Goal: Task Accomplishment & Management: Manage account settings

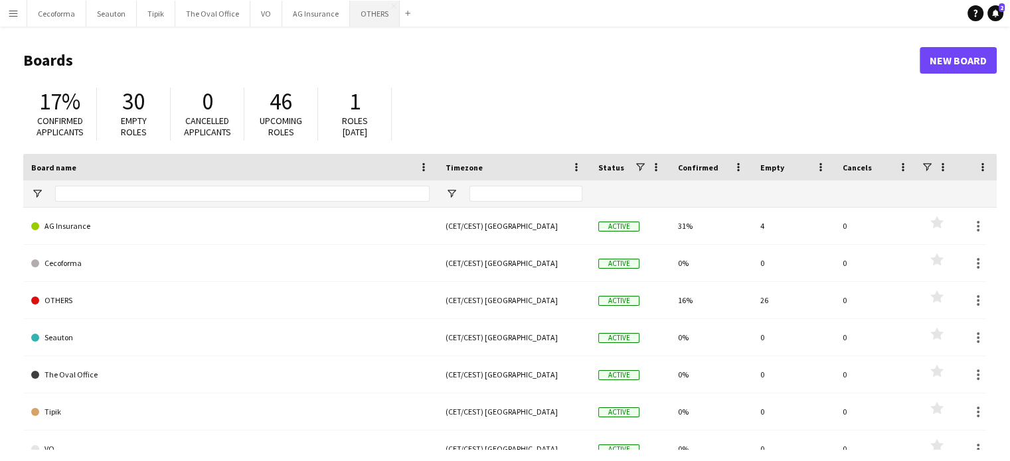
click at [361, 9] on button "OTHERS Close" at bounding box center [375, 14] width 50 height 26
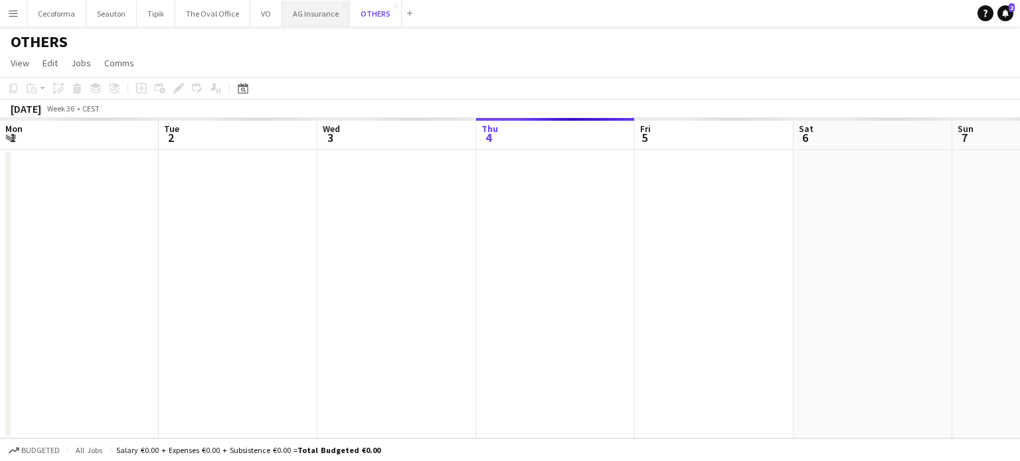
scroll to position [0, 317]
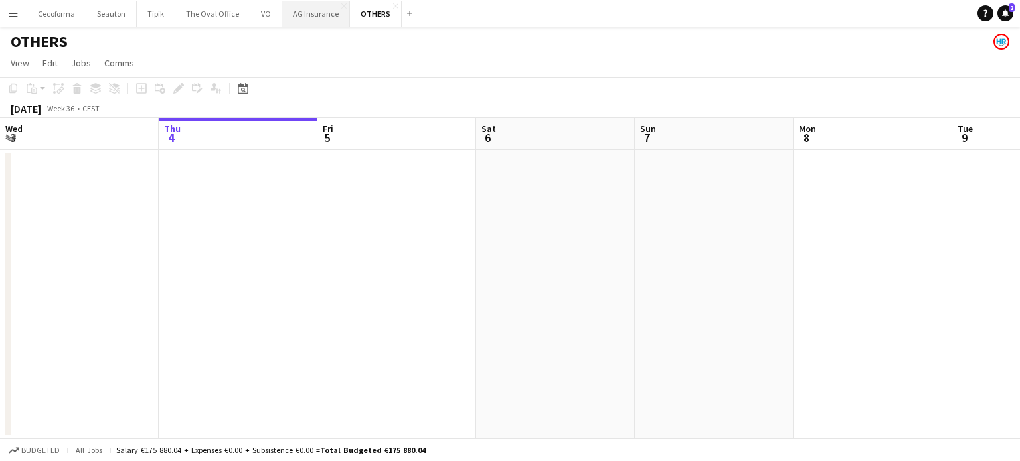
click at [303, 15] on button "AG Insurance Close" at bounding box center [316, 14] width 68 height 26
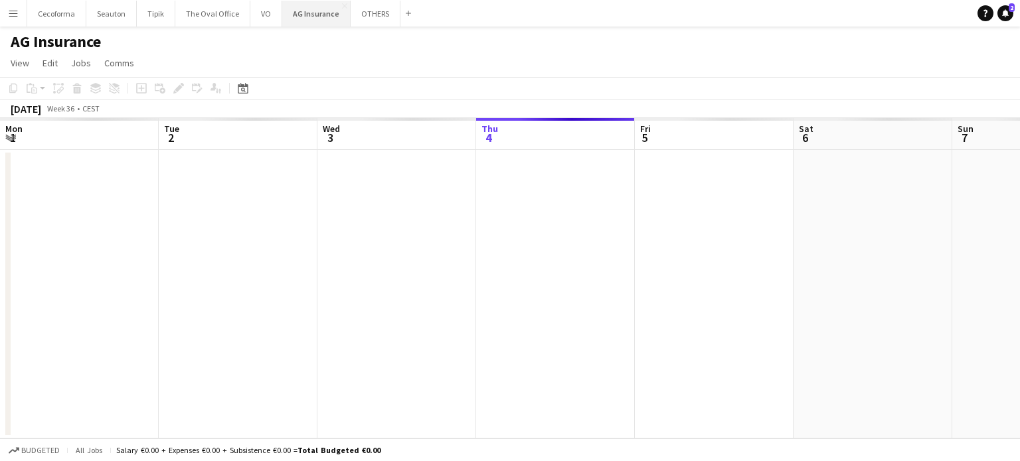
scroll to position [0, 317]
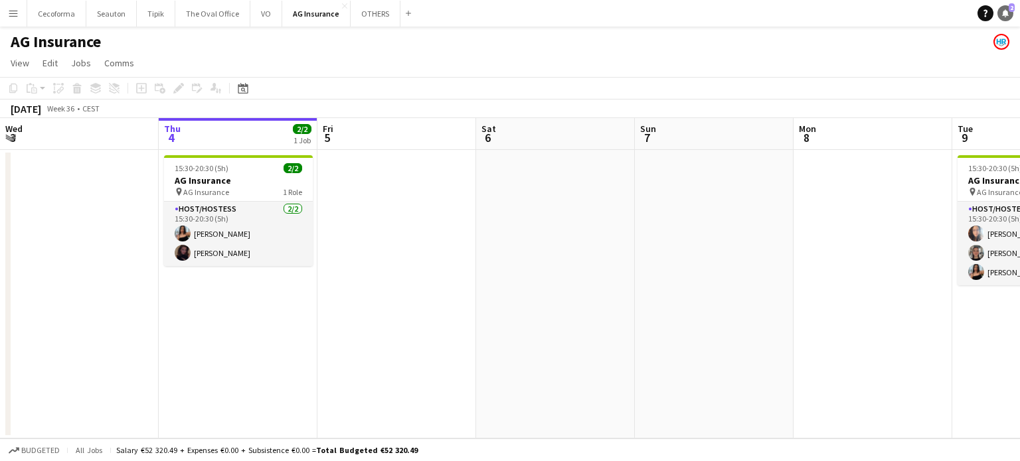
click at [1009, 13] on link "Notifications 2" at bounding box center [1005, 13] width 16 height 16
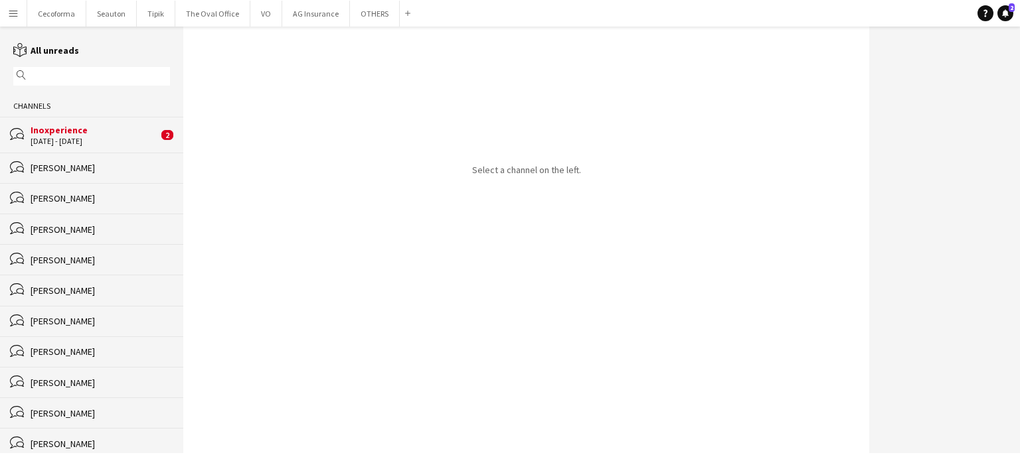
click at [70, 143] on div "[DATE] - [DATE]" at bounding box center [94, 141] width 127 height 9
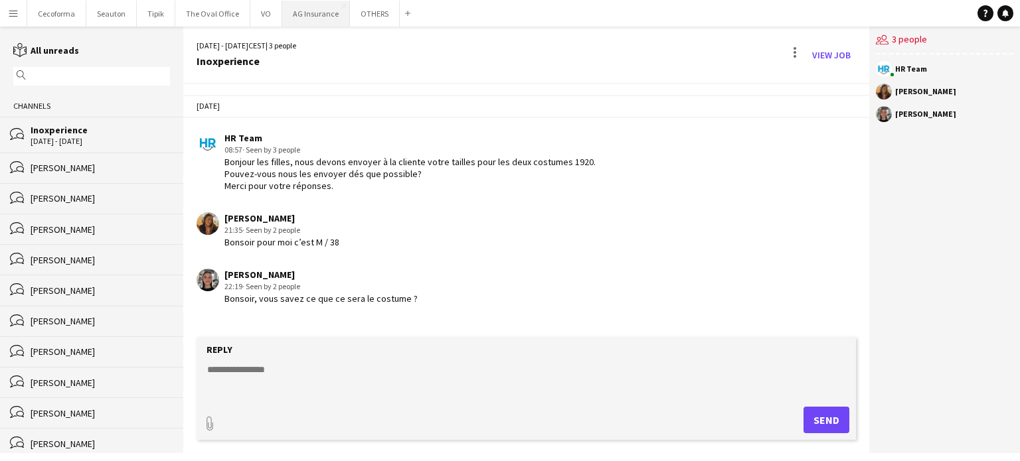
click at [307, 14] on button "AG Insurance Close" at bounding box center [316, 14] width 68 height 26
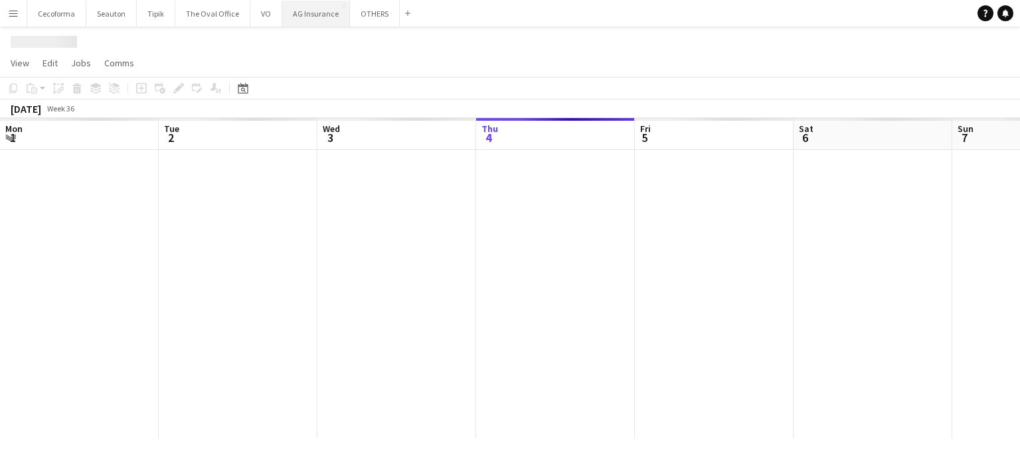
scroll to position [0, 317]
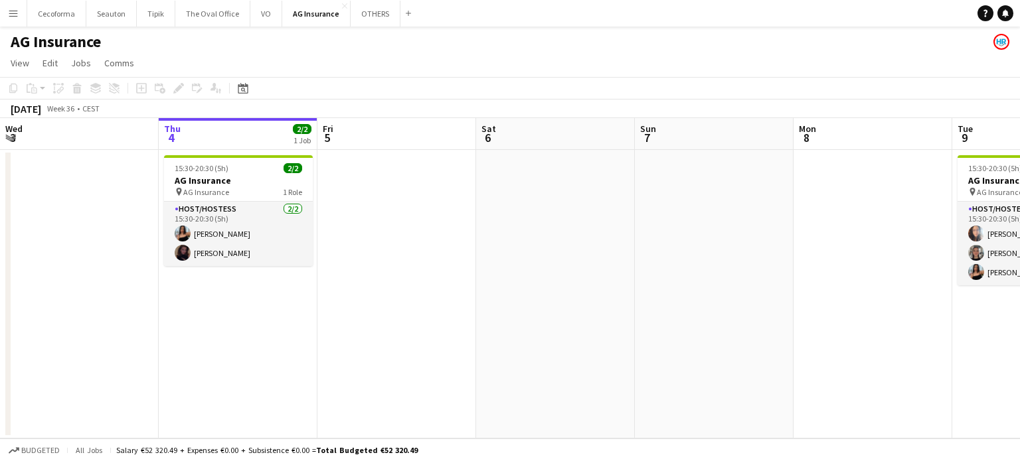
click at [669, 329] on app-date-cell at bounding box center [714, 294] width 159 height 289
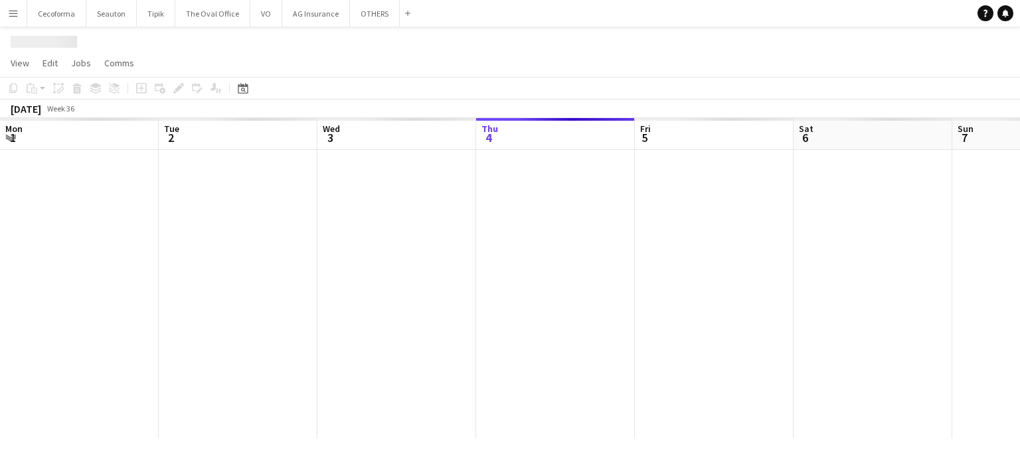
scroll to position [0, 317]
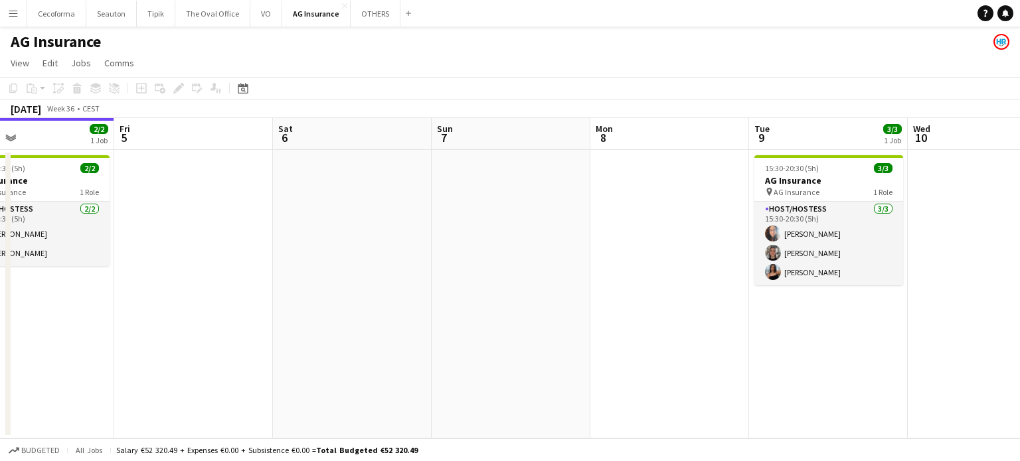
drag, startPoint x: 489, startPoint y: 324, endPoint x: 290, endPoint y: 317, distance: 199.2
click at [264, 323] on app-calendar-viewport "Mon 1 Tue 2 3/3 1 Job Wed 3 Thu 4 2/2 1 Job Fri 5 Sat 6 Sun 7 Mon 8 Tue 9 3/3 1…" at bounding box center [510, 278] width 1020 height 321
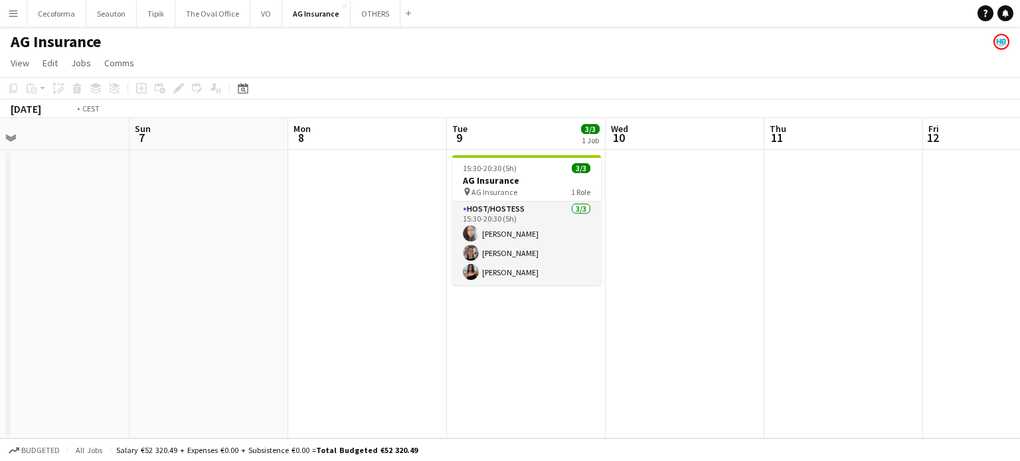
drag, startPoint x: 555, startPoint y: 347, endPoint x: 290, endPoint y: 311, distance: 267.3
click at [206, 313] on app-calendar-viewport "Thu 4 2/2 1 Job Fri 5 Sat 6 Sun 7 Mon 8 Tue 9 3/3 1 Job Wed 10 Thu 11 Fri 12 Sa…" at bounding box center [510, 278] width 1020 height 321
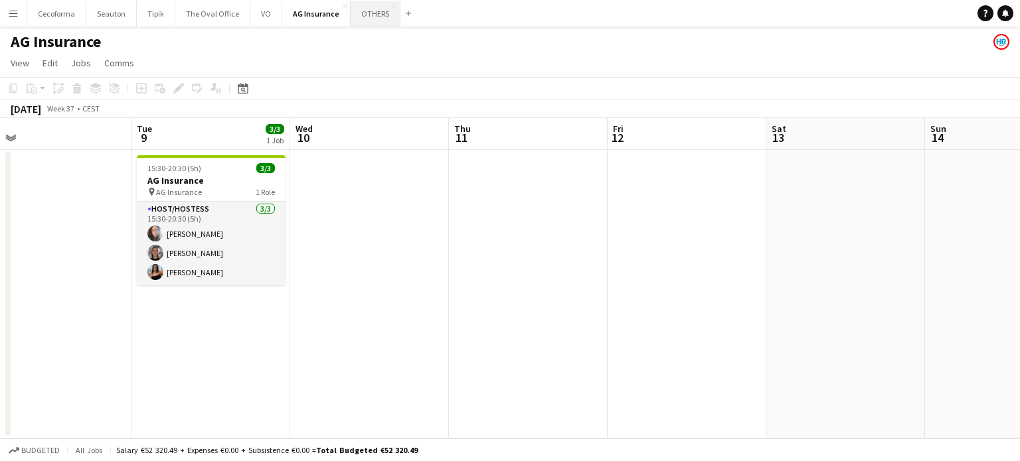
click at [370, 13] on button "OTHERS Close" at bounding box center [375, 14] width 50 height 26
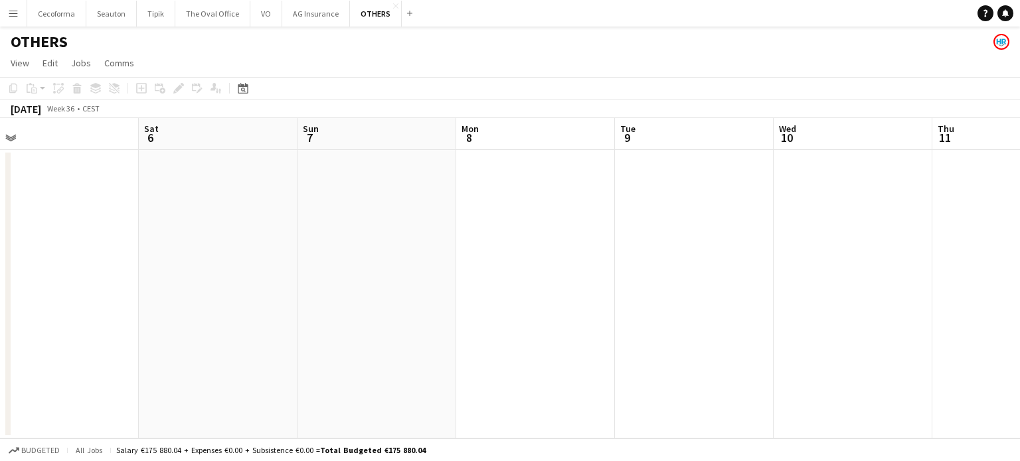
drag, startPoint x: 843, startPoint y: 309, endPoint x: 382, endPoint y: 302, distance: 460.7
click at [394, 304] on app-calendar-viewport "Wed 3 Thu 4 Fri 5 Sat 6 Sun 7 Mon 8 Tue 9 Wed 10 Thu 11 Fri 12 Sat 13 Sun 14" at bounding box center [510, 278] width 1020 height 321
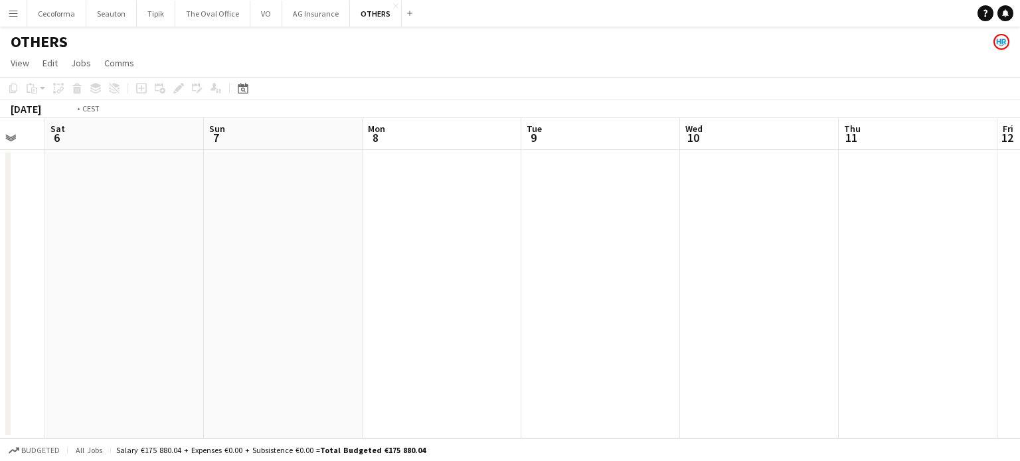
drag, startPoint x: 773, startPoint y: 354, endPoint x: 343, endPoint y: 299, distance: 433.6
click at [154, 293] on app-calendar-viewport "Wed 3 Thu 4 Fri 5 Sat 6 Sun 7 Mon 8 Tue 9 Wed 10 Thu 11 Fri 12 Sat 13 Sun 14" at bounding box center [510, 278] width 1020 height 321
drag, startPoint x: 446, startPoint y: 314, endPoint x: 727, endPoint y: 343, distance: 282.3
click at [280, 284] on app-calendar-viewport "Sun 7 Mon 8 Tue 9 Wed 10 Thu 11 Fri 12 Sat 13 Sun 14 Mon 15 Tue 16 Wed 17 Thu 1…" at bounding box center [510, 278] width 1020 height 321
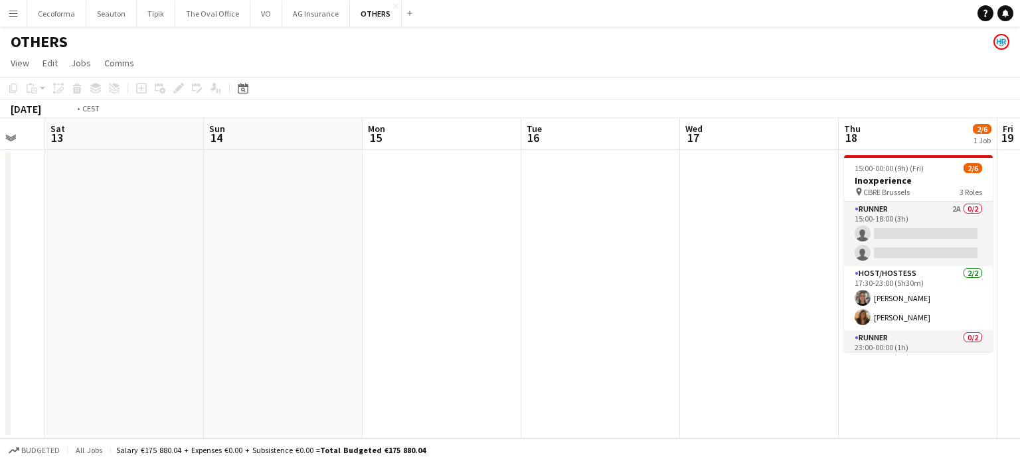
drag, startPoint x: 151, startPoint y: 252, endPoint x: 151, endPoint y: 226, distance: 25.9
click at [64, 230] on app-calendar-viewport "Tue 9 Wed 10 Thu 11 Fri 12 Sat 13 Sun 14 Mon 15 Tue 16 Wed 17 Thu 18 2/6 1 Job …" at bounding box center [510, 278] width 1020 height 321
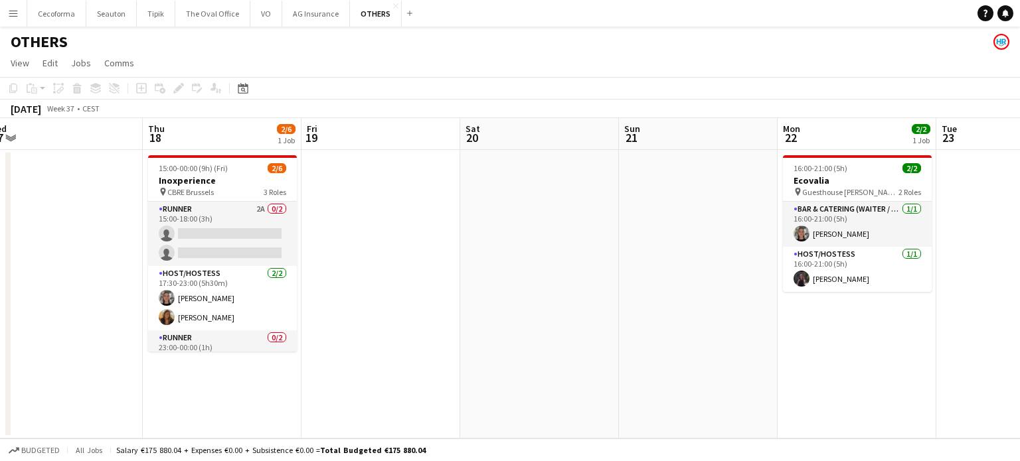
click at [28, 210] on app-calendar-viewport "Sun 14 Mon 15 Tue 16 Wed 17 Thu 18 2/6 1 Job Fri 19 Sat 20 Sun 21 Mon 22 2/2 1 …" at bounding box center [510, 278] width 1020 height 321
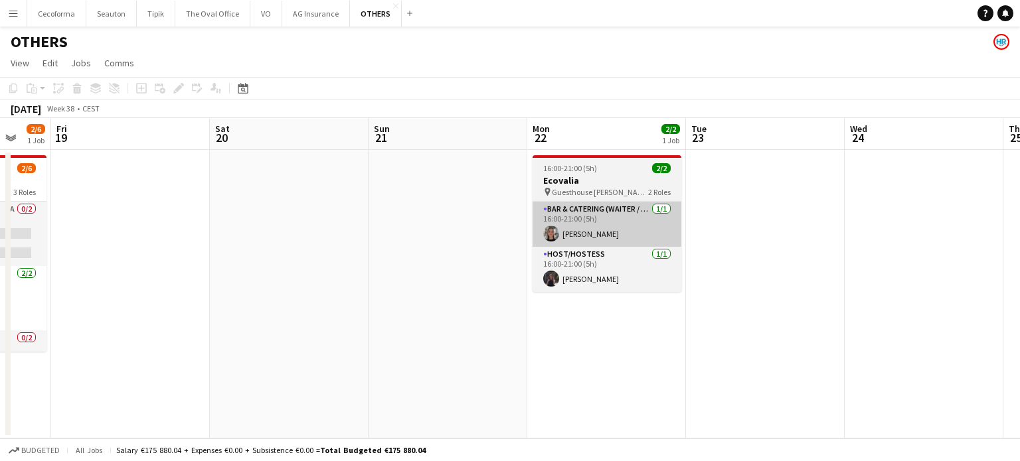
drag, startPoint x: 358, startPoint y: 266, endPoint x: 117, endPoint y: 226, distance: 244.2
click at [14, 224] on app-calendar-viewport "Tue 16 Wed 17 Thu 18 2/6 1 Job Fri 19 Sat 20 Sun 21 Mon 22 2/2 1 Job Tue 23 Wed…" at bounding box center [510, 278] width 1020 height 321
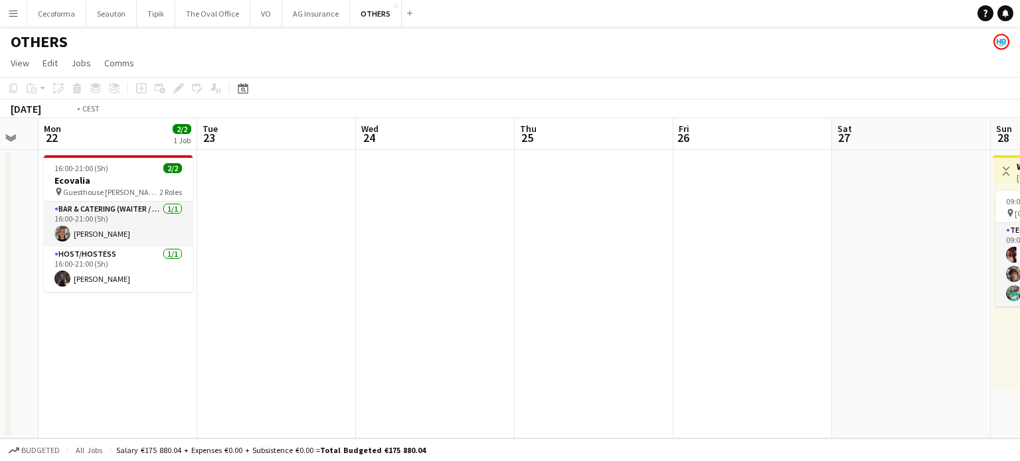
drag, startPoint x: 504, startPoint y: 277, endPoint x: 106, endPoint y: 229, distance: 400.5
click at [97, 231] on app-calendar-viewport "Thu 18 2/6 1 Job Fri 19 Sat 20 Sun 21 Mon 22 2/2 1 Job Tue 23 Wed 24 Thu 25 Fri…" at bounding box center [510, 278] width 1020 height 321
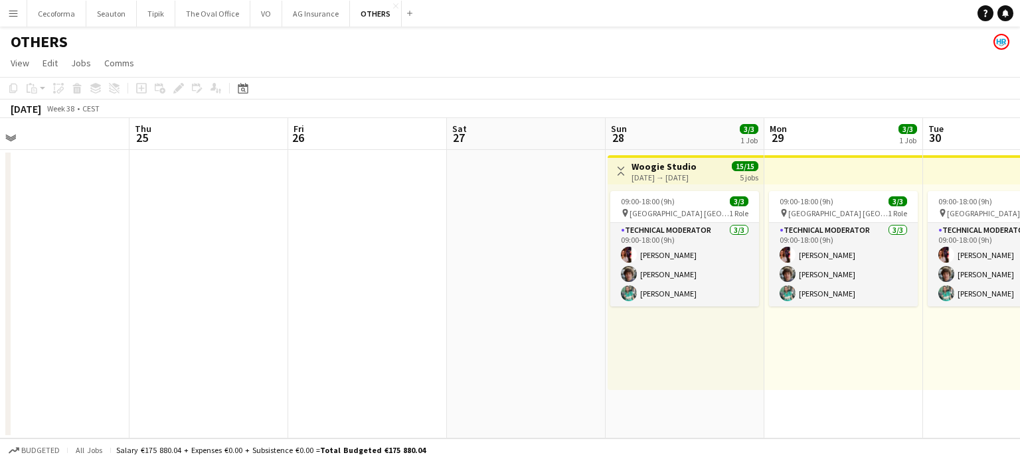
click at [279, 291] on app-calendar-viewport "Mon 22 2/2 1 Job Tue 23 Wed 24 Thu 25 Fri 26 Sat 27 Sun 28 3/3 1 Job Mon 29 3/3…" at bounding box center [510, 278] width 1020 height 321
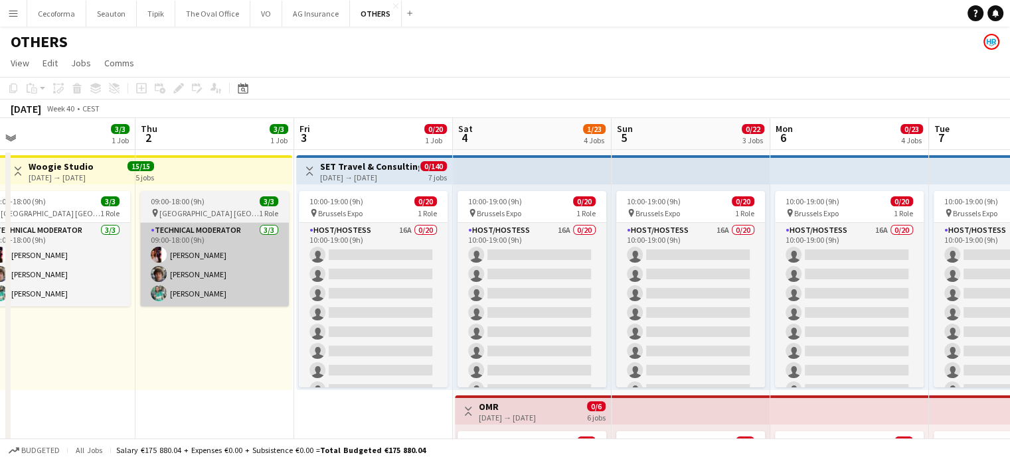
drag, startPoint x: 567, startPoint y: 373, endPoint x: 242, endPoint y: 297, distance: 334.1
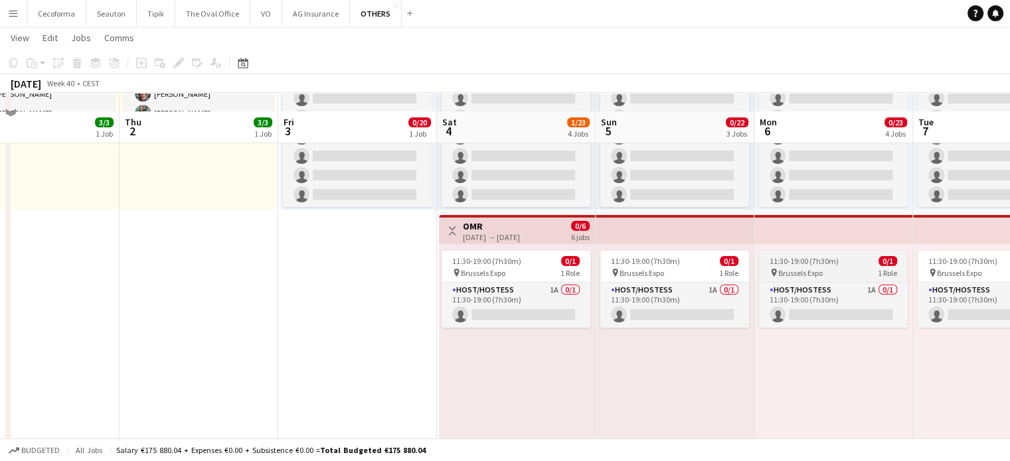
scroll to position [199, 0]
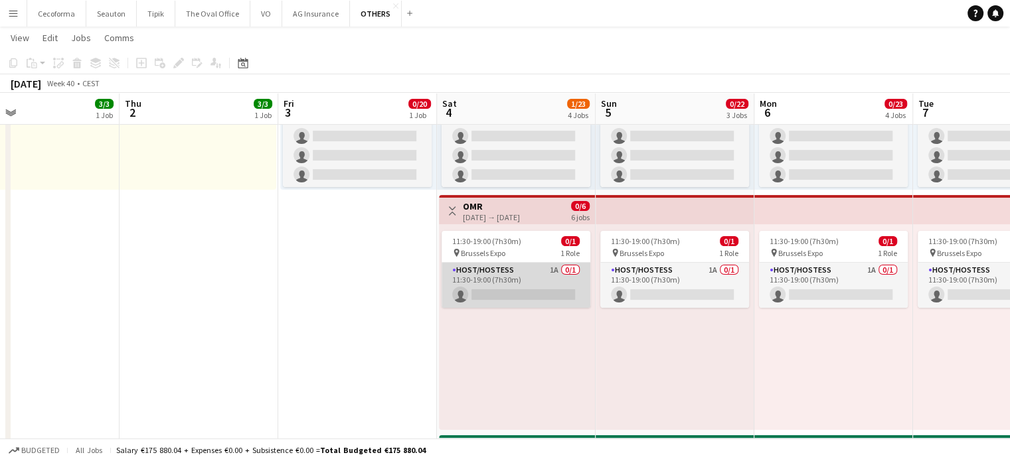
click at [488, 286] on app-card-role "Host/Hostess 1A 0/1 11:30-19:00 (7h30m) single-neutral-actions" at bounding box center [515, 285] width 149 height 45
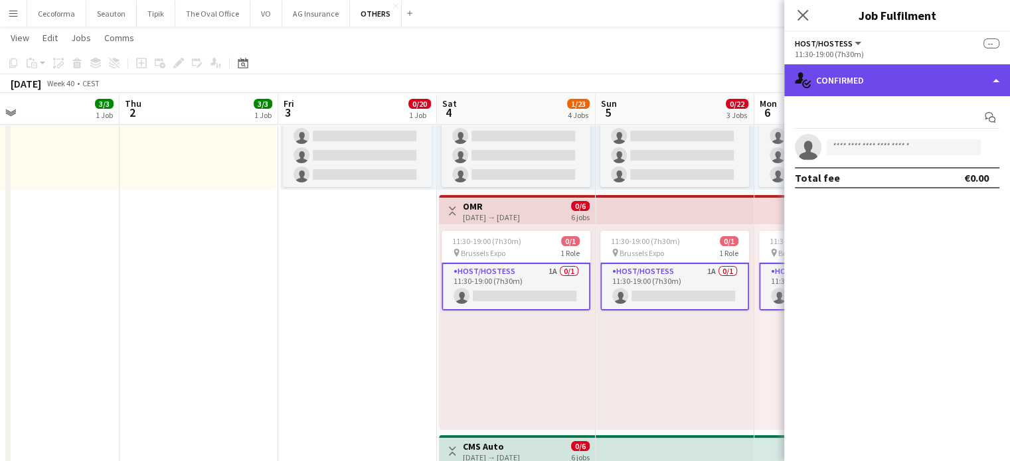
click at [992, 81] on div "single-neutral-actions-check-2 Confirmed" at bounding box center [897, 80] width 226 height 32
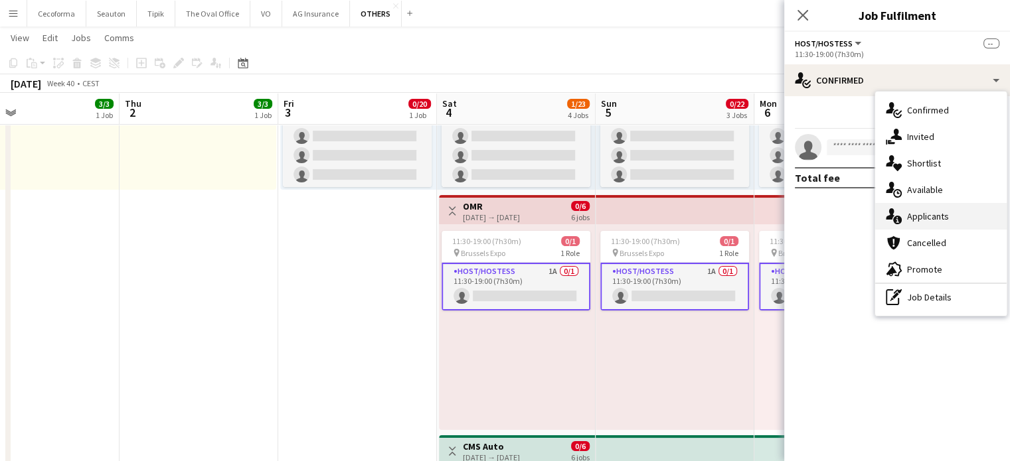
click at [917, 216] on span "Applicants" at bounding box center [928, 216] width 42 height 12
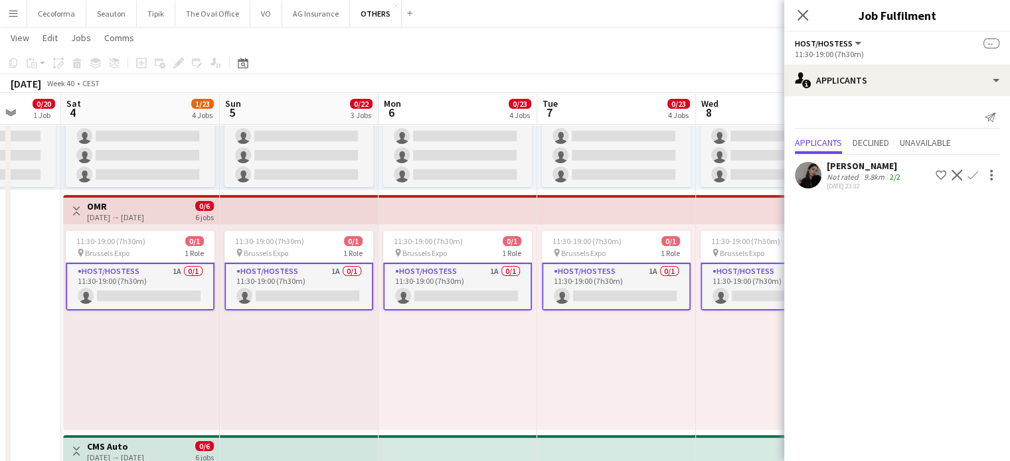
drag, startPoint x: 375, startPoint y: 387, endPoint x: 75, endPoint y: 315, distance: 308.5
click at [0, 315] on app-calendar-viewport "Tue 30 3/3 1 Job Wed 1 3/3 1 Job Thu 2 3/3 1 Job Fri 3 0/20 1 Job Sat 4 1/23 4 …" at bounding box center [505, 444] width 1010 height 1183
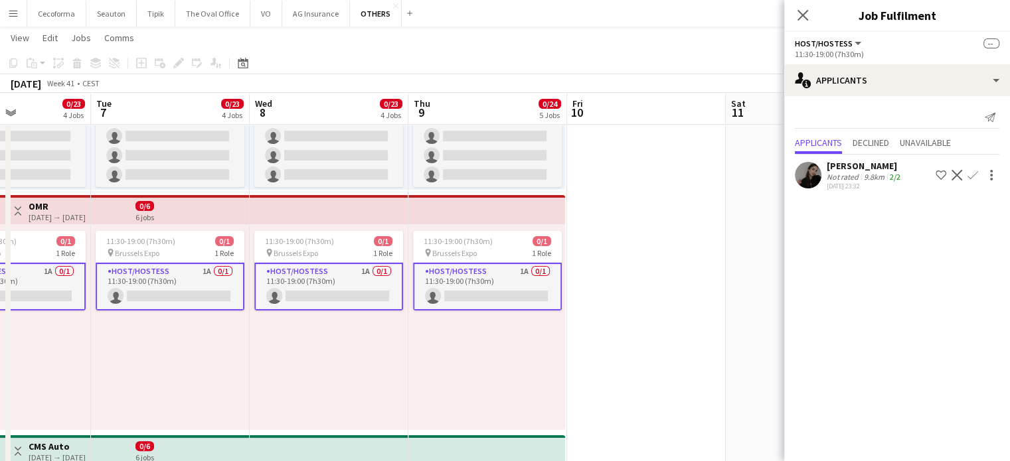
scroll to position [0, 393]
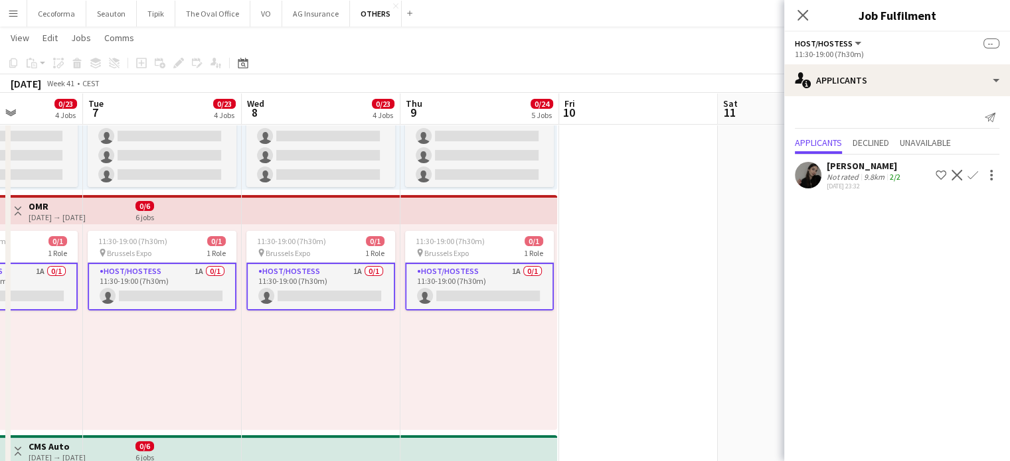
drag, startPoint x: 544, startPoint y: 349, endPoint x: 90, endPoint y: 311, distance: 455.6
click at [90, 311] on app-calendar-viewport "Sat 4 1/23 4 Jobs Sun 5 0/22 3 Jobs Mon 6 0/23 4 Jobs Tue 7 0/23 4 Jobs Wed 8 0…" at bounding box center [505, 444] width 1010 height 1183
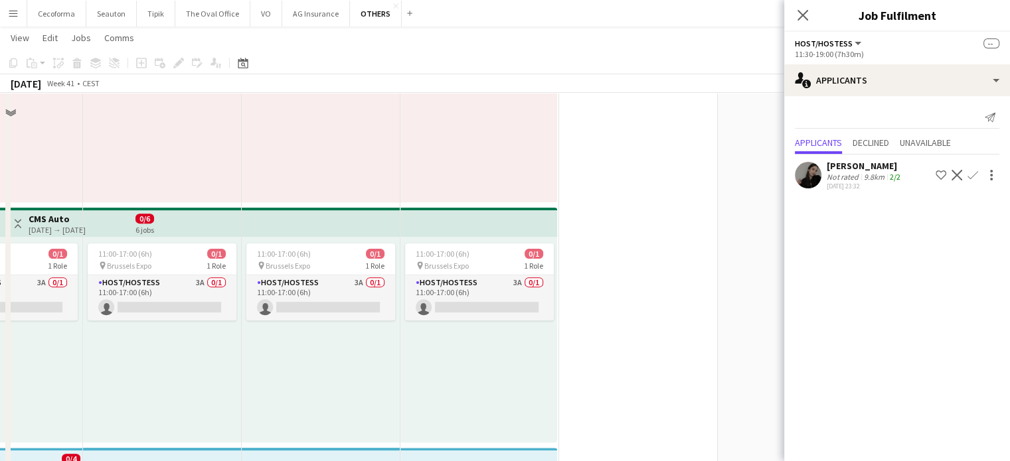
scroll to position [465, 0]
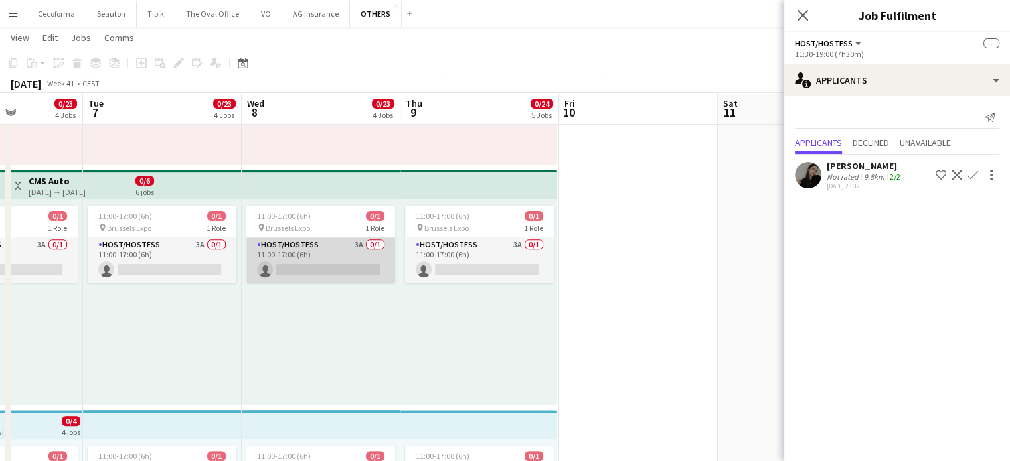
click at [320, 265] on app-card-role "Host/Hostess 3A 0/1 11:00-17:00 (6h) single-neutral-actions" at bounding box center [320, 260] width 149 height 45
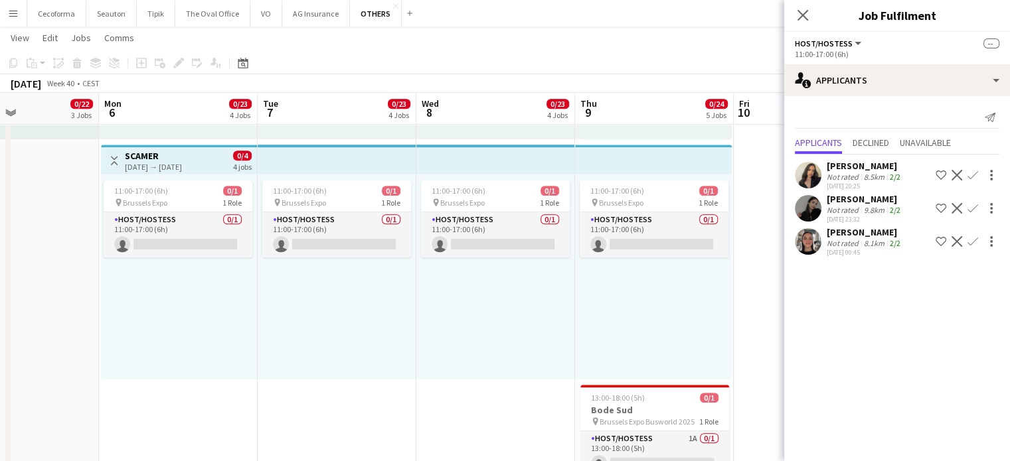
scroll to position [0, 624]
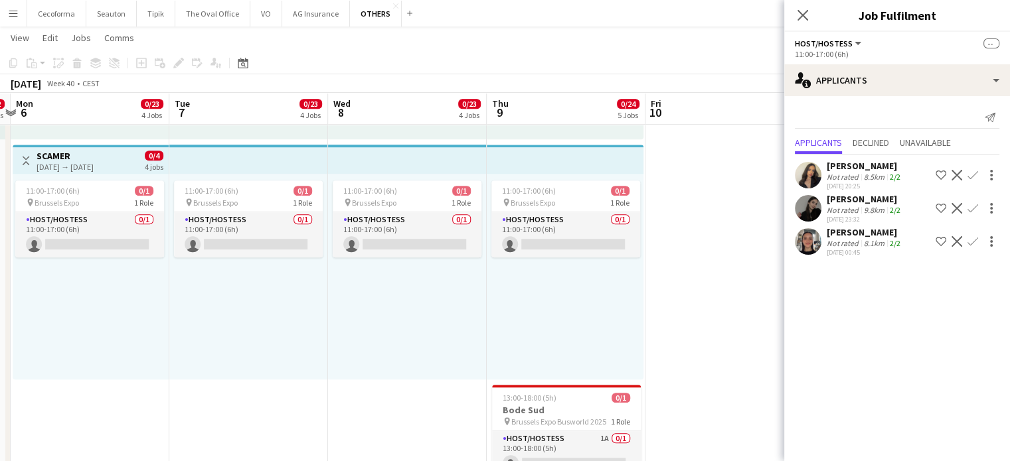
drag, startPoint x: 88, startPoint y: 313, endPoint x: 174, endPoint y: 285, distance: 90.5
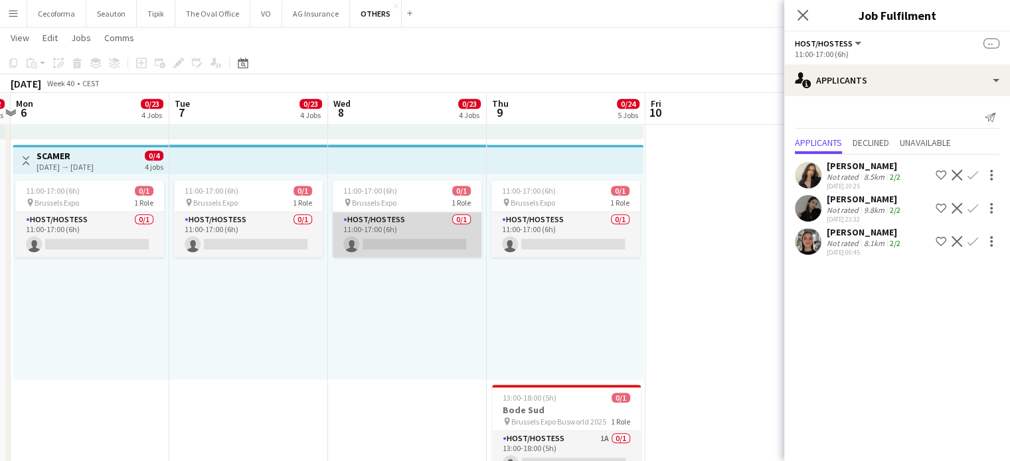
click at [389, 236] on app-card-role "Host/Hostess 0/1 11:00-17:00 (6h) single-neutral-actions" at bounding box center [407, 234] width 149 height 45
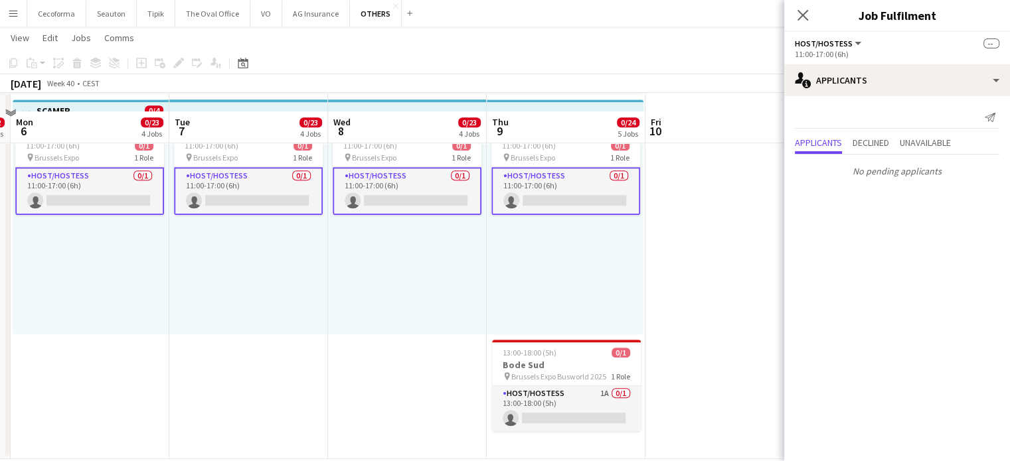
scroll to position [795, 0]
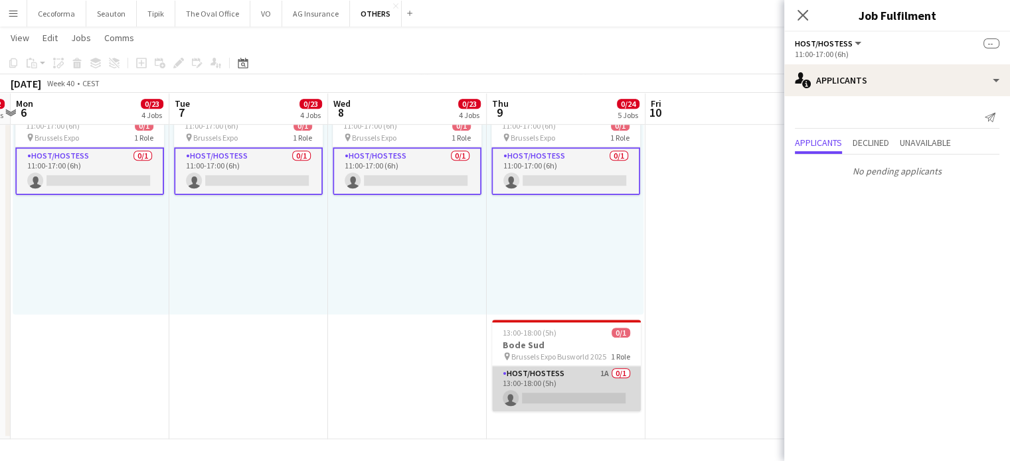
click at [573, 397] on app-card-role "Host/Hostess 1A 0/1 13:00-18:00 (5h) single-neutral-actions" at bounding box center [566, 388] width 149 height 45
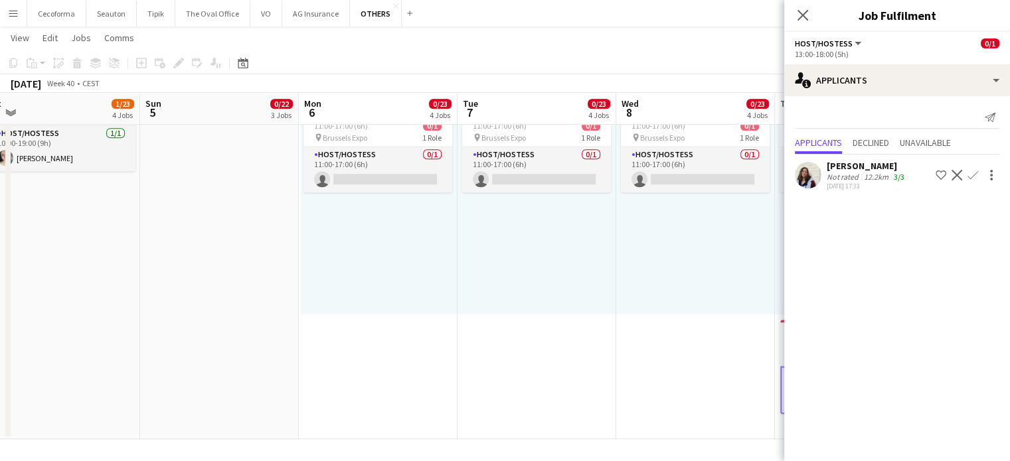
drag, startPoint x: 347, startPoint y: 358, endPoint x: 745, endPoint y: 345, distance: 397.8
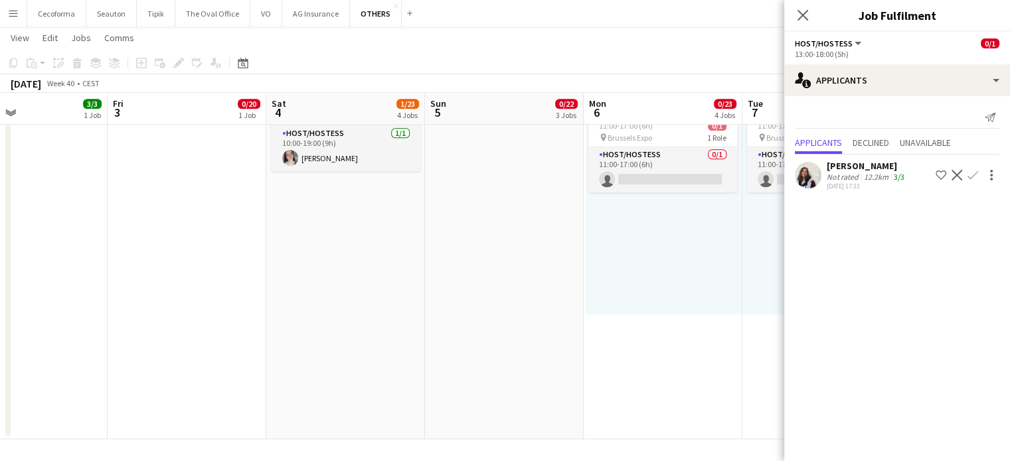
drag, startPoint x: 710, startPoint y: 369, endPoint x: 464, endPoint y: 368, distance: 245.6
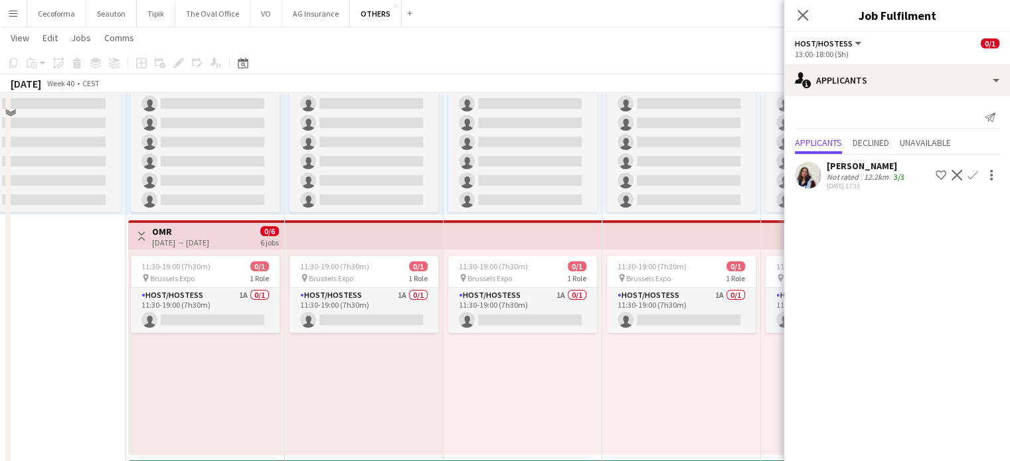
scroll to position [198, 0]
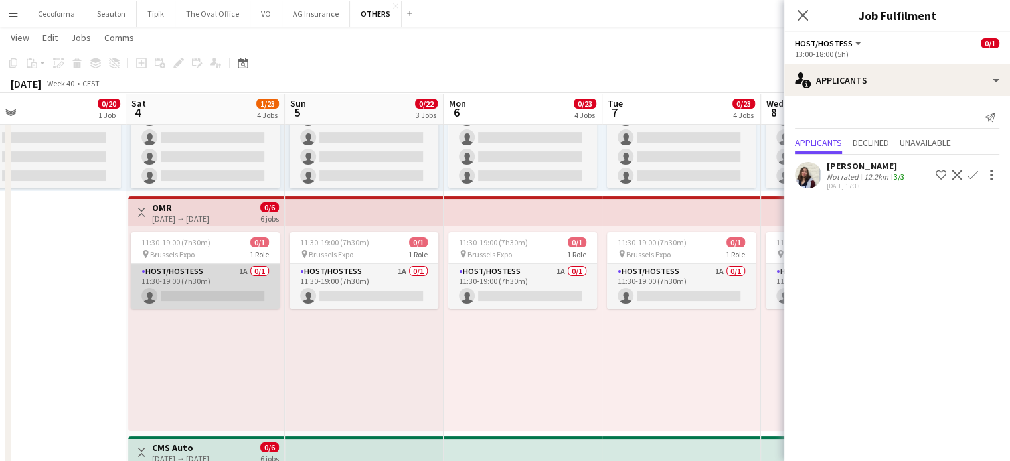
click at [221, 293] on app-card-role "Host/Hostess 1A 0/1 11:30-19:00 (7h30m) single-neutral-actions" at bounding box center [205, 286] width 149 height 45
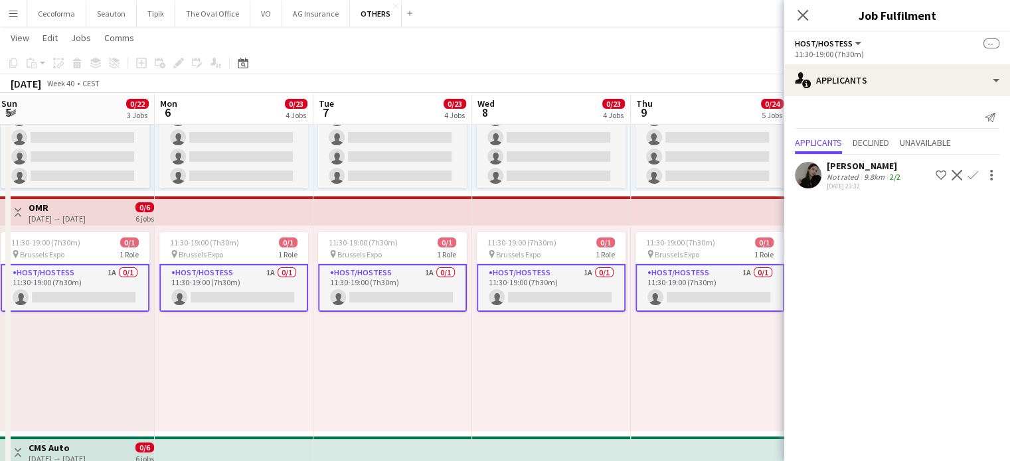
scroll to position [0, 616]
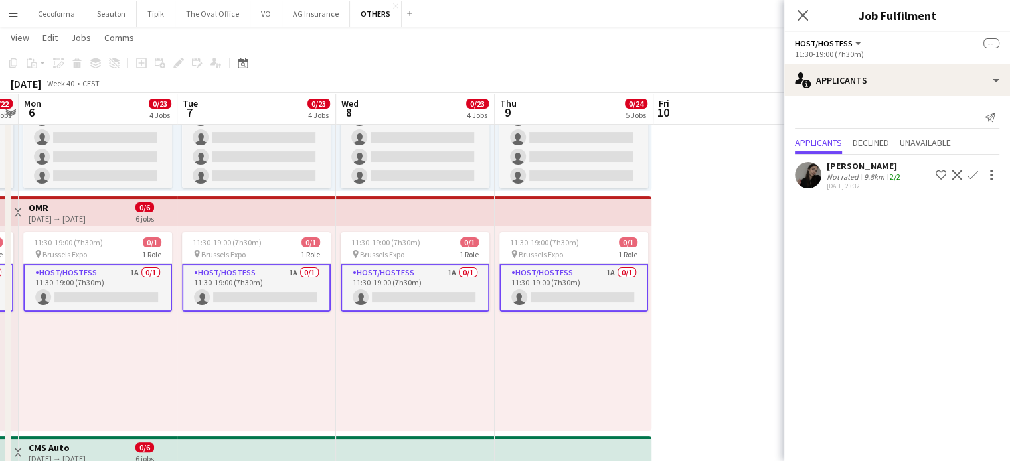
drag, startPoint x: 666, startPoint y: 350, endPoint x: 263, endPoint y: 337, distance: 403.8
click at [263, 337] on app-calendar-viewport "Thu 2 3/3 1 Job Fri 3 0/20 1 Job Sat 4 1/23 4 Jobs Sun 5 0/22 3 Jobs Mon 6 0/23…" at bounding box center [505, 445] width 1010 height 1183
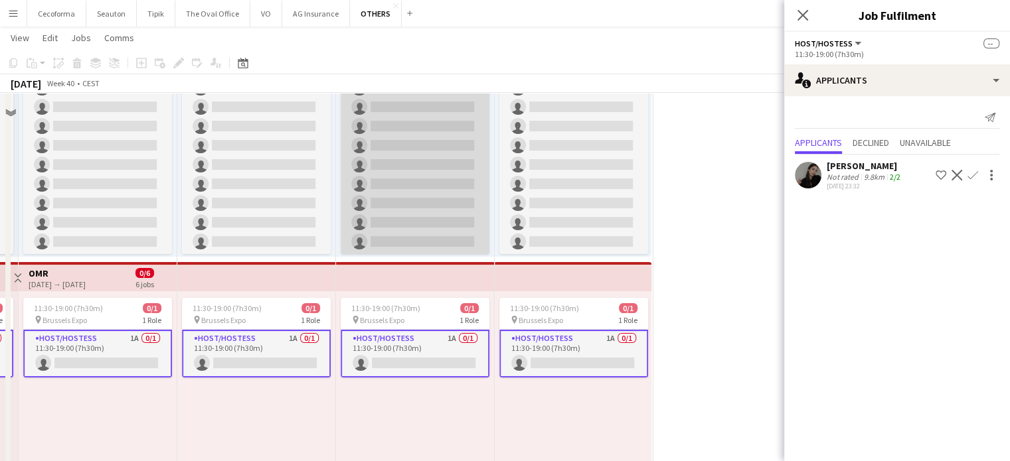
scroll to position [65, 0]
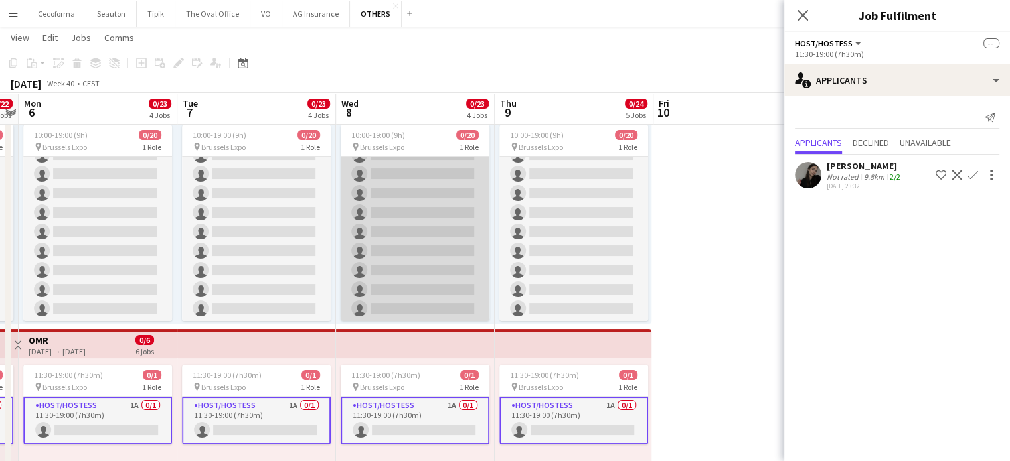
click at [409, 243] on app-card-role "Host/Hostess 16A 0/20 10:00-19:00 (9h) single-neutral-actions single-neutral-ac…" at bounding box center [415, 116] width 149 height 411
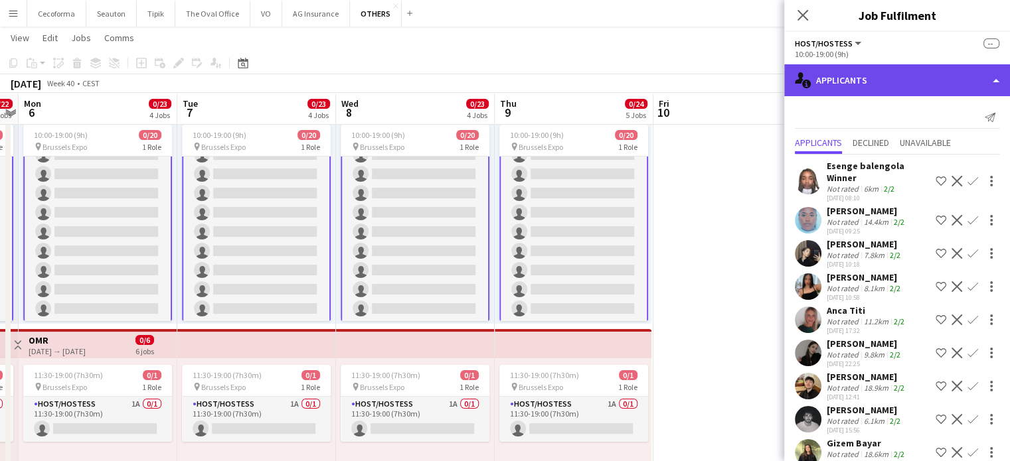
click at [996, 77] on div "single-neutral-actions-information Applicants" at bounding box center [897, 80] width 226 height 32
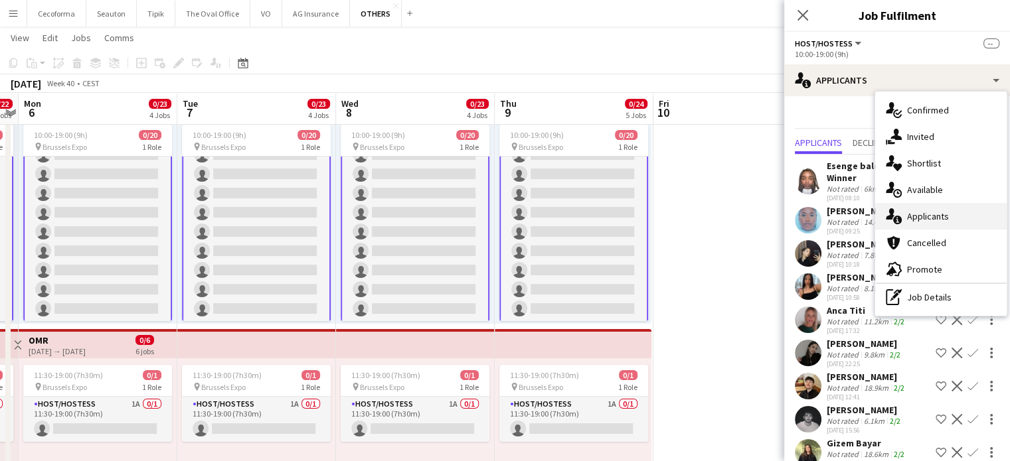
click at [919, 216] on span "Applicants" at bounding box center [928, 216] width 42 height 12
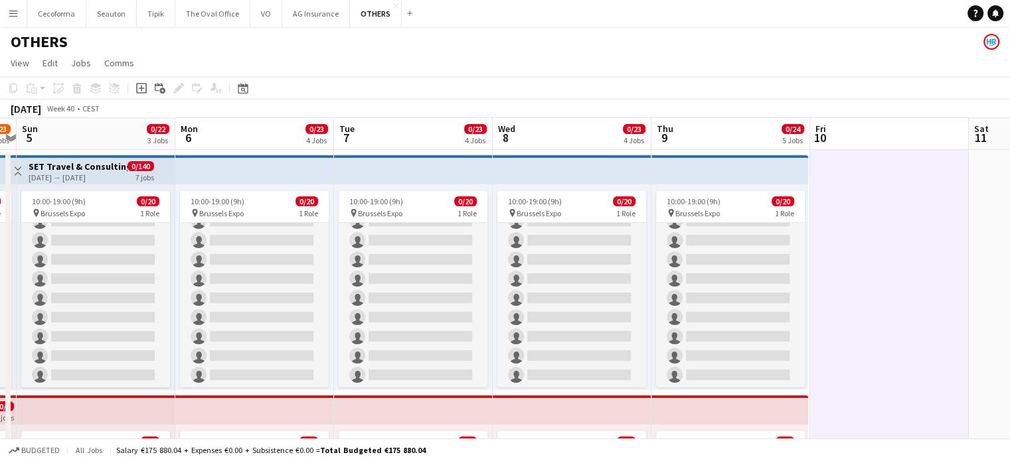
drag, startPoint x: 738, startPoint y: 342, endPoint x: 895, endPoint y: 332, distance: 157.0
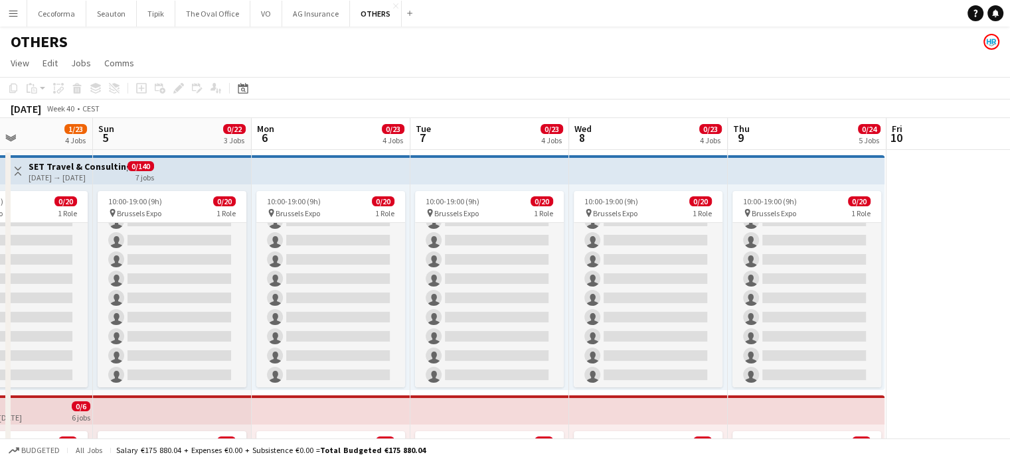
drag, startPoint x: 927, startPoint y: 267, endPoint x: 1019, endPoint y: 291, distance: 94.7
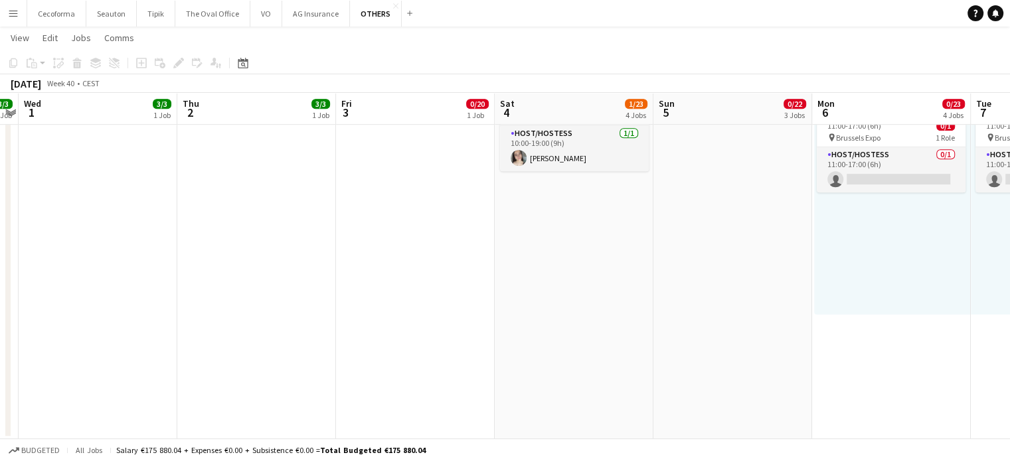
drag, startPoint x: 194, startPoint y: 347, endPoint x: 756, endPoint y: 362, distance: 562.4
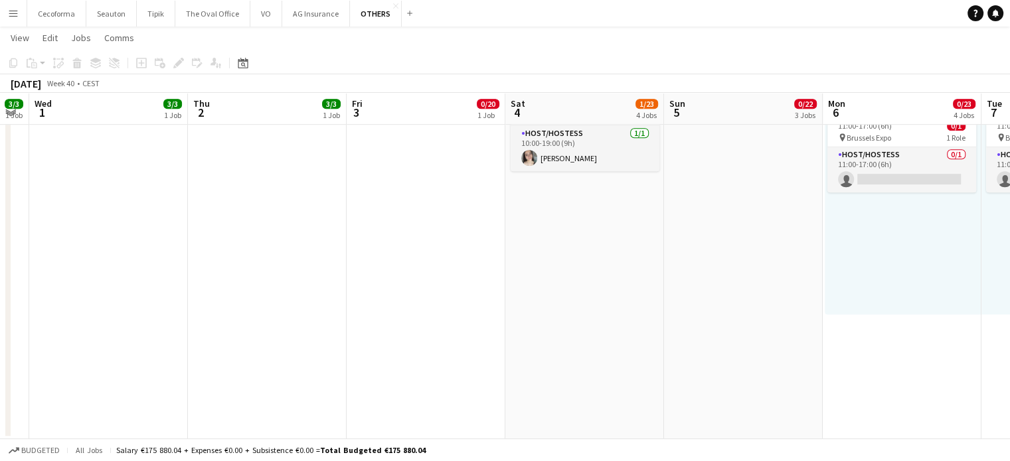
drag, startPoint x: 523, startPoint y: 328, endPoint x: 692, endPoint y: 333, distance: 169.3
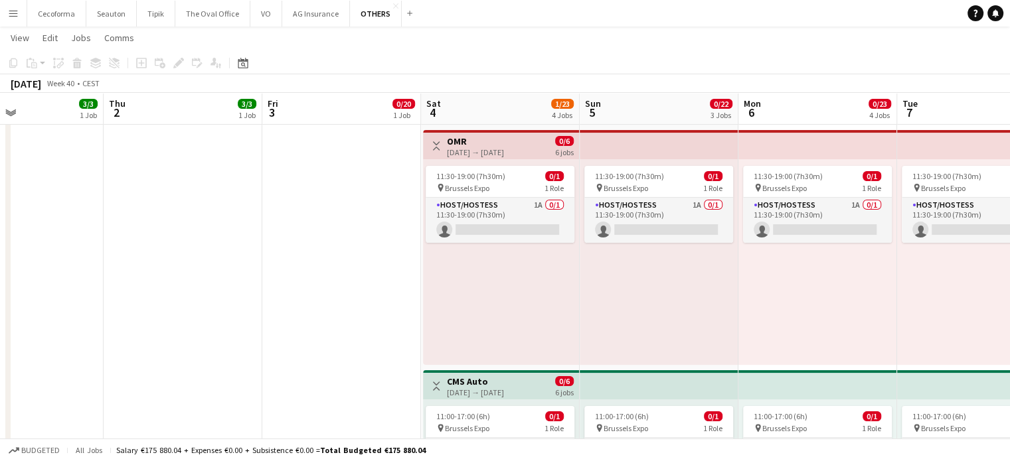
drag, startPoint x: 536, startPoint y: 260, endPoint x: 267, endPoint y: 219, distance: 271.9
click at [267, 219] on app-calendar-viewport "Sun 28 3/3 1 Job Mon 29 3/3 1 Job Tue 30 3/3 1 Job Wed 1 3/3 1 Job Thu 2 3/3 1 …" at bounding box center [505, 379] width 1010 height 1183
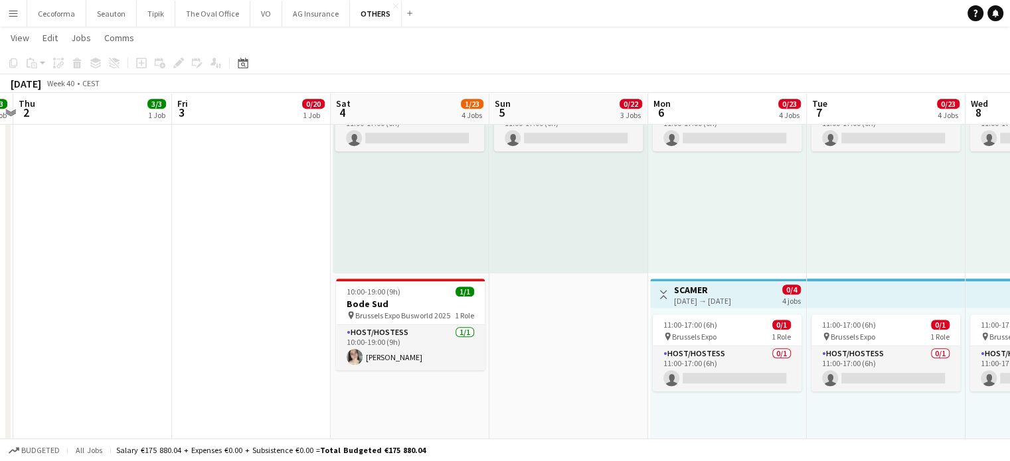
drag, startPoint x: 327, startPoint y: 339, endPoint x: 176, endPoint y: 326, distance: 151.3
click at [176, 326] on app-calendar-viewport "Sun 28 3/3 1 Job Mon 29 3/3 1 Job Tue 30 3/3 1 Job Wed 1 3/3 1 Job Thu 2 3/3 1 …" at bounding box center [505, 47] width 1010 height 1183
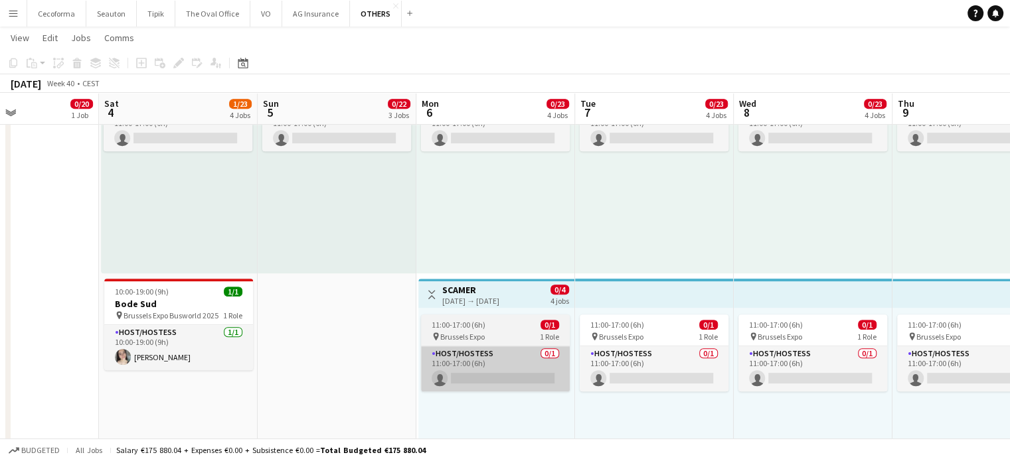
drag, startPoint x: 486, startPoint y: 385, endPoint x: 437, endPoint y: 382, distance: 48.6
click at [437, 382] on app-calendar-viewport "Tue 30 3/3 1 Job Wed 1 3/3 1 Job Thu 2 3/3 1 Job Fri 3 0/20 1 Job Sat 4 1/23 4 …" at bounding box center [505, 47] width 1010 height 1183
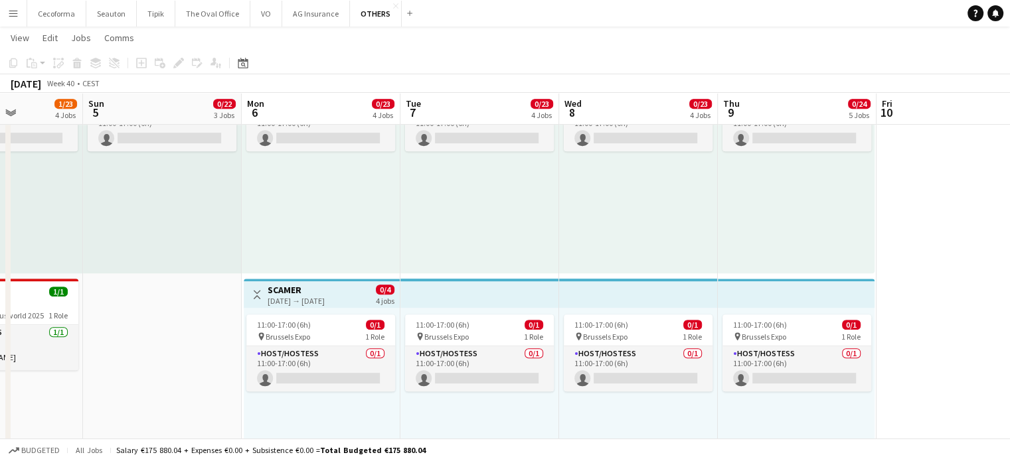
drag, startPoint x: 563, startPoint y: 412, endPoint x: 477, endPoint y: 403, distance: 86.7
click at [477, 403] on app-calendar-viewport "Thu 2 3/3 1 Job Fri 3 0/20 1 Job Sat 4 1/23 4 Jobs Sun 5 0/22 3 Jobs Mon 6 0/23…" at bounding box center [505, 47] width 1010 height 1183
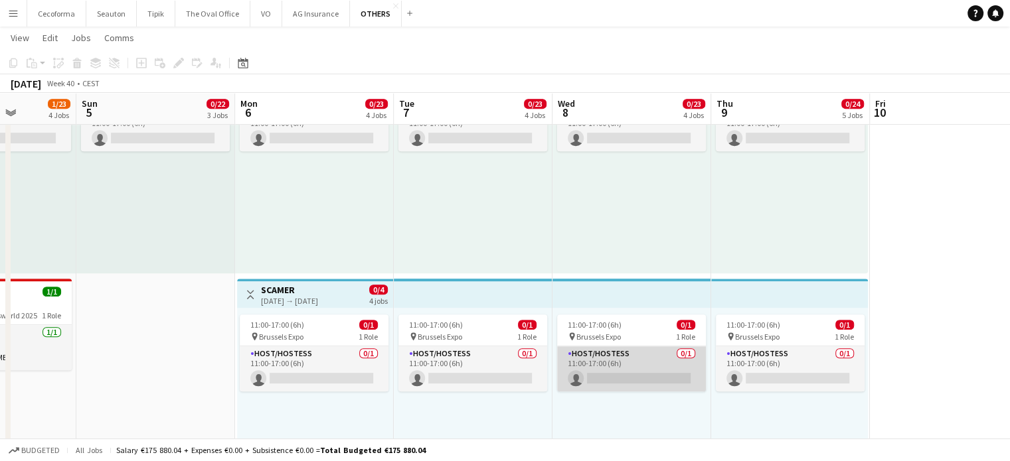
click at [621, 371] on app-card-role "Host/Hostess 0/1 11:00-17:00 (6h) single-neutral-actions" at bounding box center [631, 368] width 149 height 45
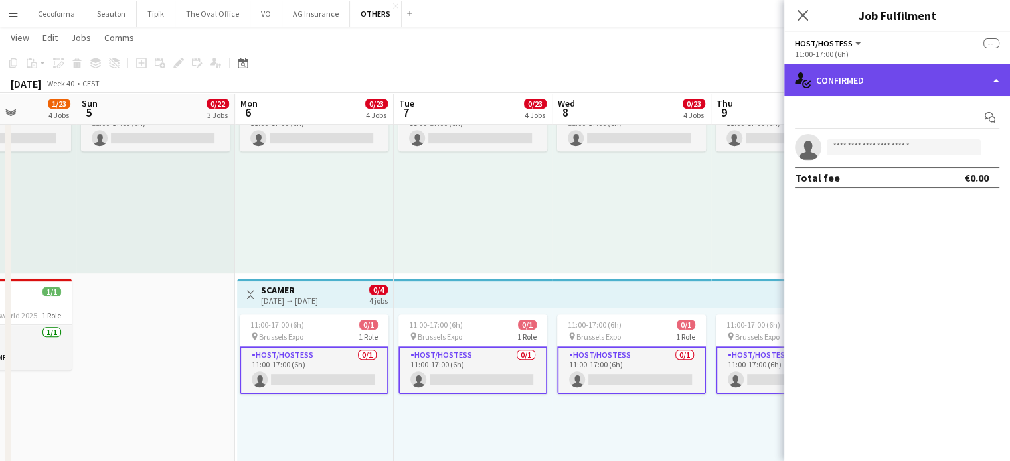
click at [997, 80] on div "single-neutral-actions-check-2 Confirmed" at bounding box center [897, 80] width 226 height 32
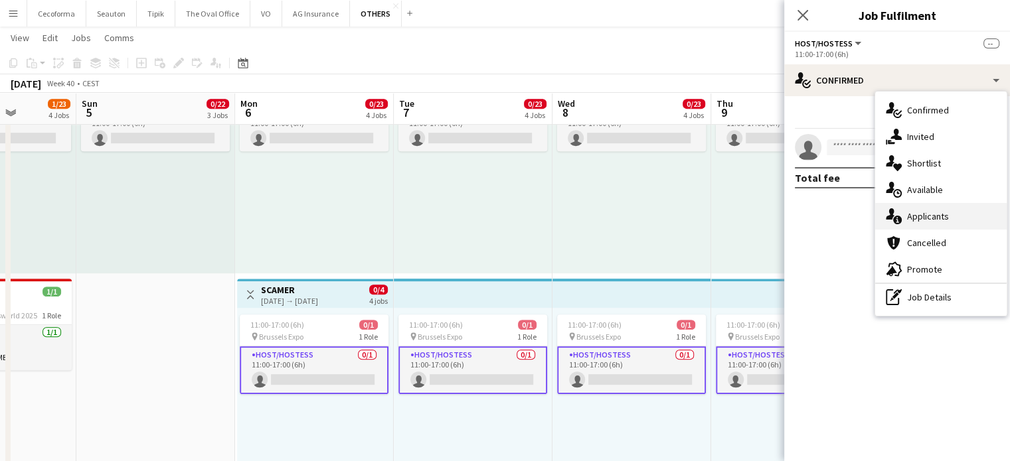
click at [933, 216] on span "Applicants" at bounding box center [928, 216] width 42 height 12
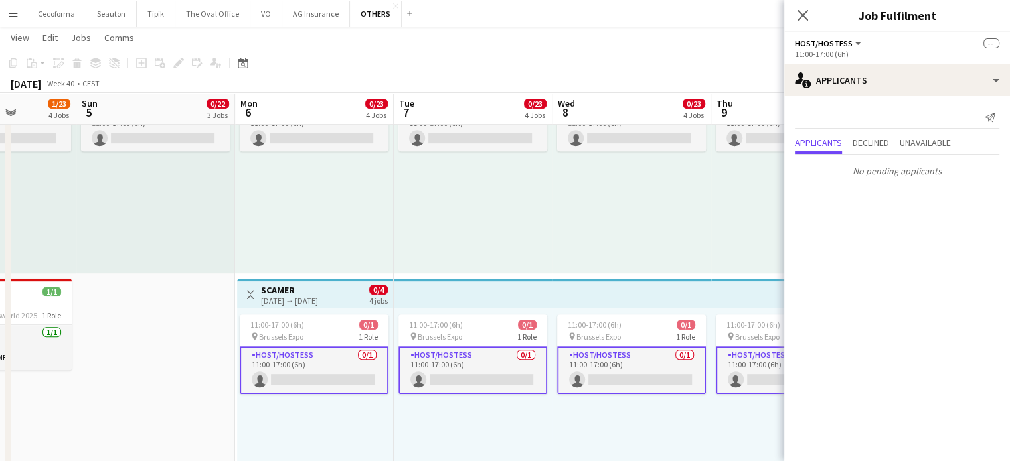
click at [190, 382] on app-date-cell "10:00-19:00 (9h) 0/20 pin Brussels Expo 1 Role Host/Hostess 16A 0/20 10:00-19:0…" at bounding box center [155, 96] width 159 height 1086
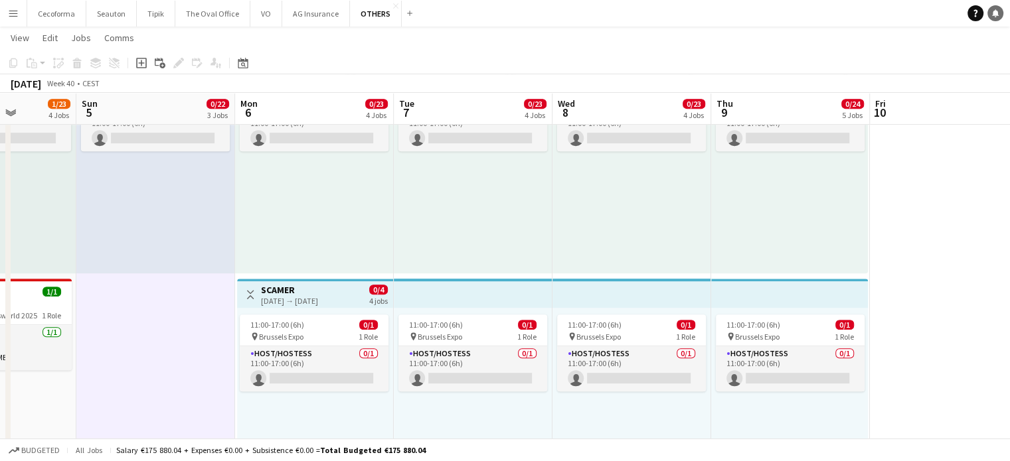
click at [992, 13] on icon "Notifications" at bounding box center [995, 13] width 8 height 8
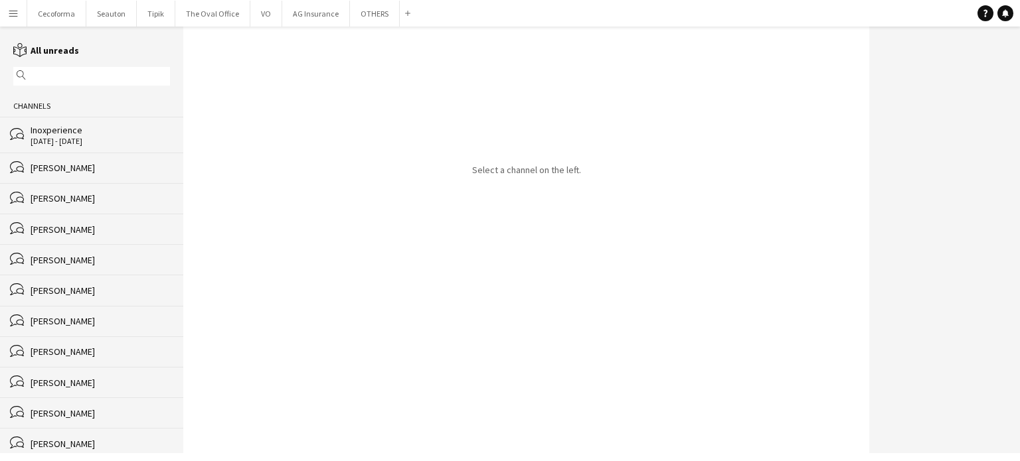
click at [69, 260] on div "[PERSON_NAME]" at bounding box center [100, 260] width 139 height 12
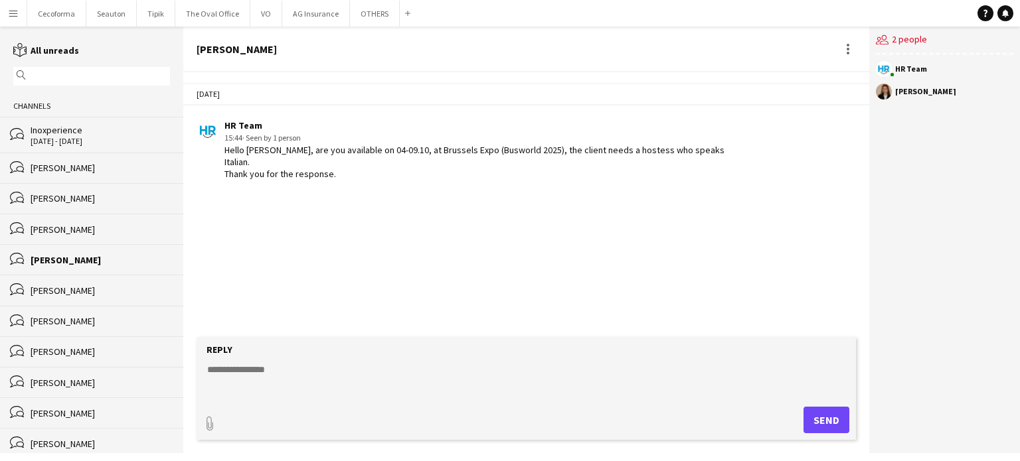
click at [43, 288] on div "[PERSON_NAME]" at bounding box center [100, 291] width 139 height 12
click at [41, 319] on div "[PERSON_NAME]" at bounding box center [100, 321] width 139 height 12
click at [53, 354] on div "[PERSON_NAME]" at bounding box center [100, 352] width 139 height 12
click at [49, 260] on div "[PERSON_NAME]" at bounding box center [100, 260] width 139 height 12
click at [362, 15] on button "OTHERS Close" at bounding box center [375, 14] width 50 height 26
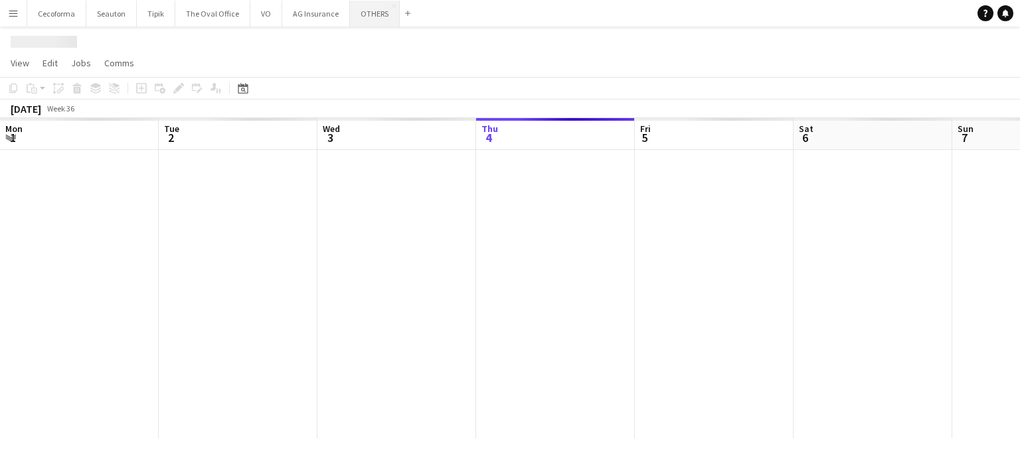
scroll to position [0, 317]
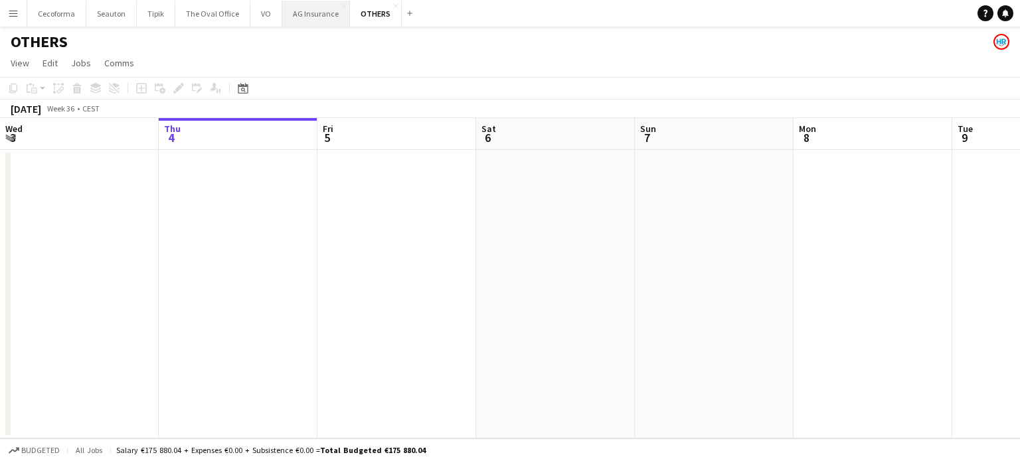
click at [299, 8] on button "AG Insurance Close" at bounding box center [316, 14] width 68 height 26
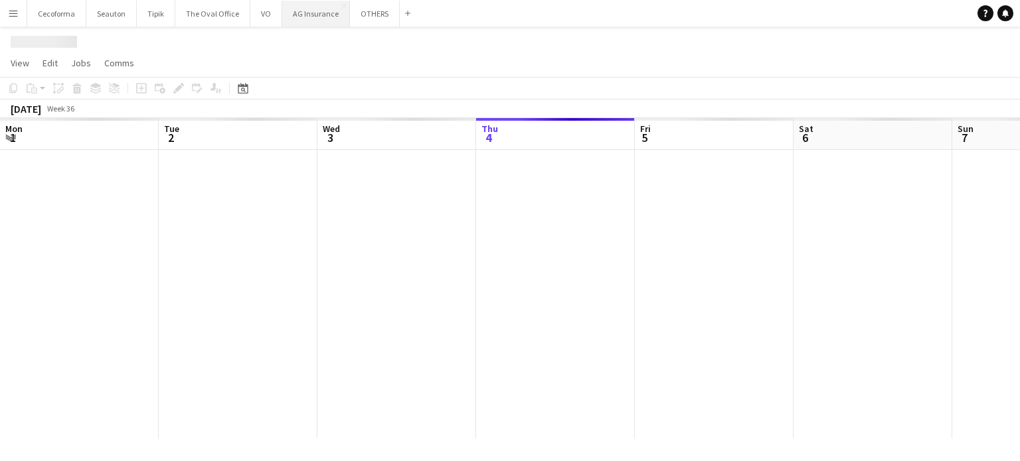
scroll to position [0, 317]
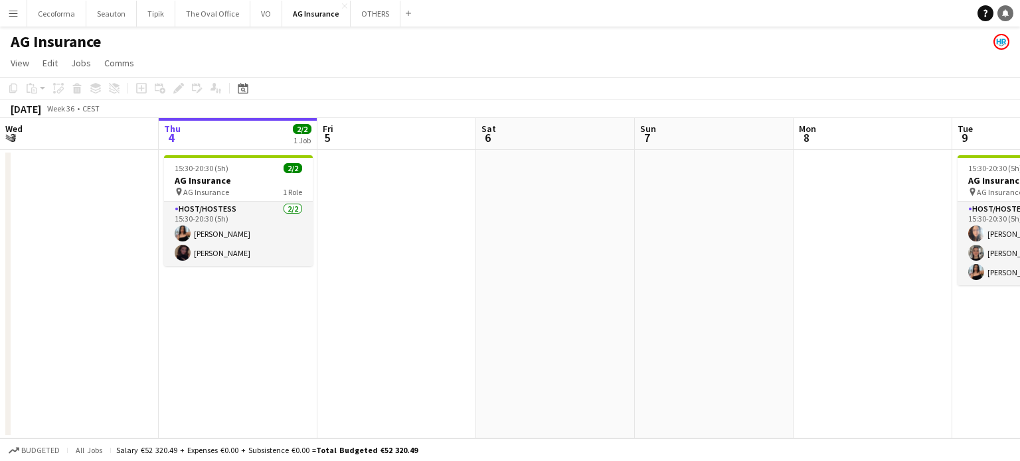
click at [1004, 10] on icon "Notifications" at bounding box center [1005, 13] width 8 height 8
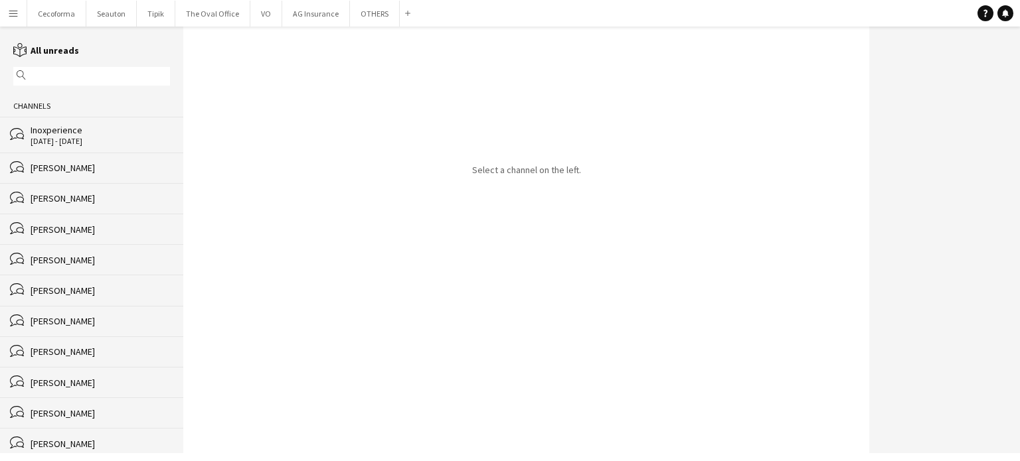
click at [58, 260] on div "[PERSON_NAME]" at bounding box center [100, 260] width 139 height 12
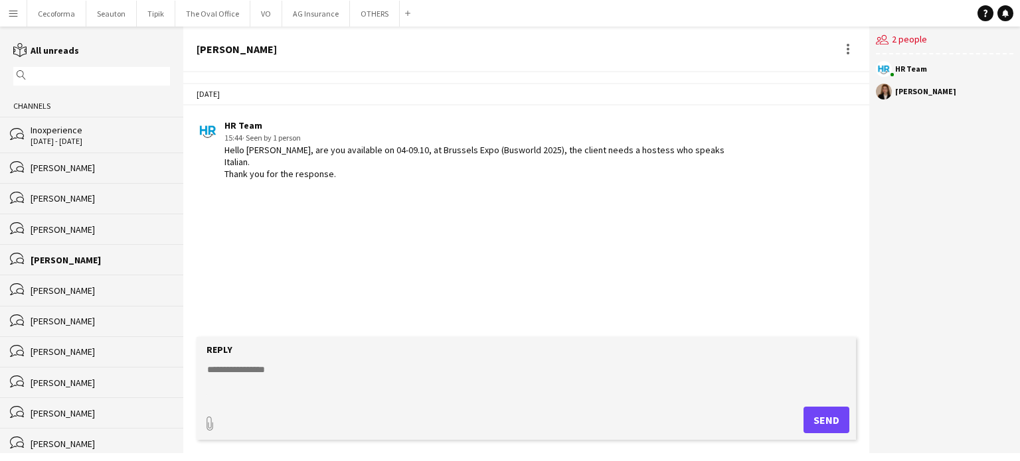
click at [17, 15] on app-icon "Menu" at bounding box center [13, 13] width 11 height 11
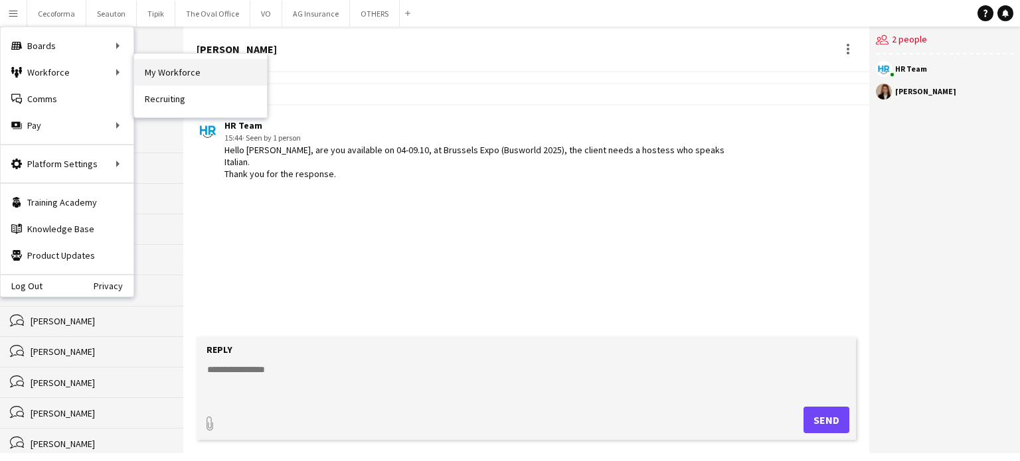
click at [179, 74] on link "My Workforce" at bounding box center [200, 72] width 133 height 27
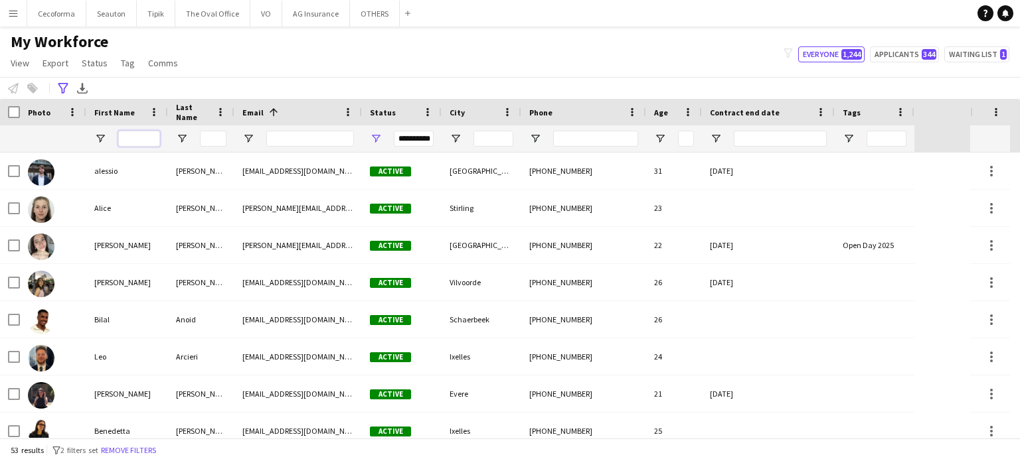
click at [139, 134] on input "First Name Filter Input" at bounding box center [139, 139] width 42 height 16
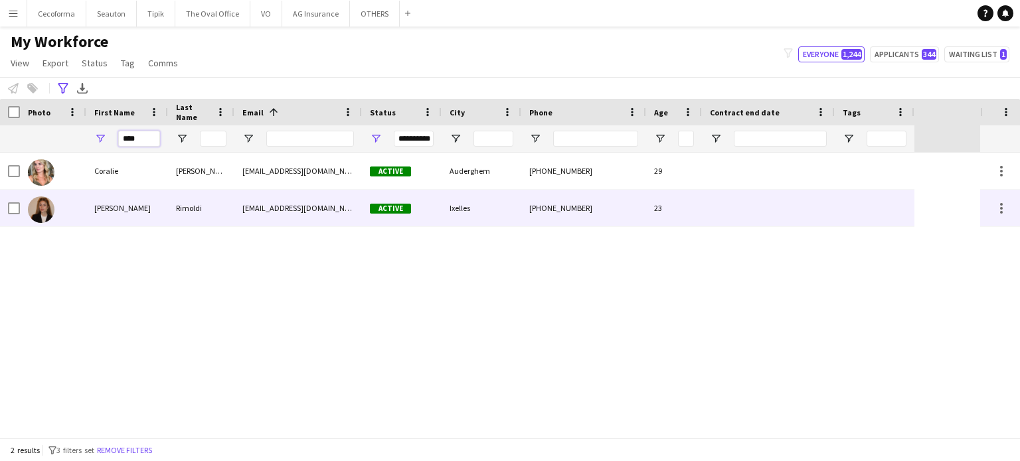
type input "****"
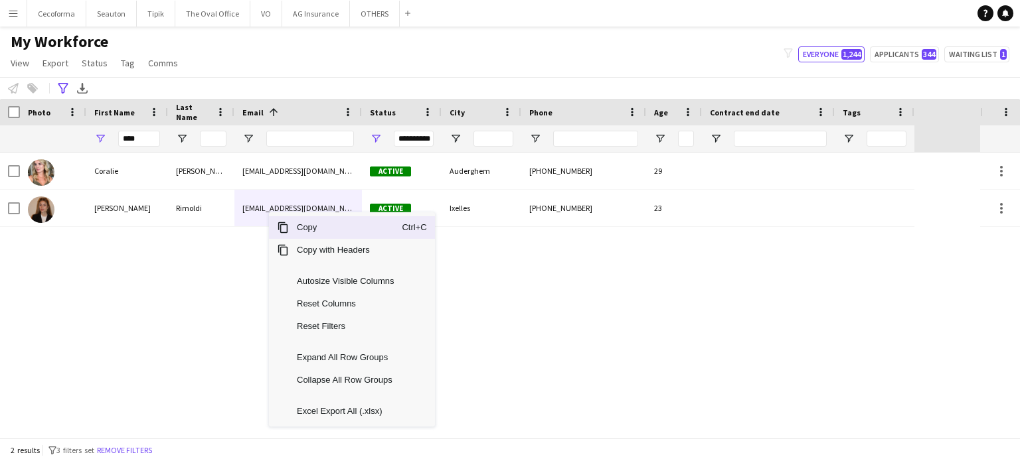
click at [302, 230] on span "Copy" at bounding box center [345, 227] width 113 height 23
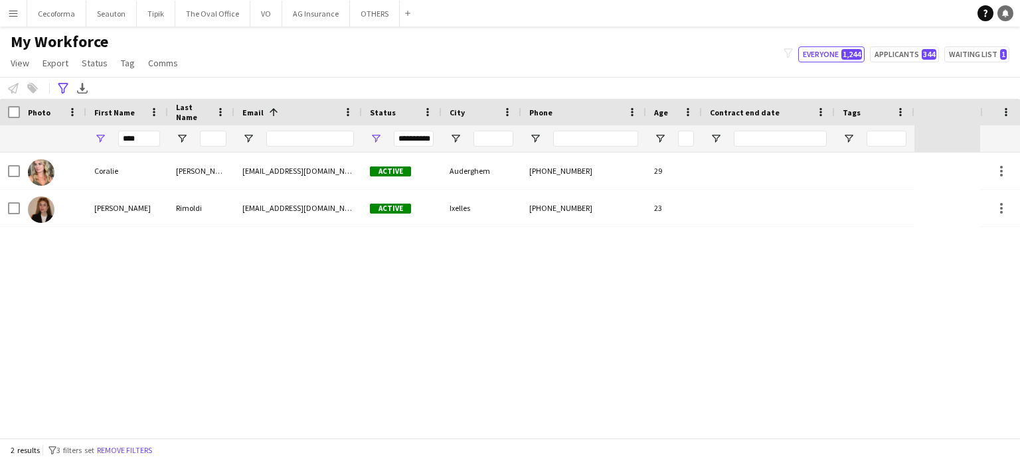
click at [1001, 12] on icon "Notifications" at bounding box center [1005, 13] width 8 height 8
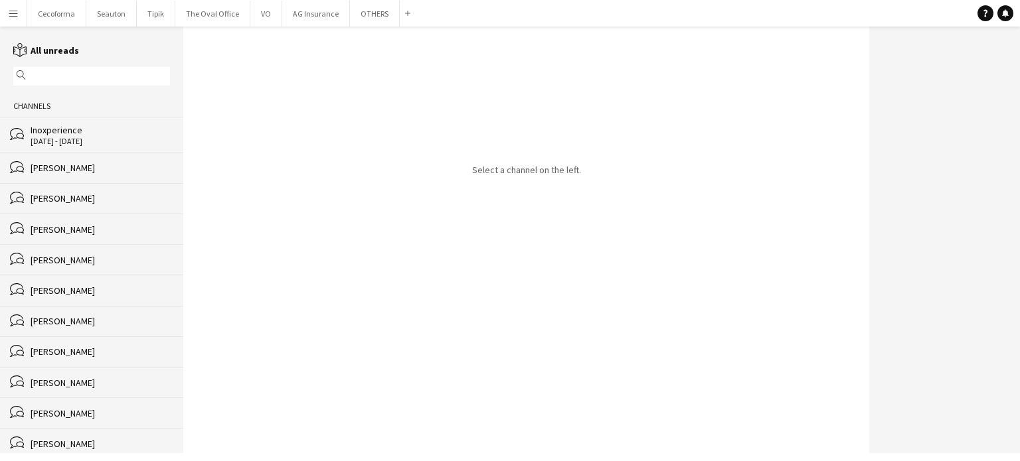
click at [12, 17] on app-icon "Menu" at bounding box center [13, 13] width 11 height 11
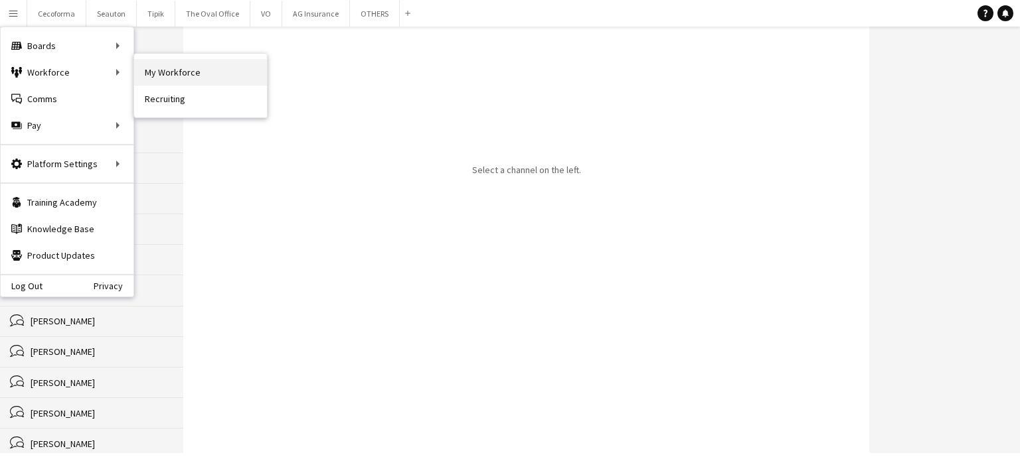
click at [167, 70] on link "My Workforce" at bounding box center [200, 72] width 133 height 27
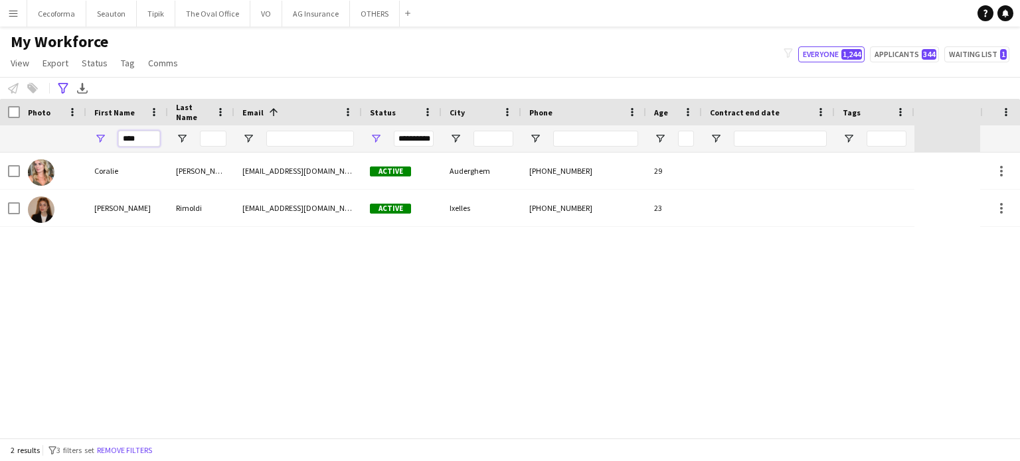
click at [145, 135] on input "****" at bounding box center [139, 139] width 42 height 16
type input "*"
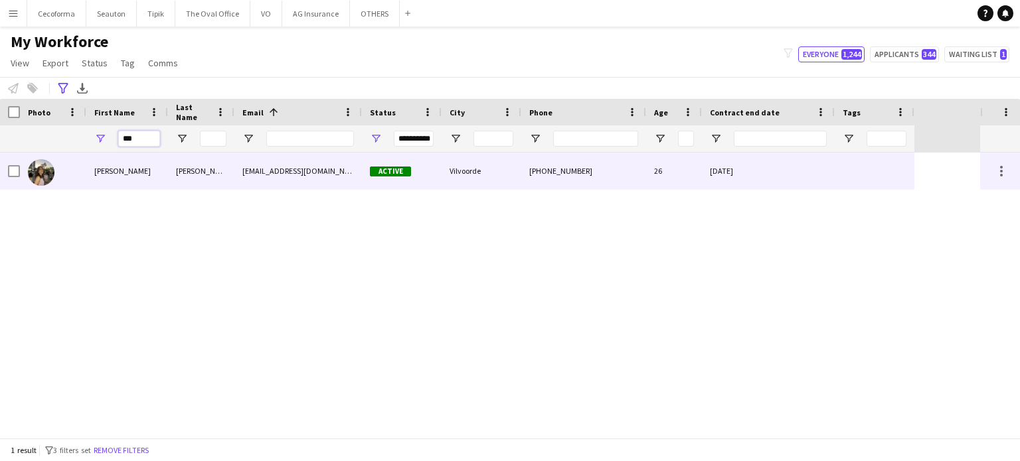
type input "***"
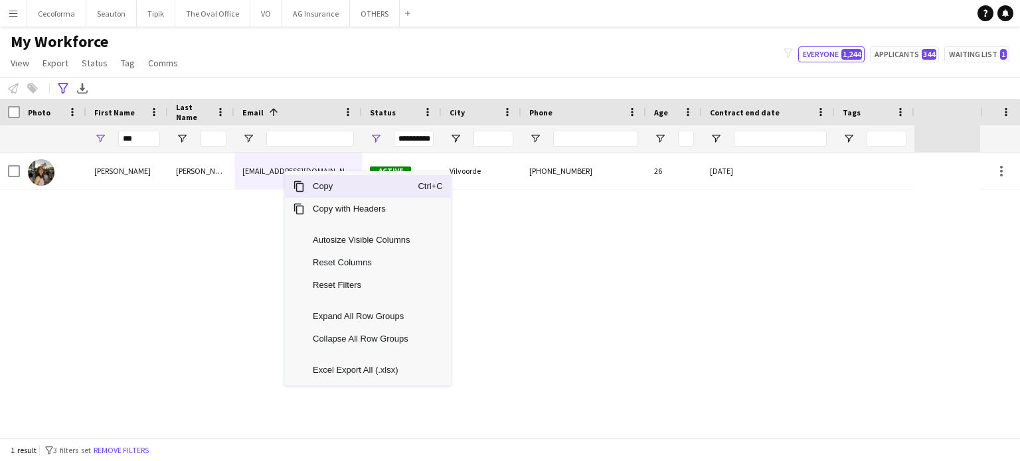
click at [328, 188] on span "Copy" at bounding box center [361, 186] width 113 height 23
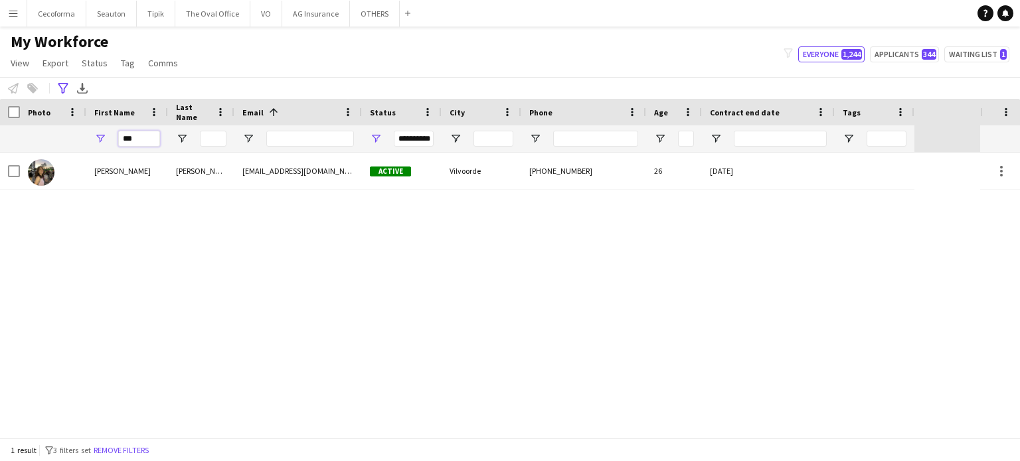
click at [141, 132] on input "***" at bounding box center [139, 139] width 42 height 16
type input "*"
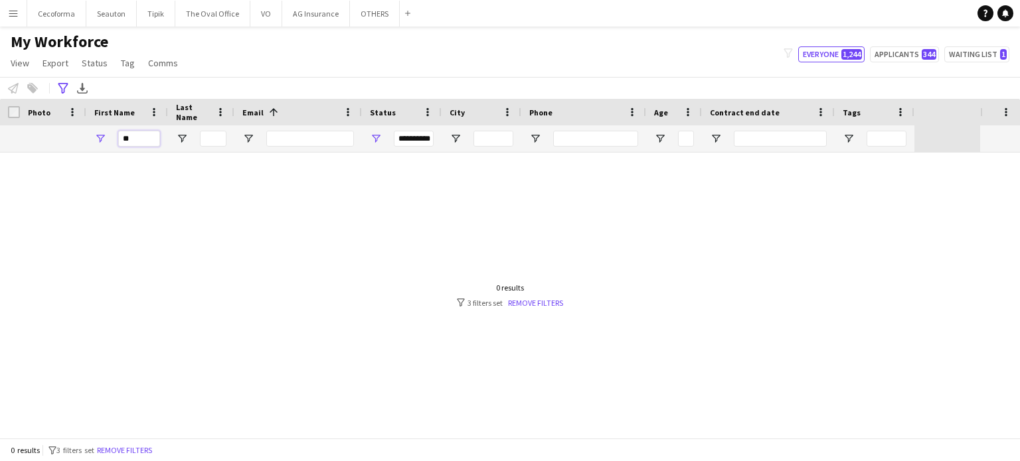
type input "*"
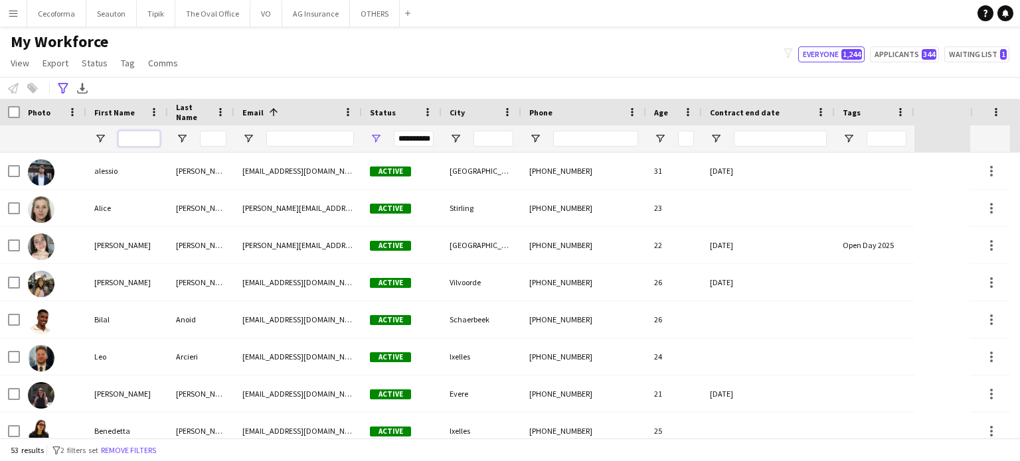
click at [131, 135] on input "First Name Filter Input" at bounding box center [139, 139] width 42 height 16
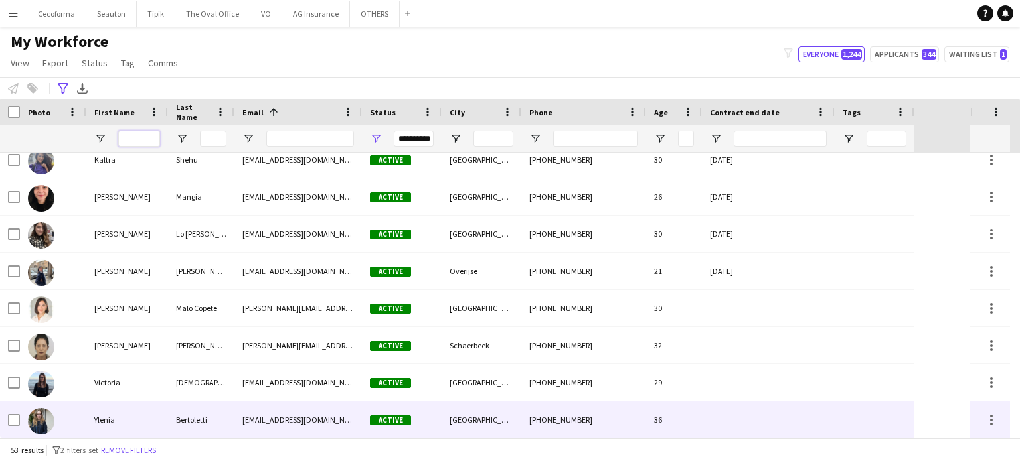
scroll to position [1592, 0]
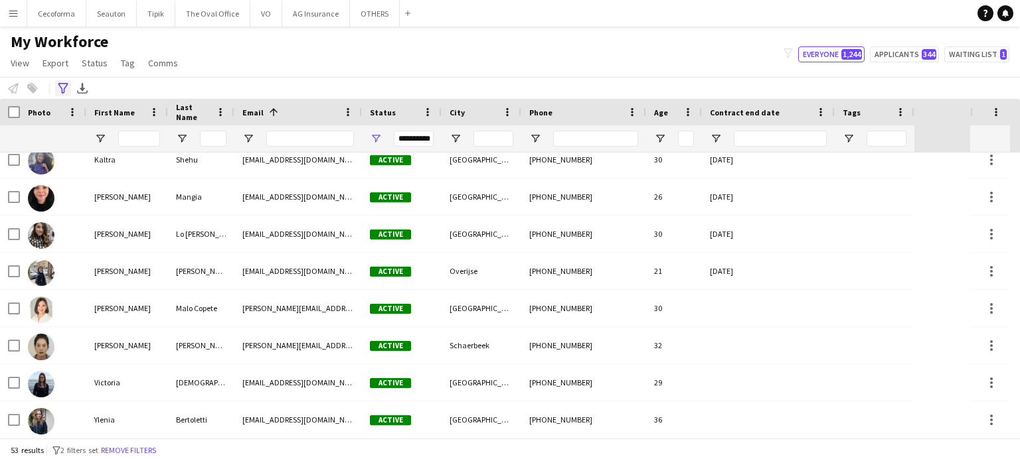
click at [58, 86] on icon "Advanced filters" at bounding box center [63, 88] width 11 height 11
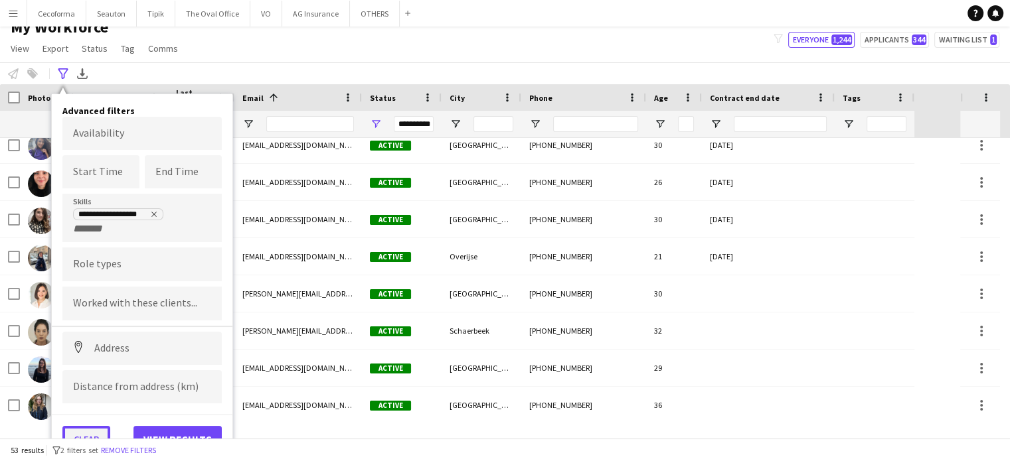
click at [90, 433] on button "Clear" at bounding box center [86, 439] width 48 height 27
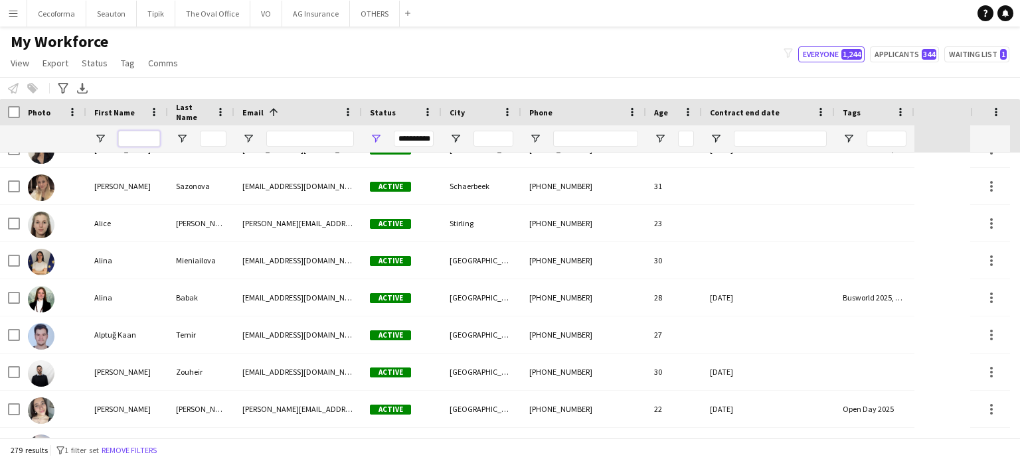
click at [130, 135] on input "First Name Filter Input" at bounding box center [139, 139] width 42 height 16
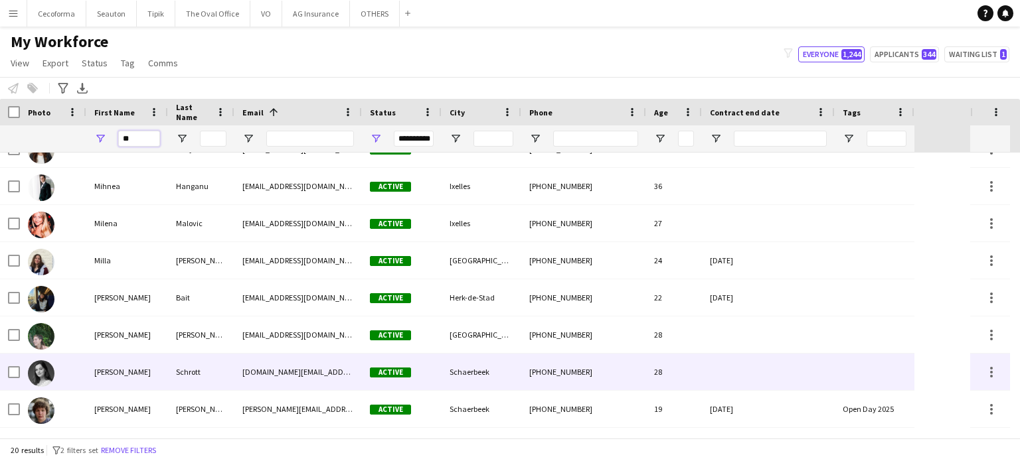
type input "**"
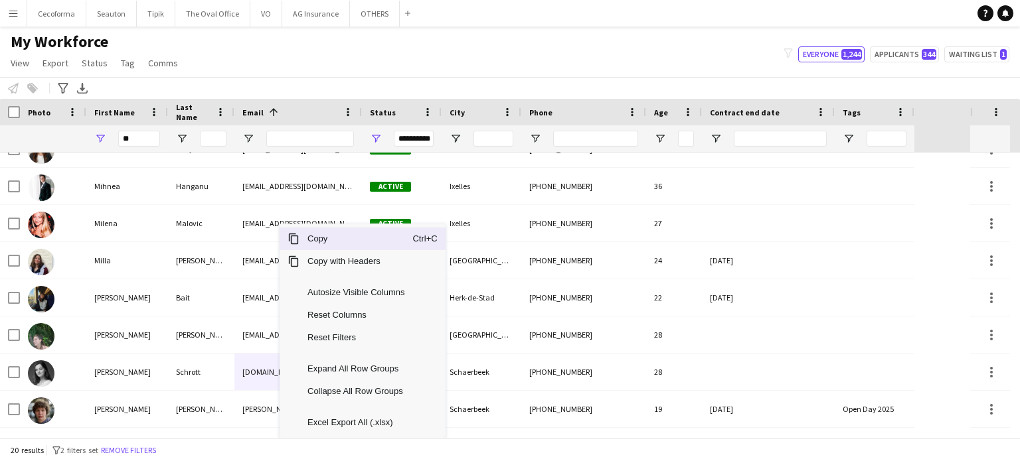
click at [321, 240] on span "Copy" at bounding box center [355, 239] width 113 height 23
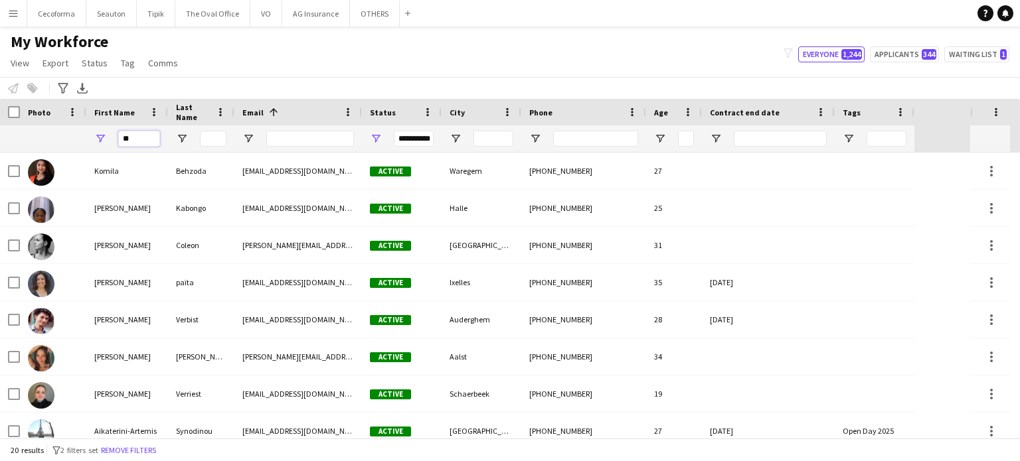
click at [140, 138] on input "**" at bounding box center [139, 139] width 42 height 16
type input "*"
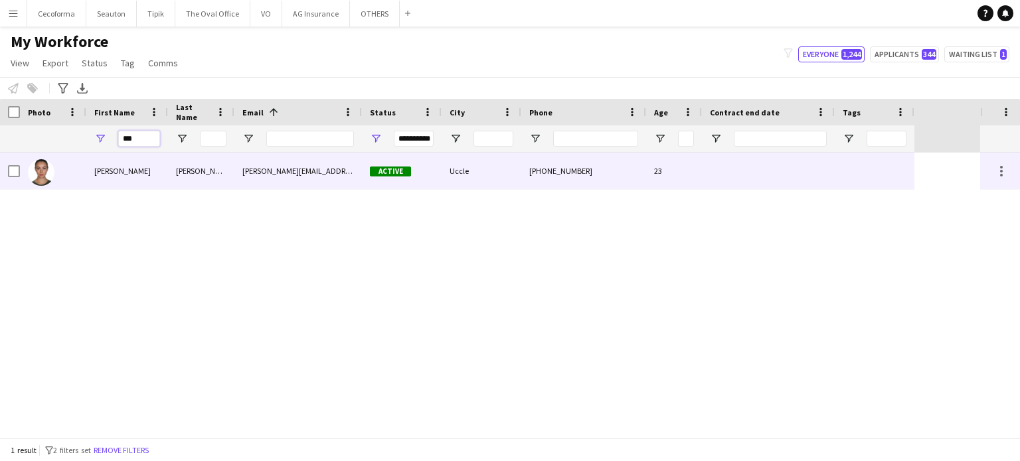
type input "***"
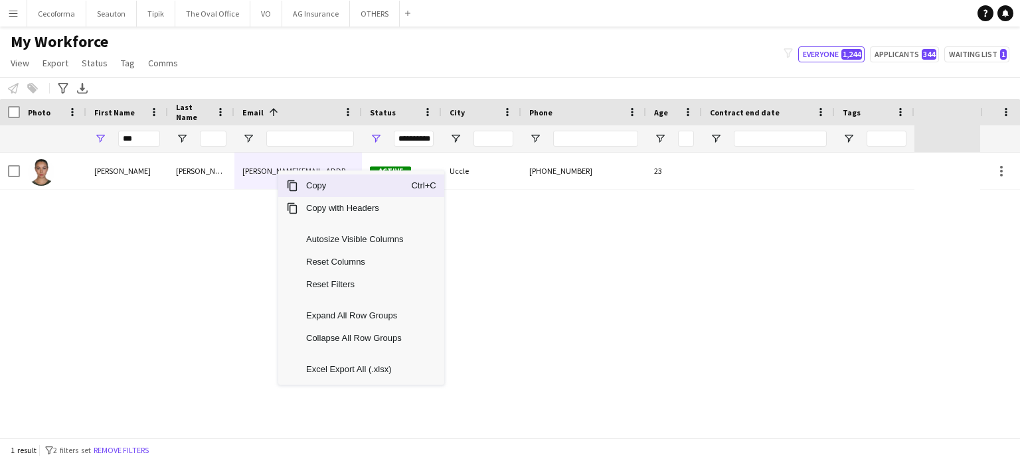
click at [318, 189] on span "Copy" at bounding box center [354, 186] width 113 height 23
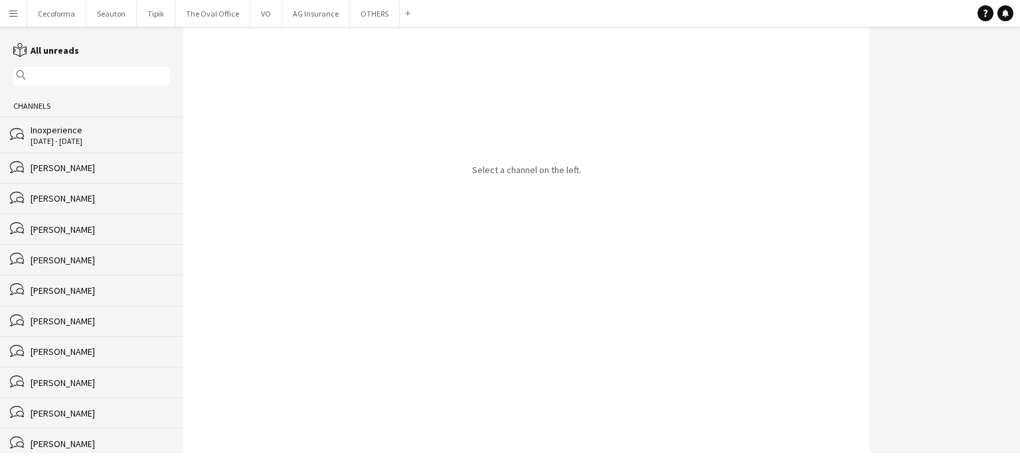
scroll to position [133, 0]
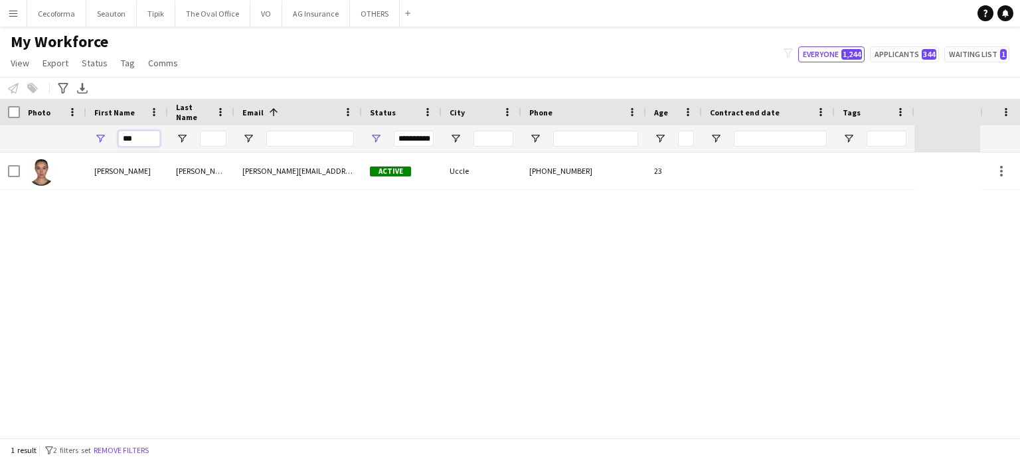
click at [139, 139] on input "***" at bounding box center [139, 139] width 42 height 16
type input "*"
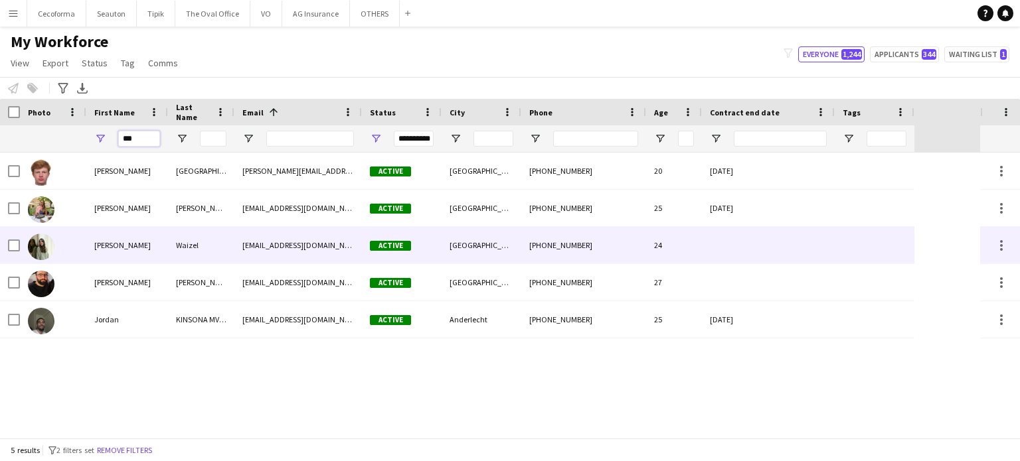
type input "***"
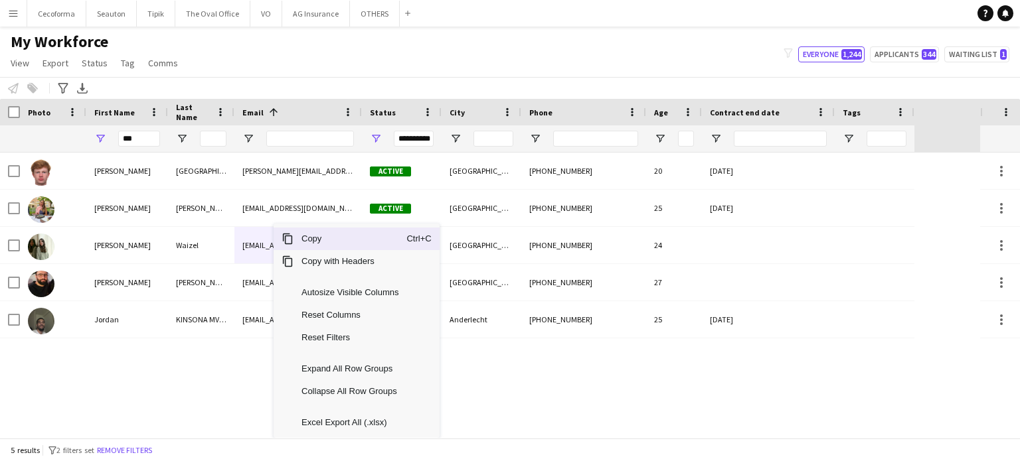
click at [307, 239] on span "Copy" at bounding box center [349, 239] width 113 height 23
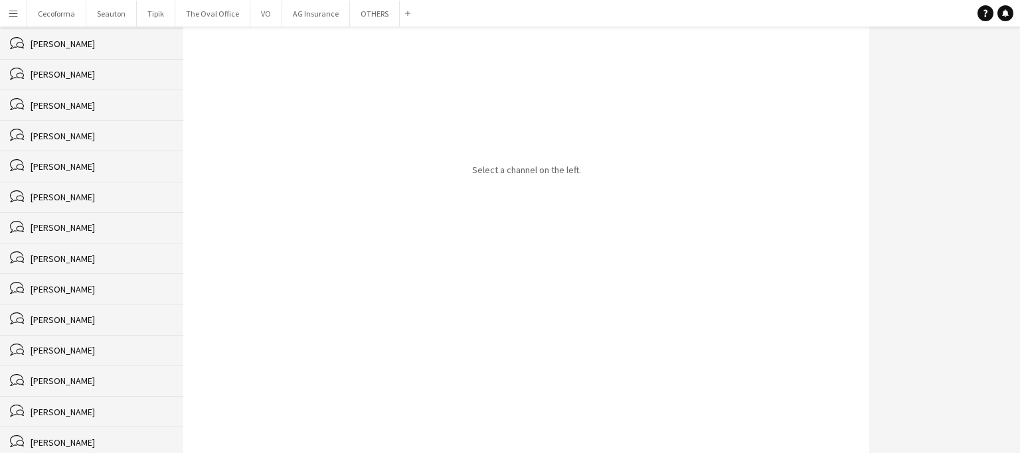
scroll to position [199, 0]
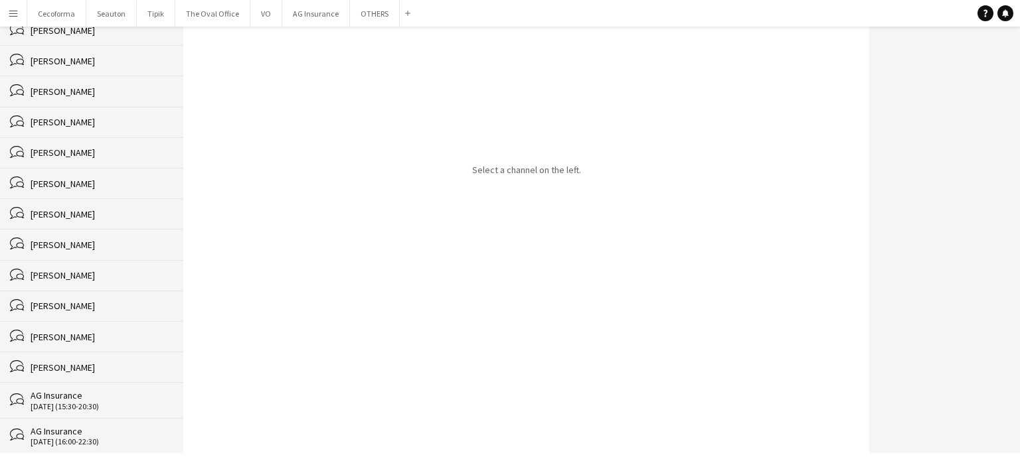
click at [56, 217] on div "[PERSON_NAME]" at bounding box center [100, 214] width 139 height 12
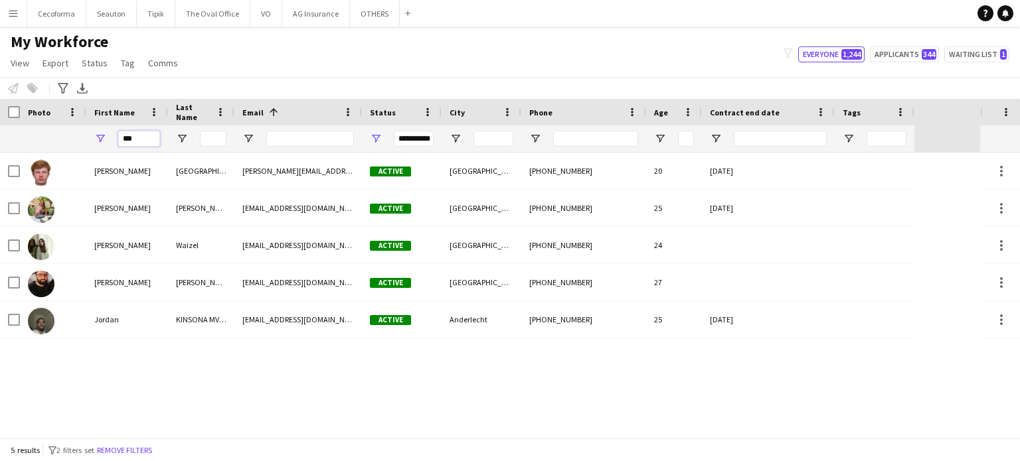
click at [149, 139] on input "***" at bounding box center [139, 139] width 42 height 16
type input "*"
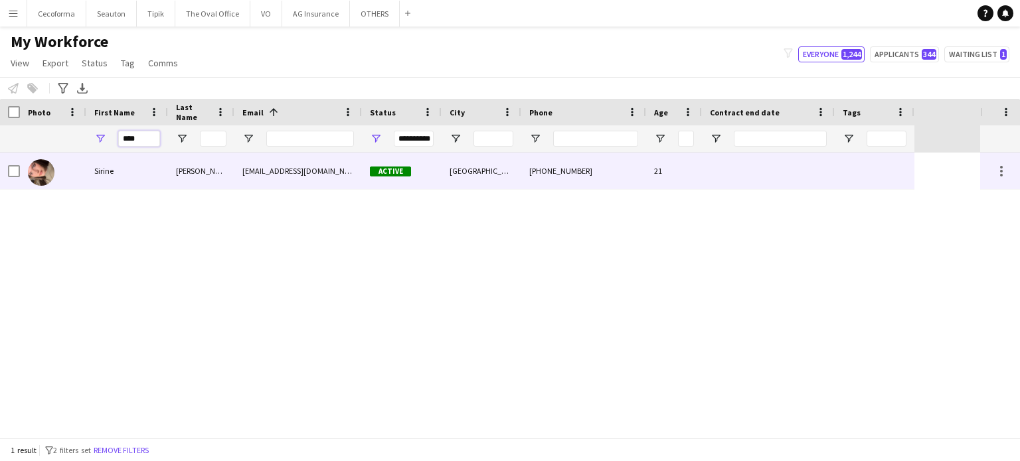
type input "****"
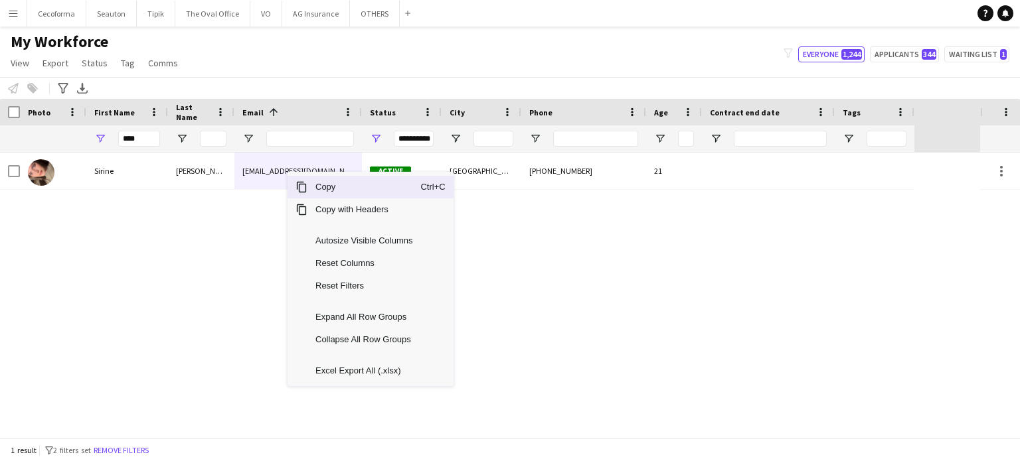
click at [323, 187] on span "Copy" at bounding box center [363, 187] width 113 height 23
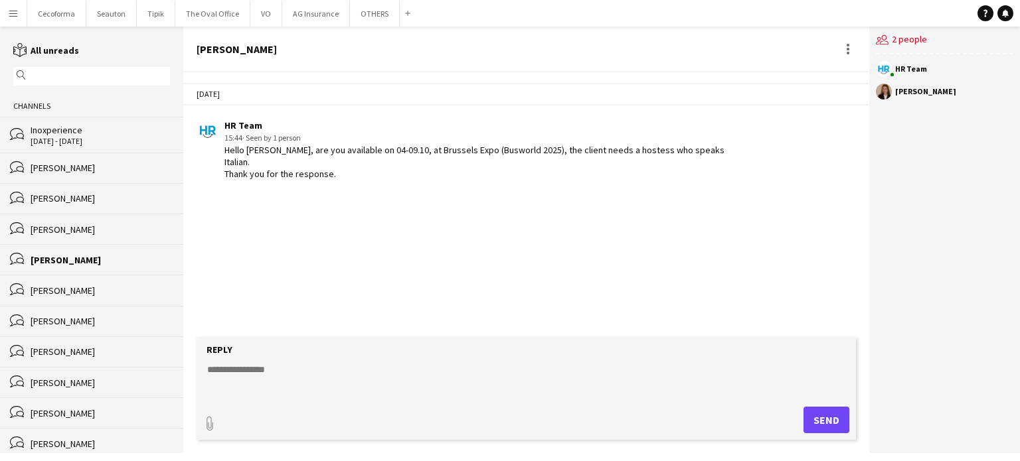
click at [65, 262] on div "[PERSON_NAME]" at bounding box center [100, 260] width 139 height 12
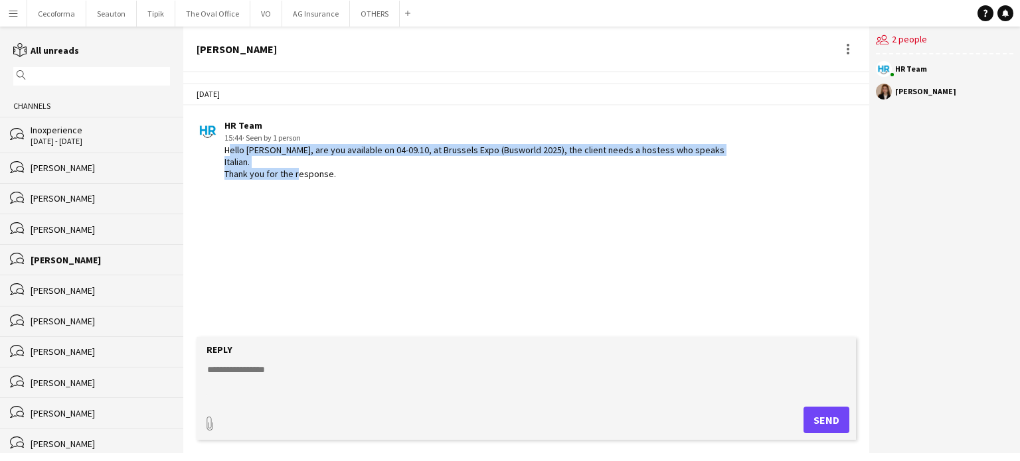
drag, startPoint x: 226, startPoint y: 148, endPoint x: 365, endPoint y: 171, distance: 141.2
click at [365, 171] on app-chat-message "HR Team 15:44 · Seen by 1 person Hello Cora, are you available on 04-09.10, at …" at bounding box center [526, 150] width 686 height 74
copy div "Hello [PERSON_NAME], are you available on 04-09.10, at Brussels Expo (Busworld …"
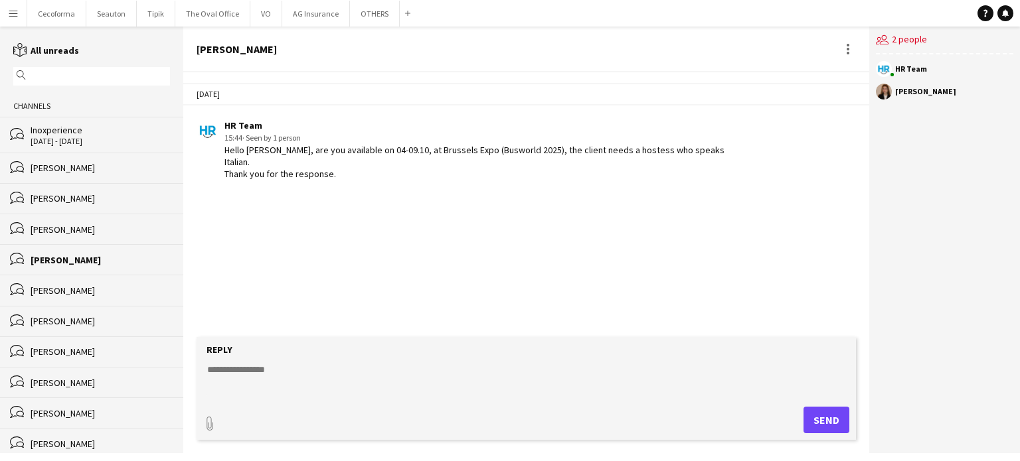
click at [51, 289] on div "[PERSON_NAME]" at bounding box center [100, 291] width 139 height 12
click at [51, 323] on div "[PERSON_NAME]" at bounding box center [100, 321] width 139 height 12
click at [51, 356] on div "[PERSON_NAME]" at bounding box center [100, 352] width 139 height 12
click at [50, 382] on div "[PERSON_NAME]" at bounding box center [100, 383] width 139 height 12
click at [50, 413] on div "[PERSON_NAME]" at bounding box center [100, 414] width 139 height 12
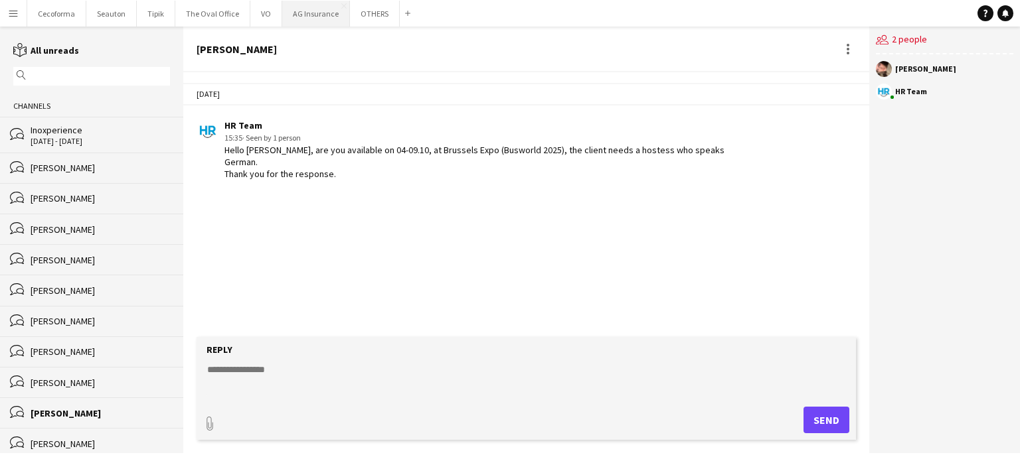
click at [311, 12] on button "AG Insurance Close" at bounding box center [316, 14] width 68 height 26
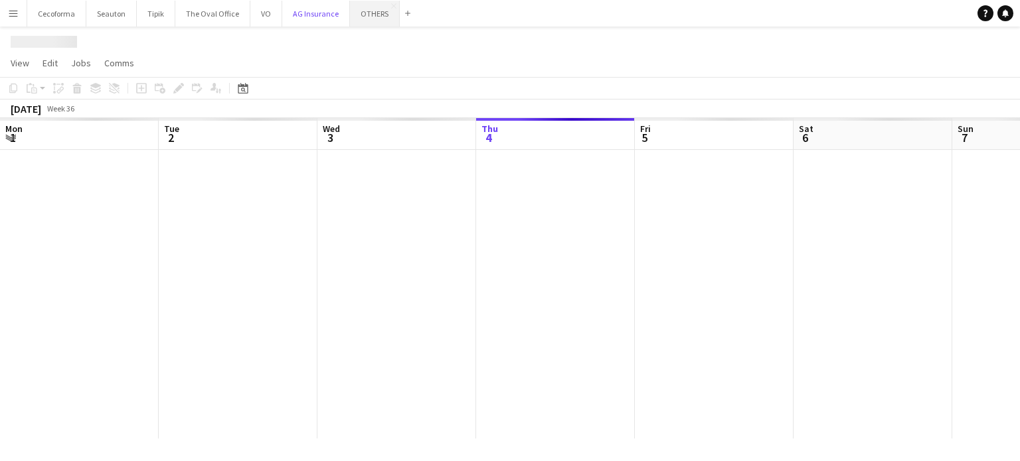
scroll to position [0, 317]
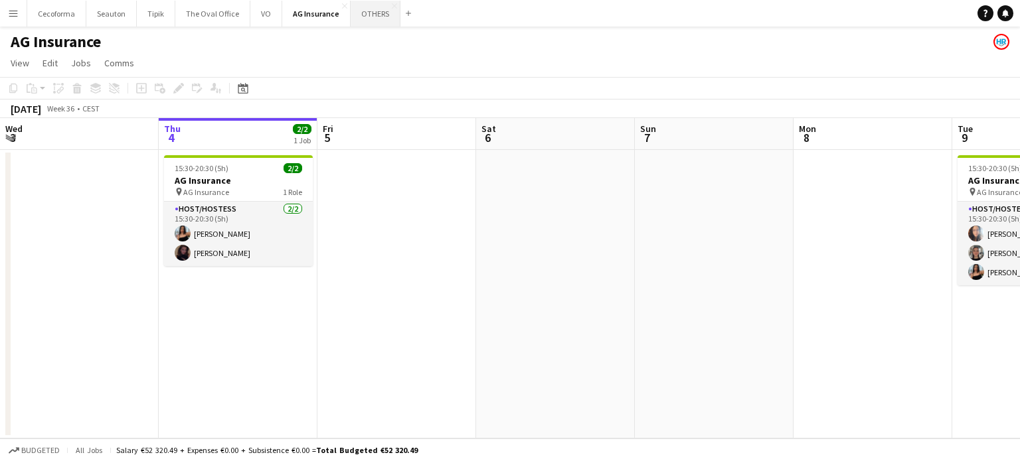
click at [363, 9] on button "OTHERS Close" at bounding box center [375, 14] width 50 height 26
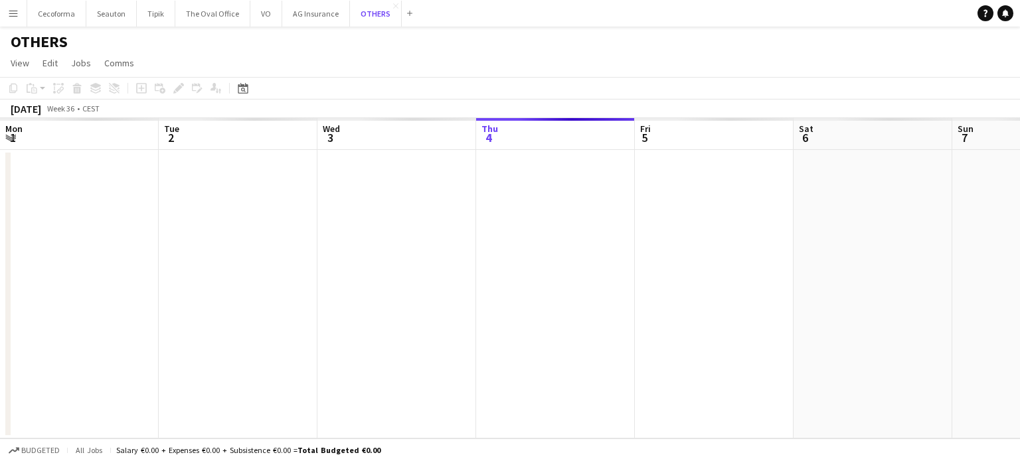
scroll to position [0, 317]
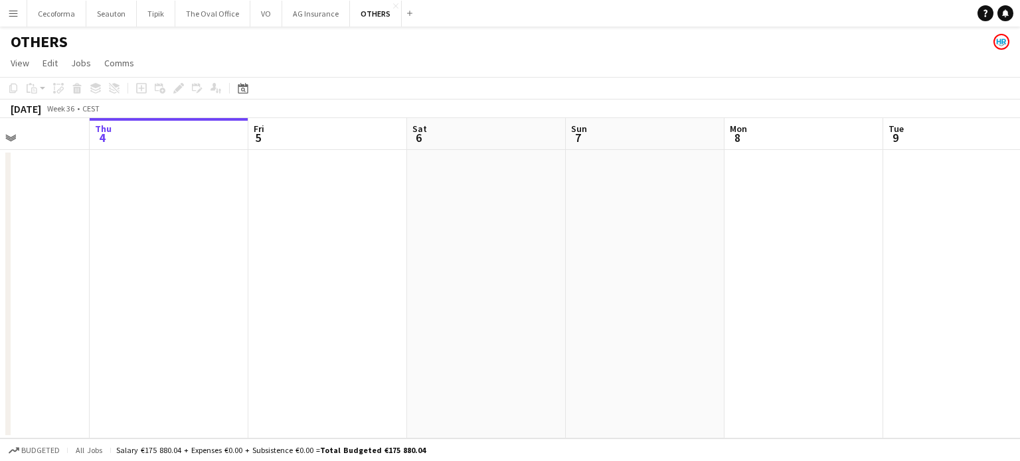
drag, startPoint x: 816, startPoint y: 349, endPoint x: 261, endPoint y: 350, distance: 555.6
click at [88, 372] on app-calendar-viewport "Mon 1 Tue 2 Wed 3 Thu 4 Fri 5 Sat 6 Sun 7 Mon 8 Tue 9 Wed 10 Thu 11 Fri 12" at bounding box center [510, 278] width 1020 height 321
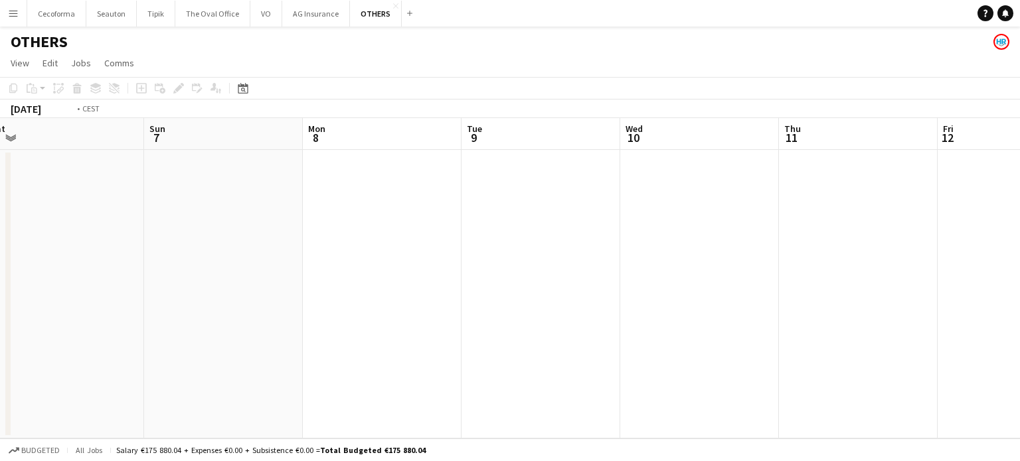
drag, startPoint x: 154, startPoint y: 388, endPoint x: 98, endPoint y: 381, distance: 56.2
click at [98, 381] on app-calendar-viewport "Thu 4 Fri 5 Sat 6 Sun 7 Mon 8 Tue 9 Wed 10 Thu 11 Fri 12 Sat 13 Sun 14 Mon 15" at bounding box center [510, 278] width 1020 height 321
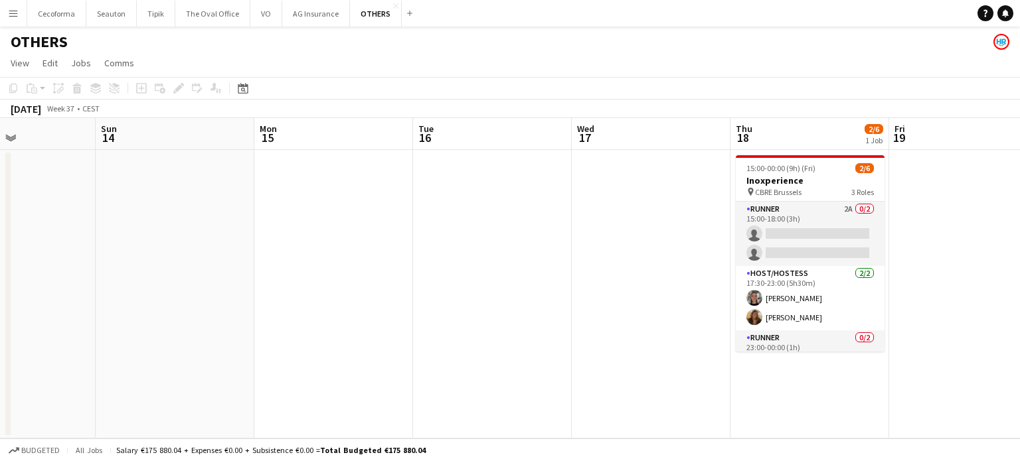
drag, startPoint x: 110, startPoint y: 397, endPoint x: 361, endPoint y: 384, distance: 251.9
click at [0, 379] on app-calendar-viewport "Wed 10 Thu 11 Fri 12 Sat 13 Sun 14 Mon 15 Tue 16 Wed 17 Thu 18 2/6 1 Job Fri 19…" at bounding box center [510, 278] width 1020 height 321
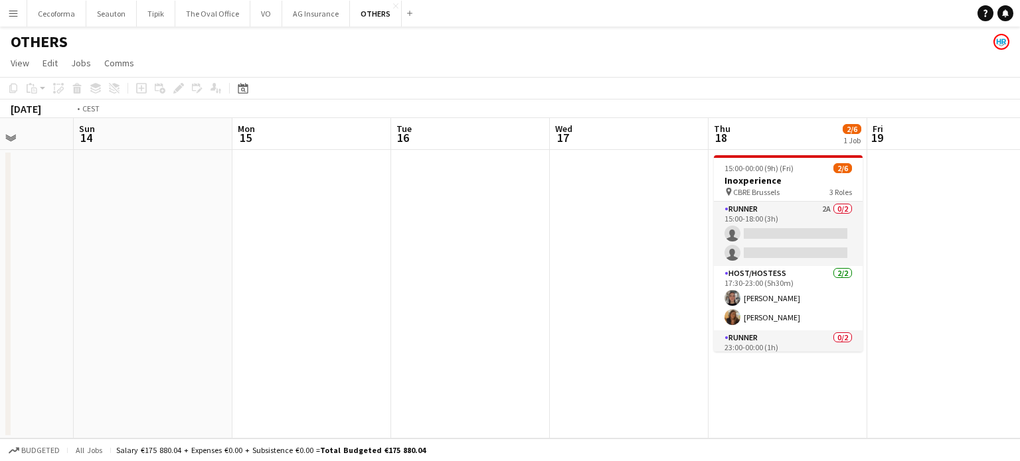
drag, startPoint x: 220, startPoint y: 414, endPoint x: 0, endPoint y: 409, distance: 220.4
click at [0, 409] on app-calendar-viewport "Wed 10 Thu 11 Fri 12 Sat 13 Sun 14 Mon 15 Tue 16 Wed 17 Thu 18 2/6 1 Job Fri 19…" at bounding box center [510, 278] width 1020 height 321
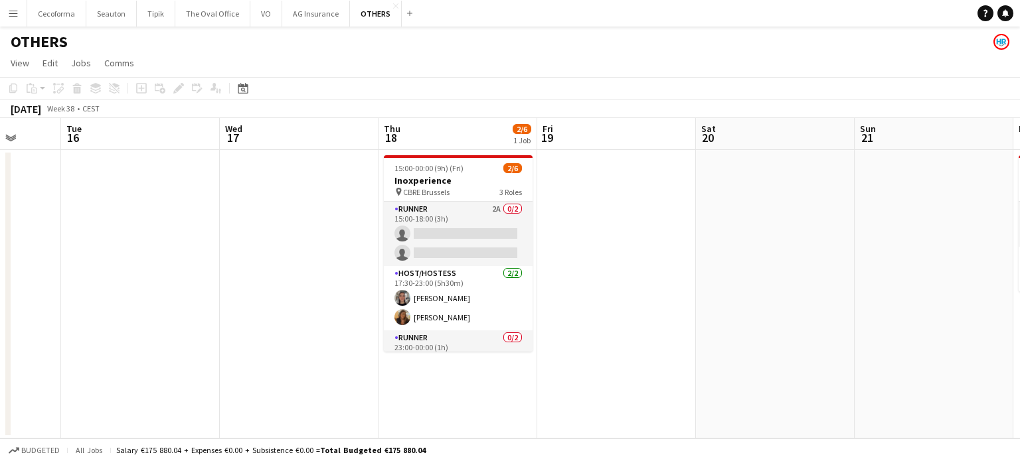
drag, startPoint x: 377, startPoint y: 426, endPoint x: 266, endPoint y: 419, distance: 111.8
click at [266, 420] on app-calendar-viewport "Fri 12 Sat 13 Sun 14 Mon 15 Tue 16 Wed 17 Thu 18 2/6 1 Job Fri 19 Sat 20 Sun 21…" at bounding box center [510, 278] width 1020 height 321
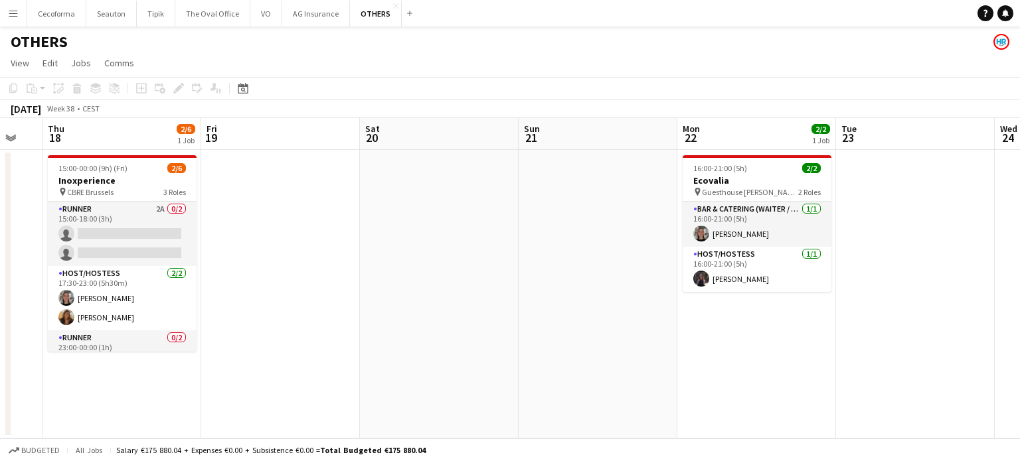
scroll to position [0, 438]
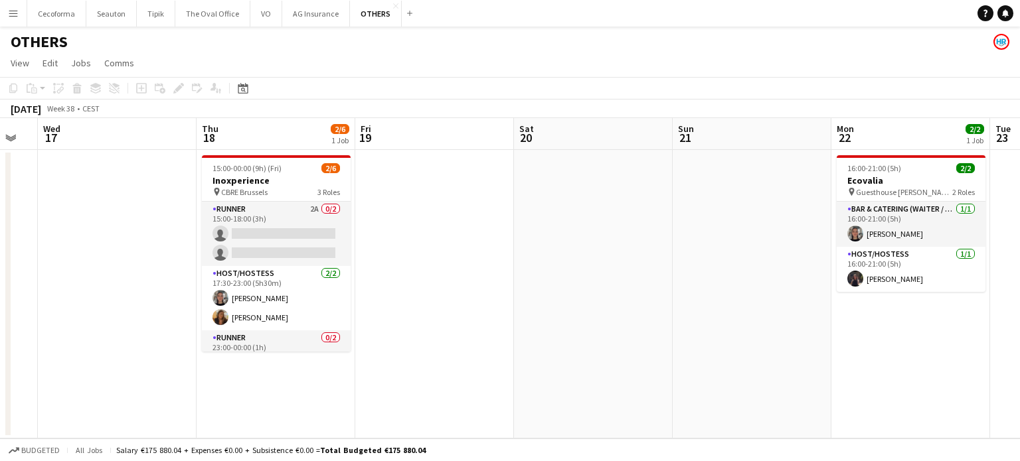
drag, startPoint x: 345, startPoint y: 405, endPoint x: 499, endPoint y: 403, distance: 154.0
click at [499, 403] on app-calendar-viewport "Sun 14 Mon 15 Tue 16 Wed 17 Thu 18 2/6 1 Job Fri 19 Sat 20 Sun 21 Mon 22 2/2 1 …" at bounding box center [510, 278] width 1020 height 321
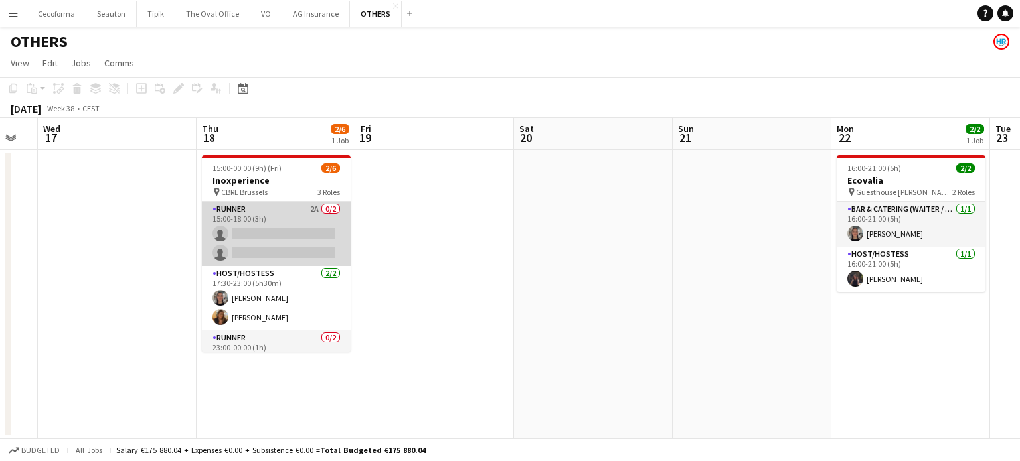
click at [271, 232] on app-card-role "Runner 2A 0/2 15:00-18:00 (3h) single-neutral-actions single-neutral-actions" at bounding box center [276, 234] width 149 height 64
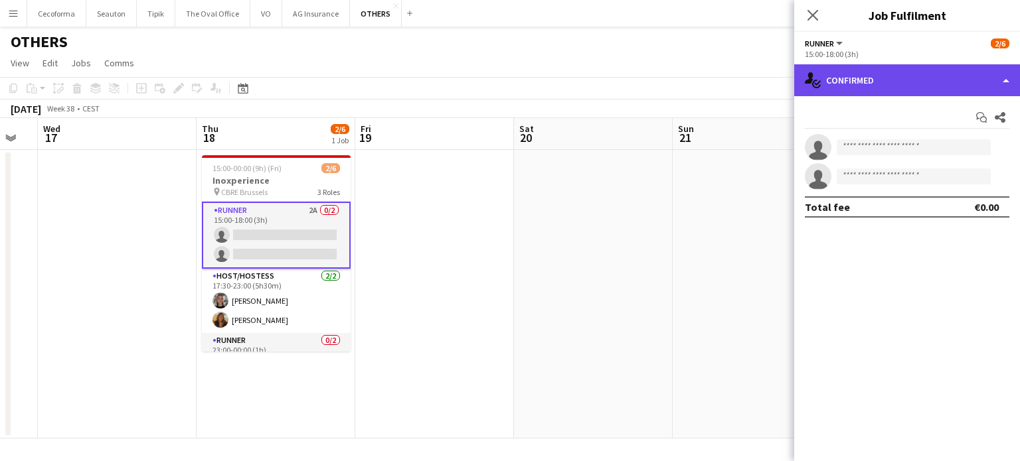
click at [1008, 79] on div "single-neutral-actions-check-2 Confirmed" at bounding box center [907, 80] width 226 height 32
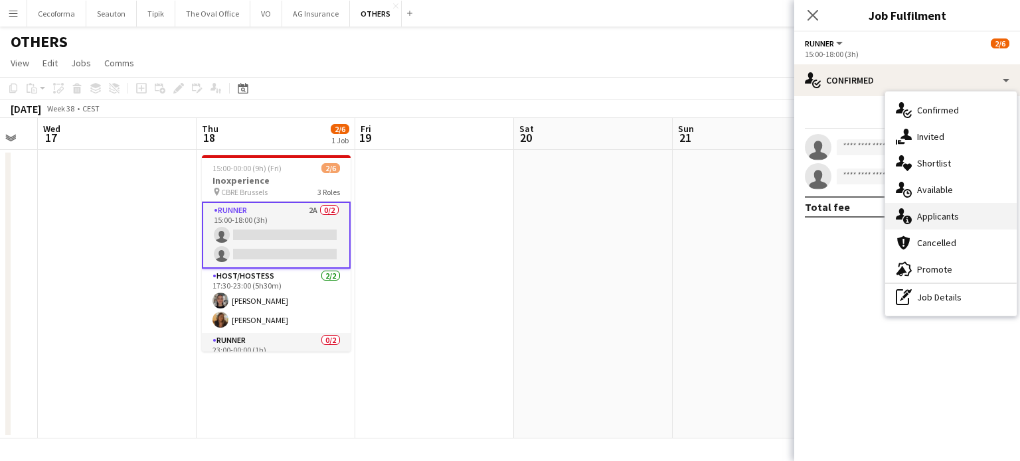
click at [943, 217] on span "Applicants" at bounding box center [938, 216] width 42 height 12
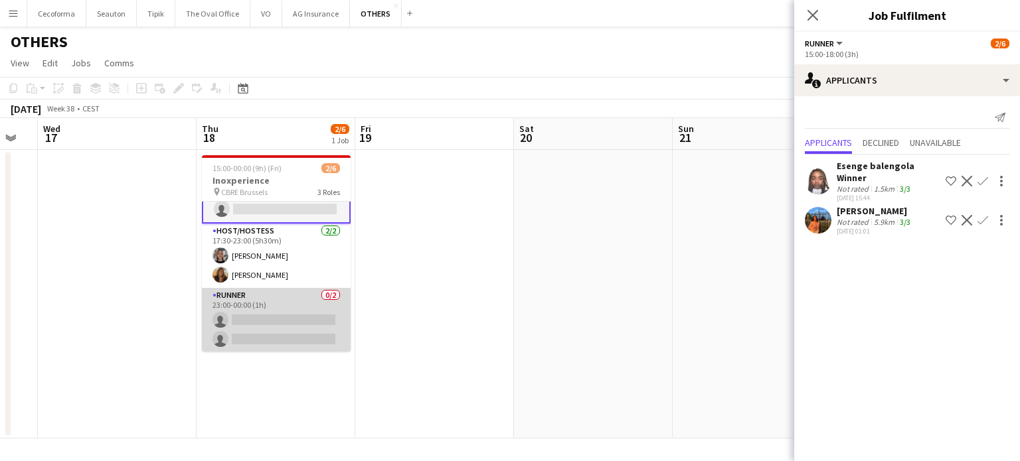
click at [258, 327] on app-card-role "Runner 0/2 23:00-00:00 (1h) single-neutral-actions single-neutral-actions" at bounding box center [276, 320] width 149 height 64
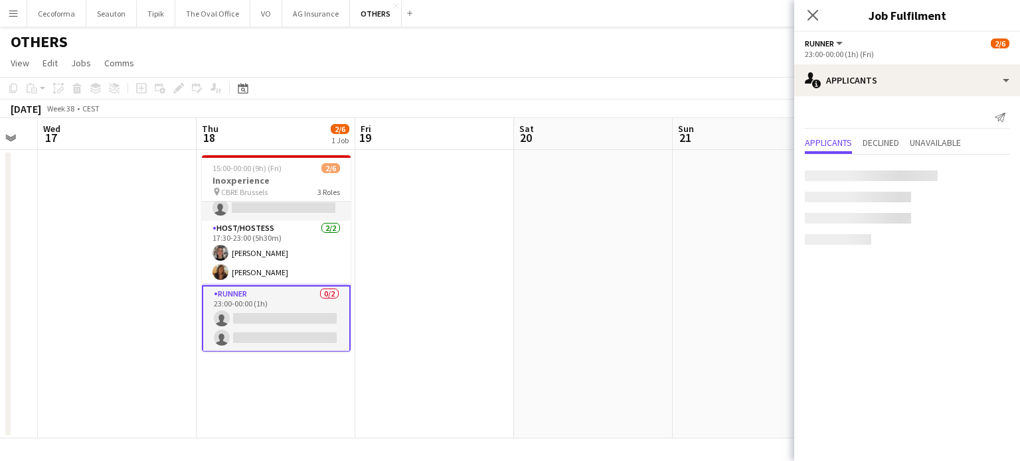
scroll to position [44, 0]
click at [507, 303] on app-date-cell at bounding box center [434, 294] width 159 height 289
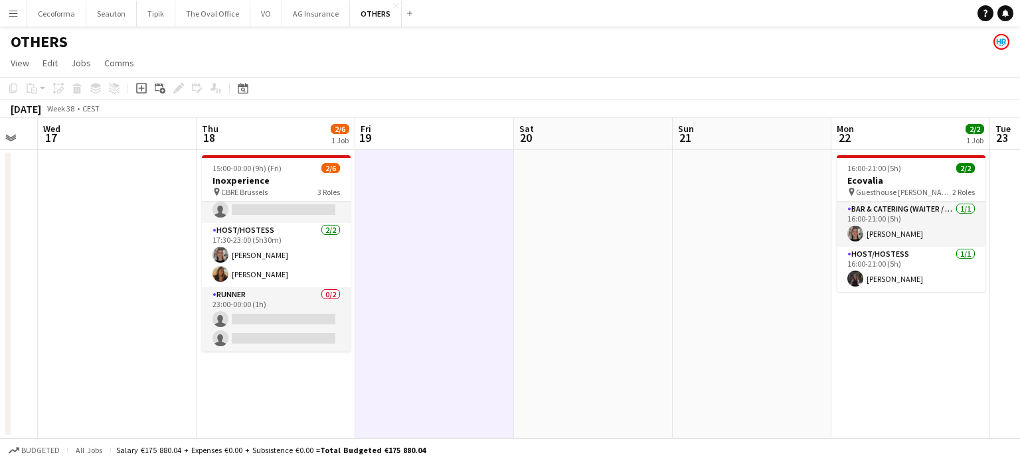
scroll to position [42, 0]
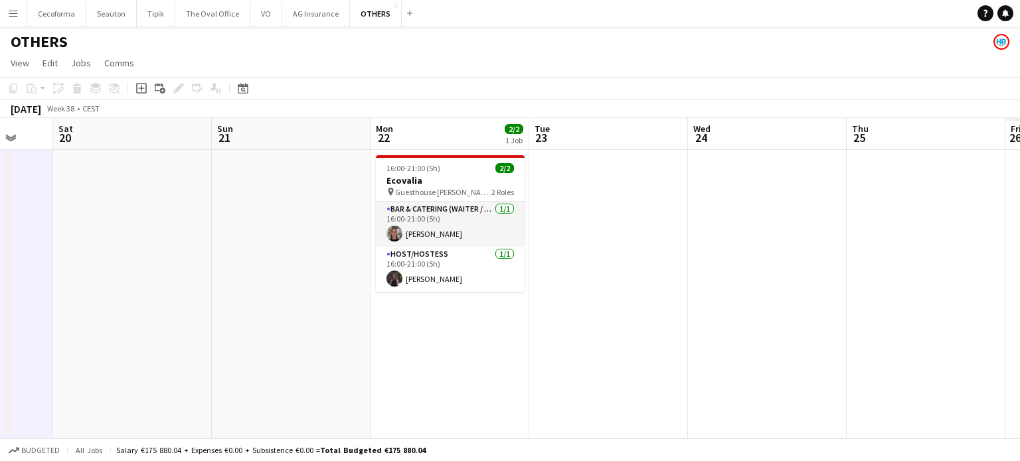
drag, startPoint x: 725, startPoint y: 311, endPoint x: 196, endPoint y: 306, distance: 529.0
click at [218, 307] on app-calendar-viewport "Tue 16 Wed 17 Thu 18 2/6 1 Job Fri 19 Sat 20 Sun 21 Mon 22 2/2 1 Job Tue 23 Wed…" at bounding box center [510, 278] width 1020 height 321
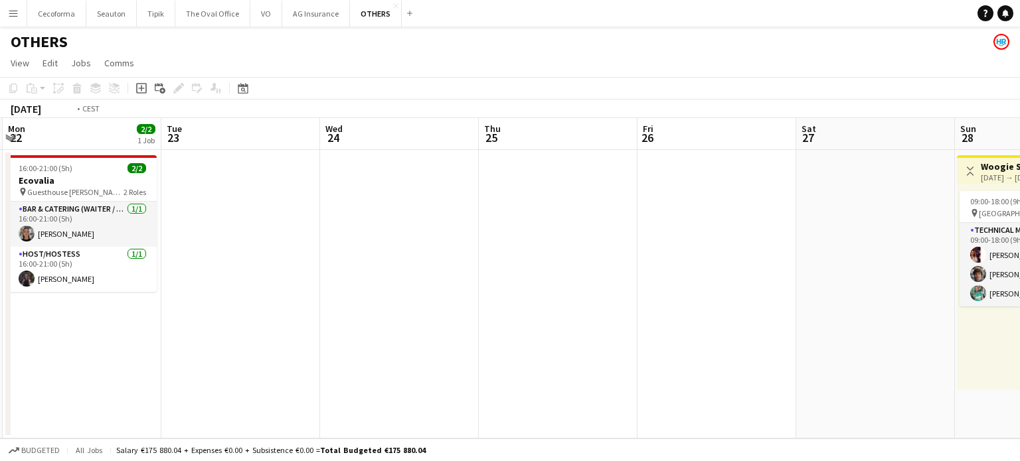
drag, startPoint x: 276, startPoint y: 323, endPoint x: 603, endPoint y: 321, distance: 326.6
click at [169, 316] on app-calendar-viewport "Fri 19 Sat 20 Sun 21 Mon 22 2/2 1 Job Tue 23 Wed 24 Thu 25 Fri 26 Sat 27 Sun 28…" at bounding box center [510, 278] width 1020 height 321
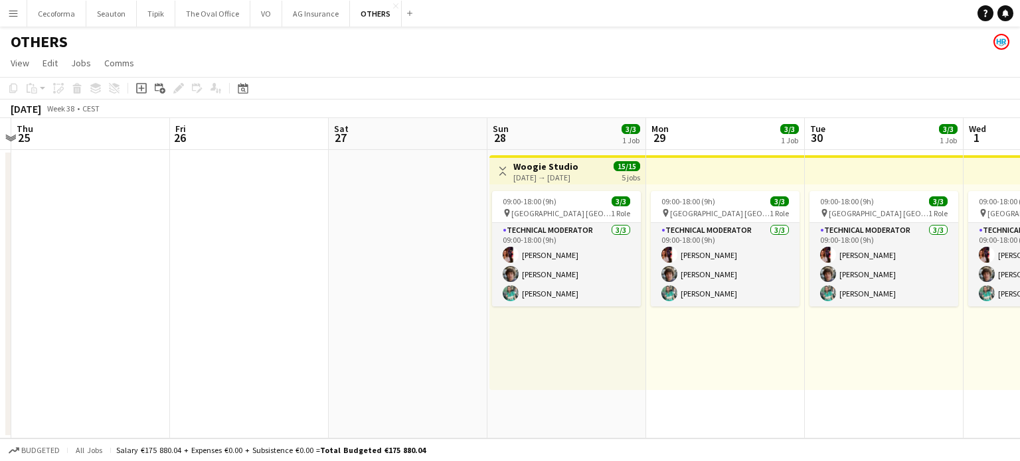
drag, startPoint x: 516, startPoint y: 344, endPoint x: 343, endPoint y: 329, distance: 173.9
click at [335, 335] on app-calendar-viewport "Sun 21 Mon 22 2/2 1 Job Tue 23 Wed 24 Thu 25 Fri 26 Sat 27 Sun 28 3/3 1 Job Mon…" at bounding box center [510, 278] width 1020 height 321
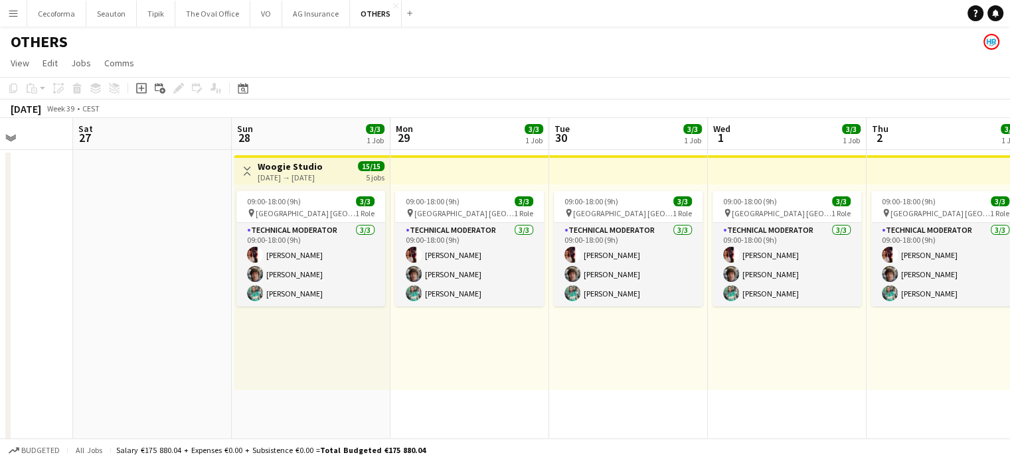
drag, startPoint x: 327, startPoint y: 337, endPoint x: 41, endPoint y: 321, distance: 285.9
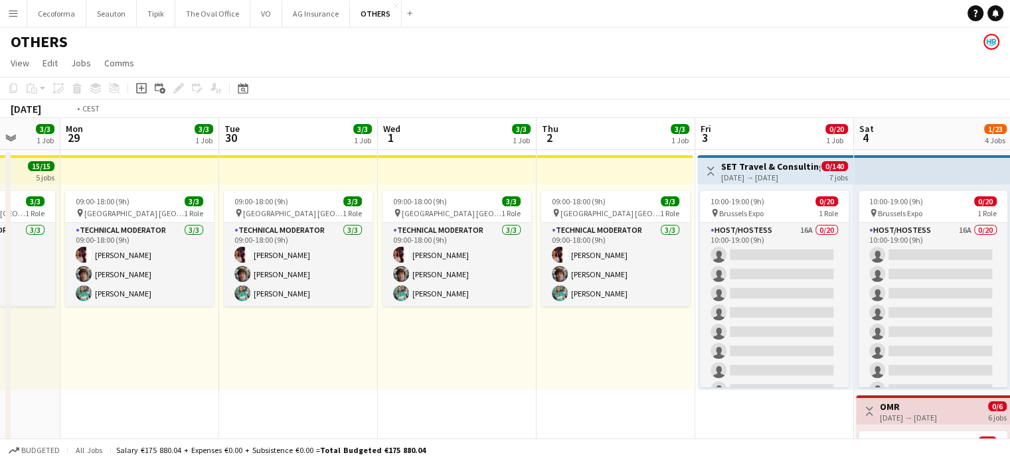
drag, startPoint x: 446, startPoint y: 368, endPoint x: 66, endPoint y: 329, distance: 382.3
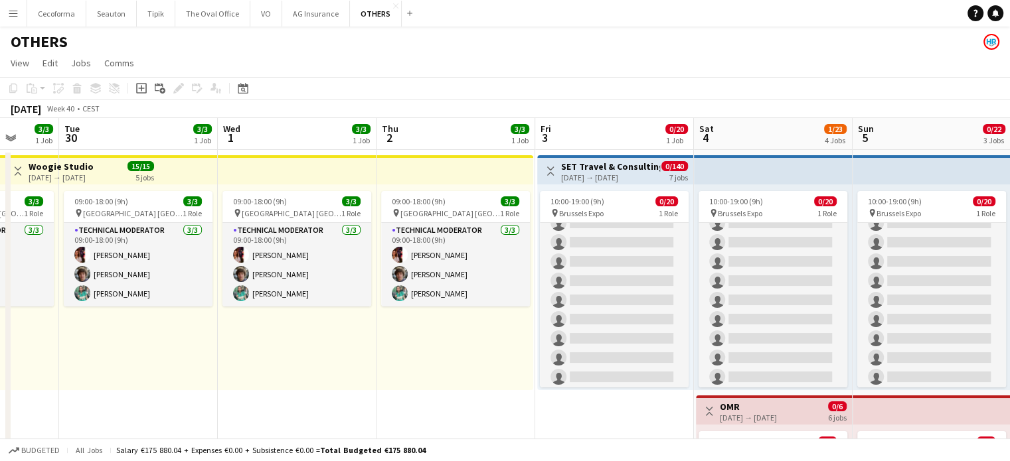
scroll to position [0, 0]
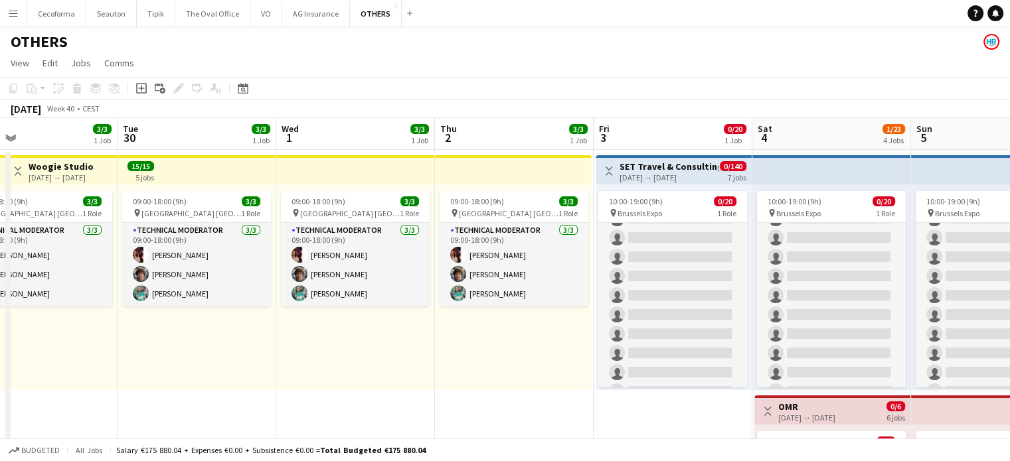
drag, startPoint x: 422, startPoint y: 390, endPoint x: 175, endPoint y: 362, distance: 248.5
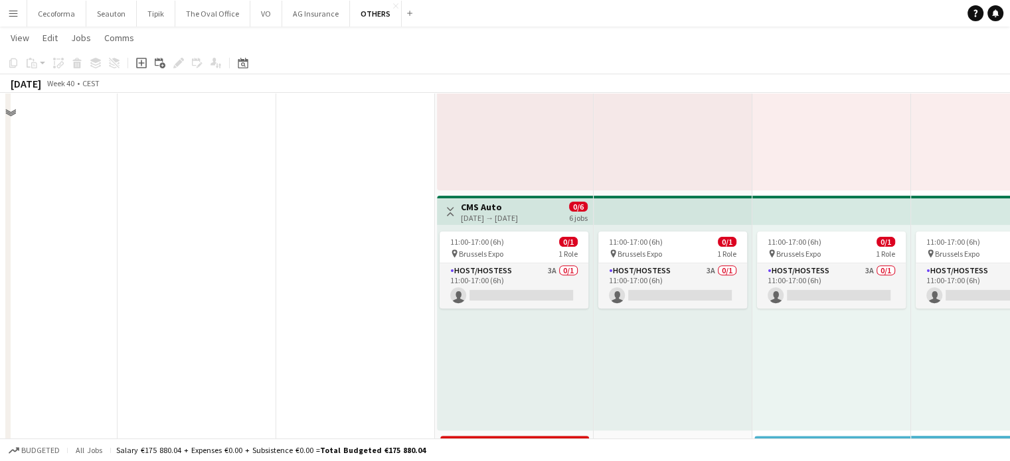
scroll to position [465, 0]
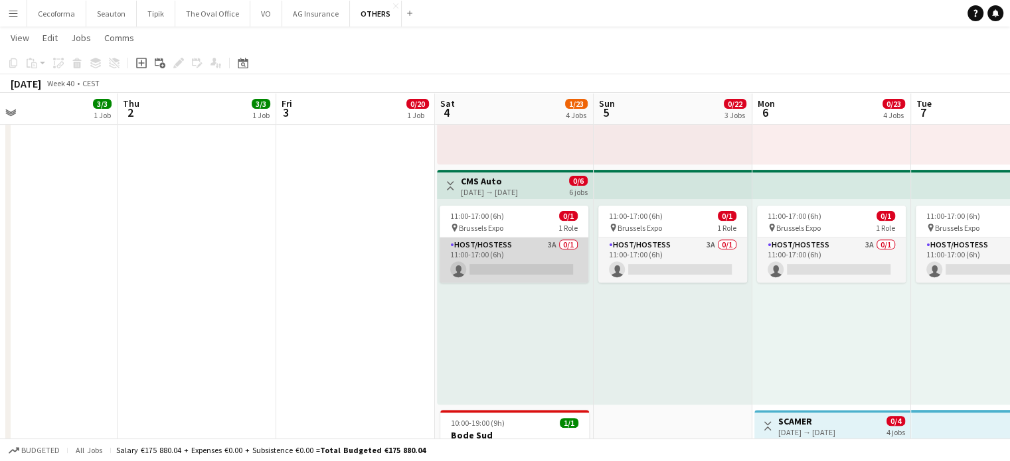
click at [497, 265] on app-card-role "Host/Hostess 3A 0/1 11:00-17:00 (6h) single-neutral-actions" at bounding box center [513, 260] width 149 height 45
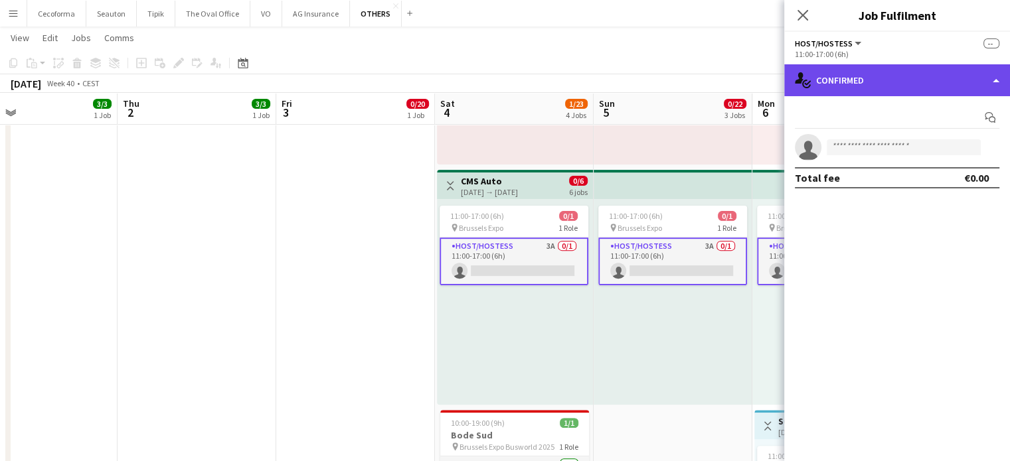
click at [998, 78] on div "single-neutral-actions-check-2 Confirmed" at bounding box center [897, 80] width 226 height 32
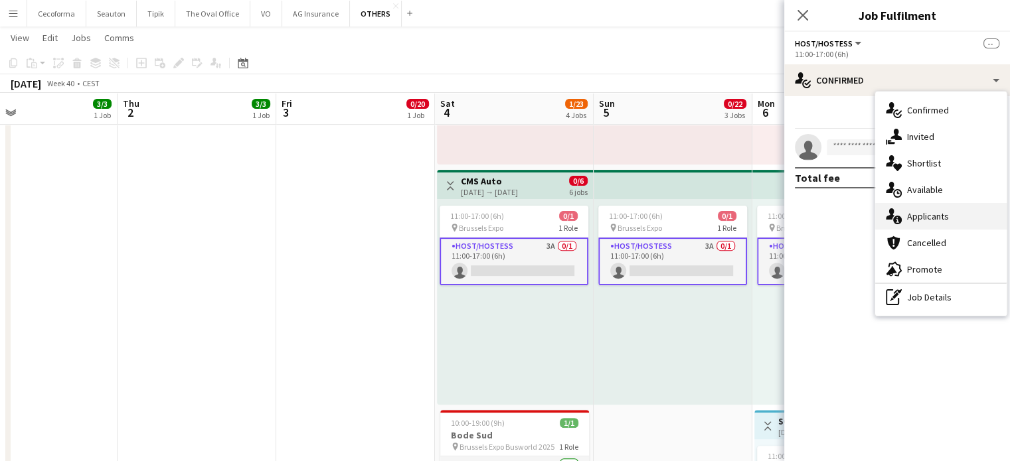
click at [933, 212] on span "Applicants" at bounding box center [928, 216] width 42 height 12
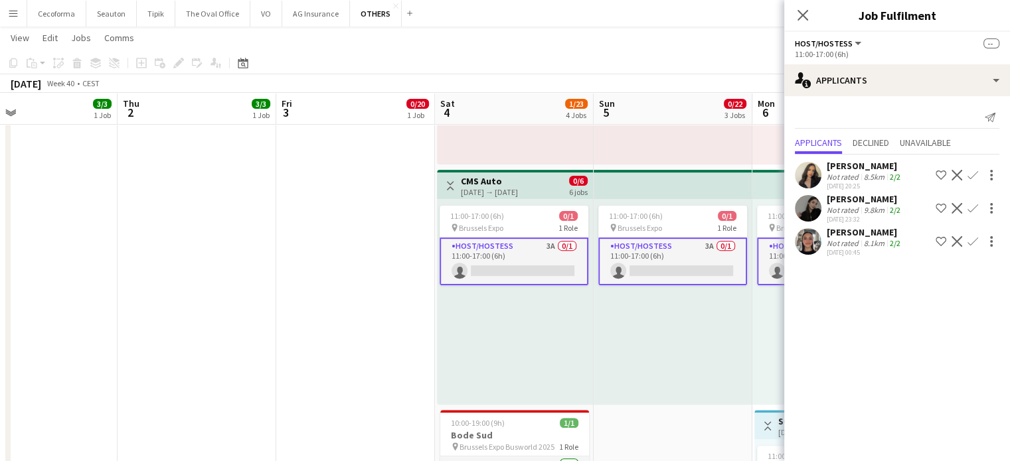
click at [358, 366] on app-date-cell "Toggle View SET Travel & Consulting GmbH 03-10-2025 → 09-10-2025 0/140 7 jobs 1…" at bounding box center [355, 227] width 159 height 1086
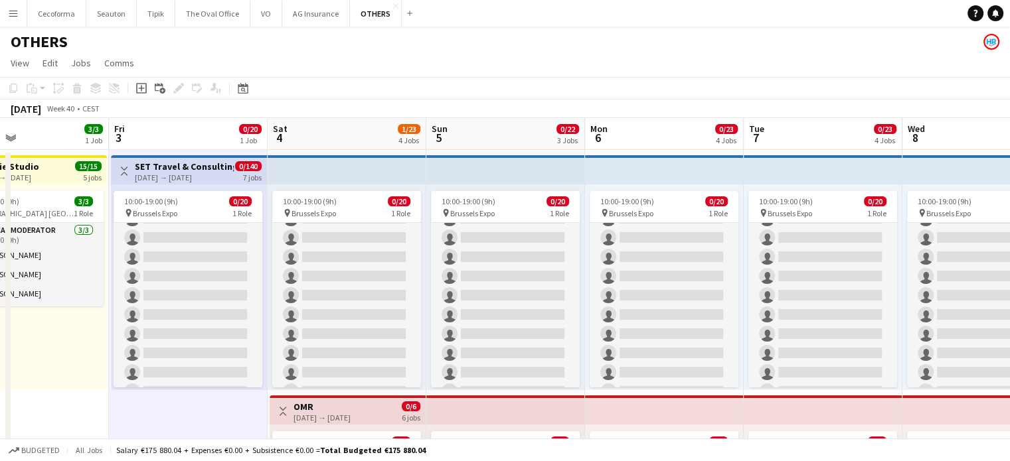
scroll to position [0, 551]
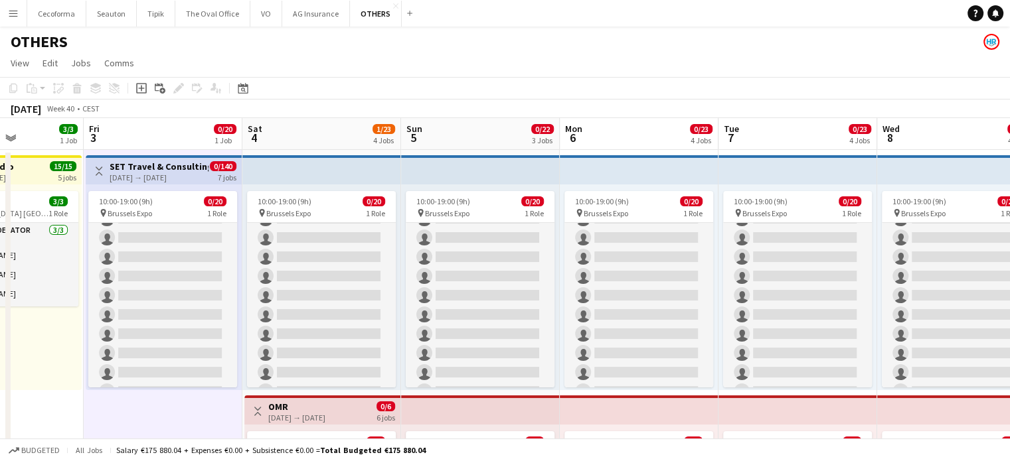
drag, startPoint x: 192, startPoint y: 398, endPoint x: 0, endPoint y: 330, distance: 204.1
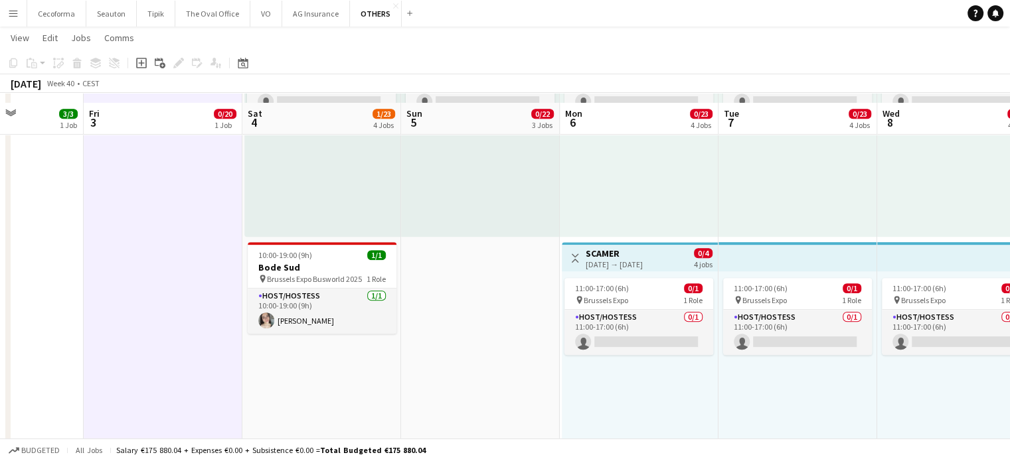
scroll to position [664, 0]
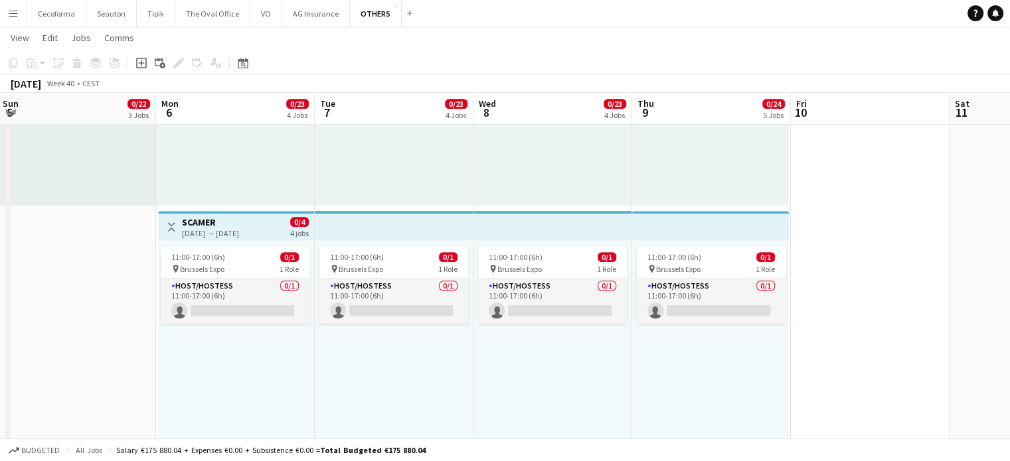
drag, startPoint x: 755, startPoint y: 406, endPoint x: 435, endPoint y: 354, distance: 324.1
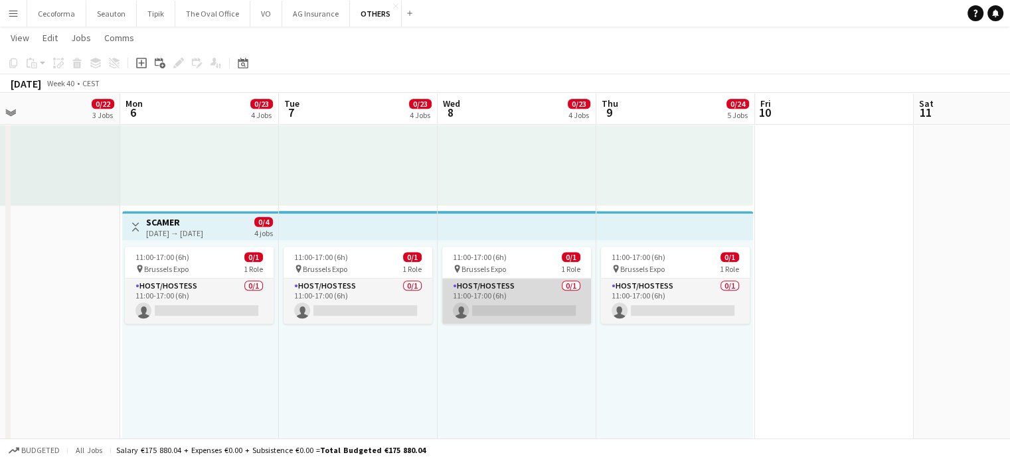
click at [536, 309] on app-card-role "Host/Hostess 0/1 11:00-17:00 (6h) single-neutral-actions" at bounding box center [516, 301] width 149 height 45
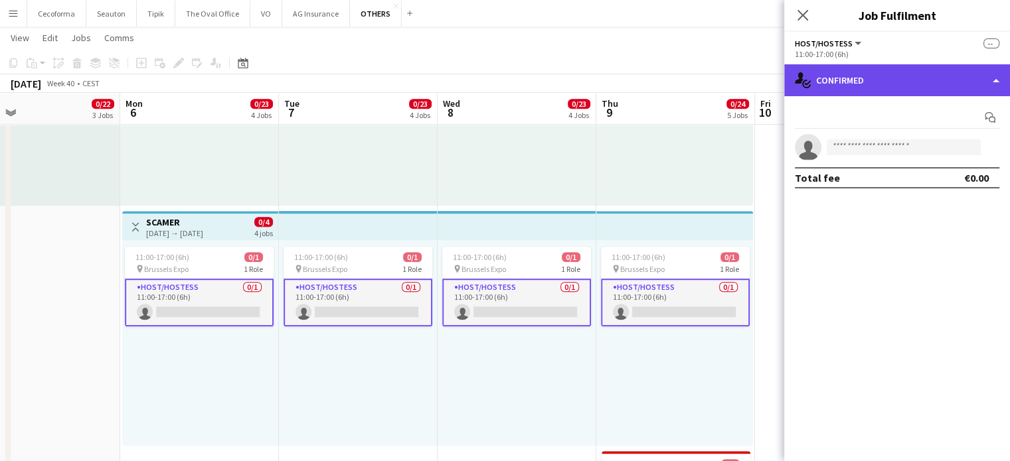
click at [999, 84] on div "single-neutral-actions-check-2 Confirmed" at bounding box center [897, 80] width 226 height 32
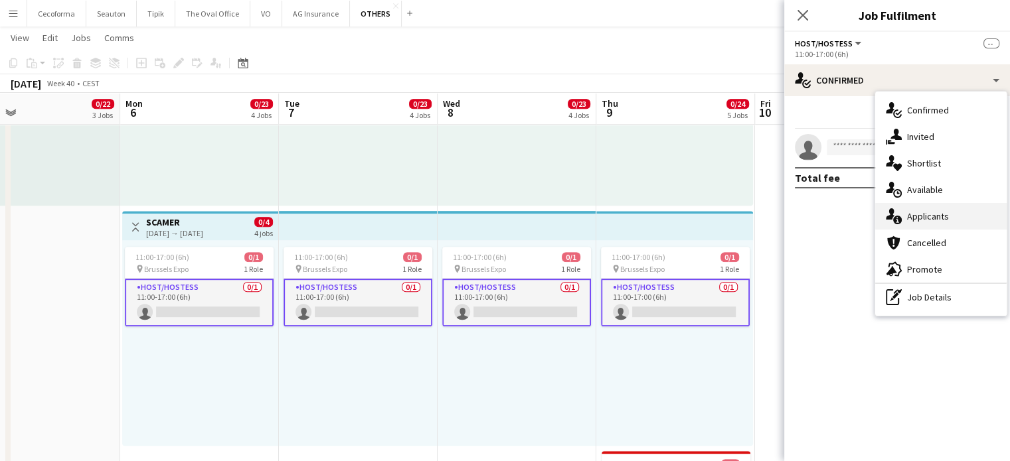
click at [927, 210] on span "Applicants" at bounding box center [928, 216] width 42 height 12
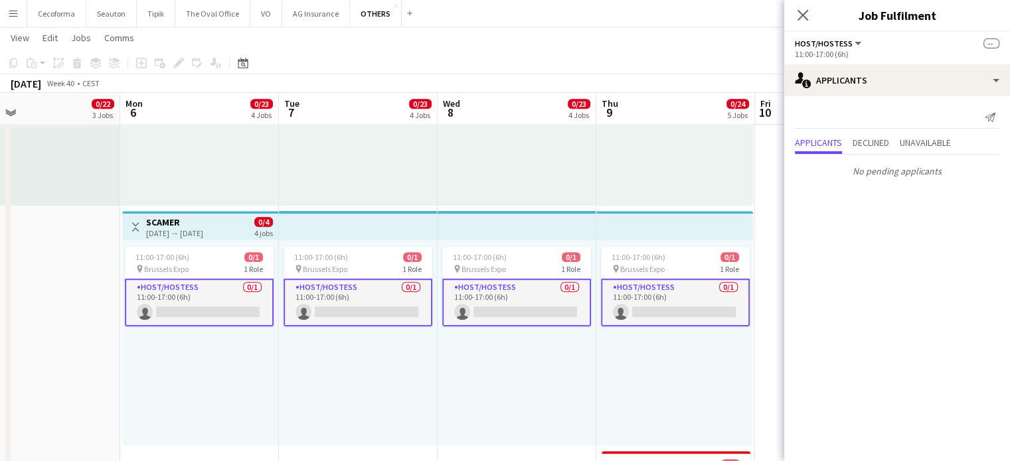
click at [512, 393] on div "11:00-17:00 (6h) 0/1 pin Brussels Expo 1 Role Host/Hostess 0/1 11:00-17:00 (6h)…" at bounding box center [516, 343] width 159 height 206
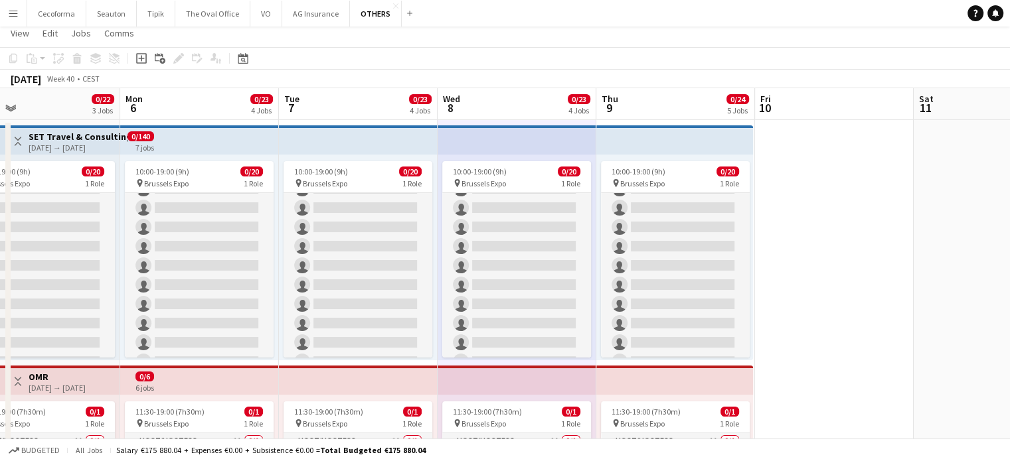
scroll to position [0, 0]
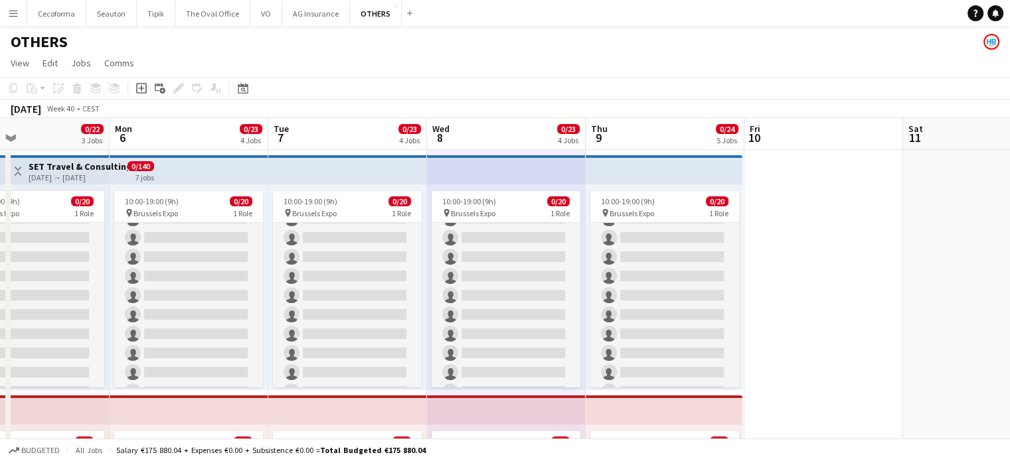
drag, startPoint x: 844, startPoint y: 279, endPoint x: 992, endPoint y: 278, distance: 148.7
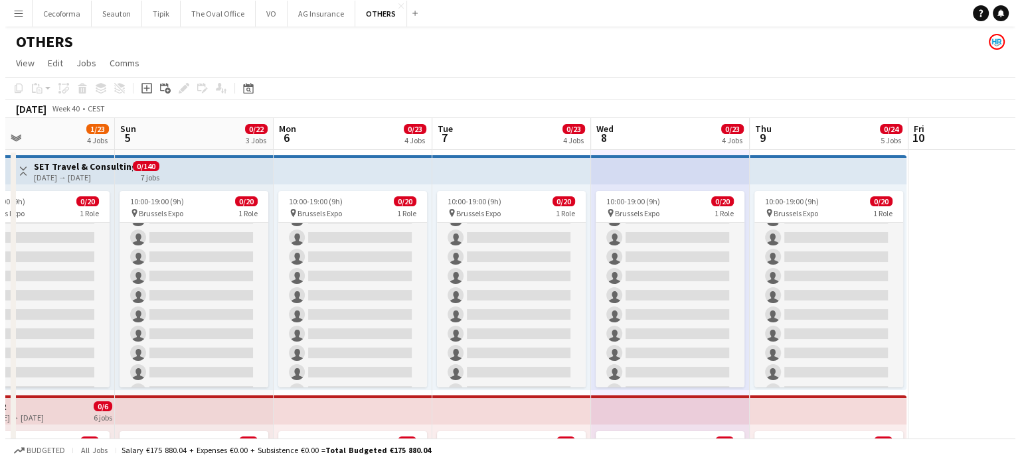
scroll to position [0, 327]
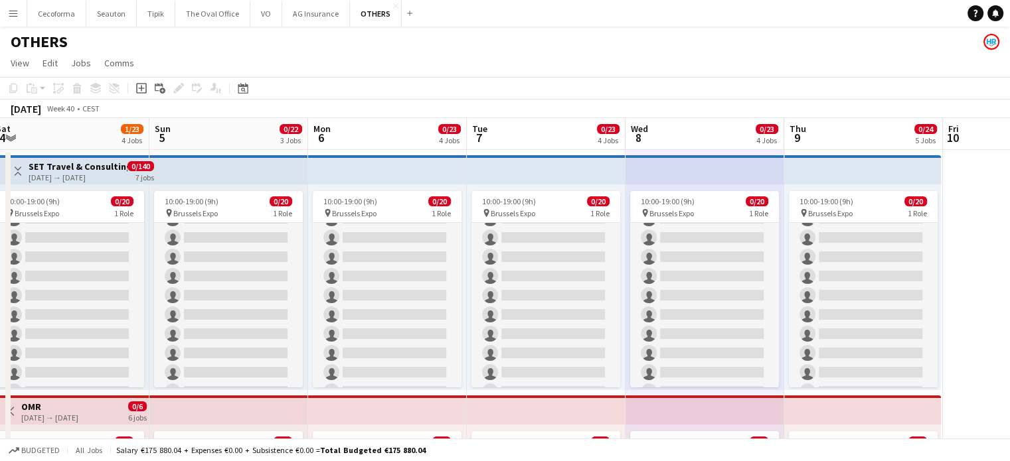
drag, startPoint x: 969, startPoint y: 283, endPoint x: 1012, endPoint y: 283, distance: 42.5
click at [10, 15] on app-icon "Menu" at bounding box center [13, 13] width 11 height 11
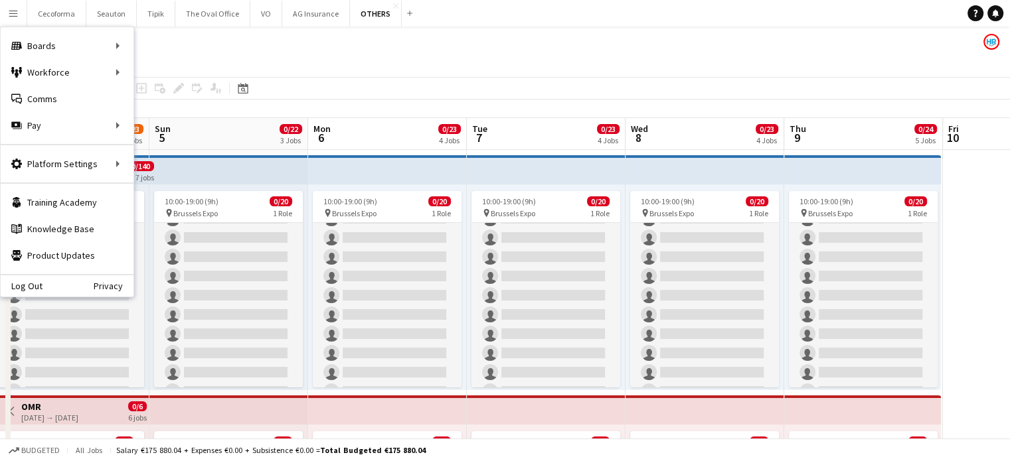
click at [330, 42] on div "OTHERS" at bounding box center [505, 39] width 1010 height 25
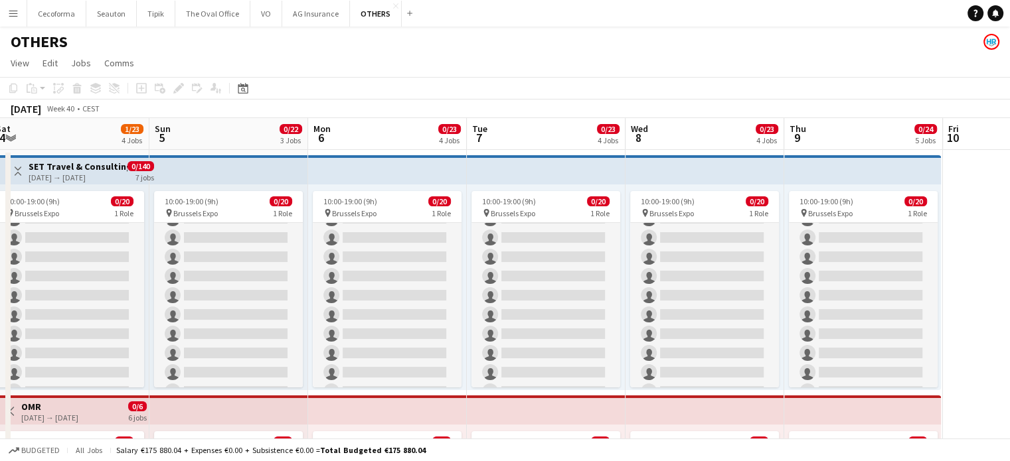
click at [15, 11] on app-icon "Menu" at bounding box center [13, 13] width 11 height 11
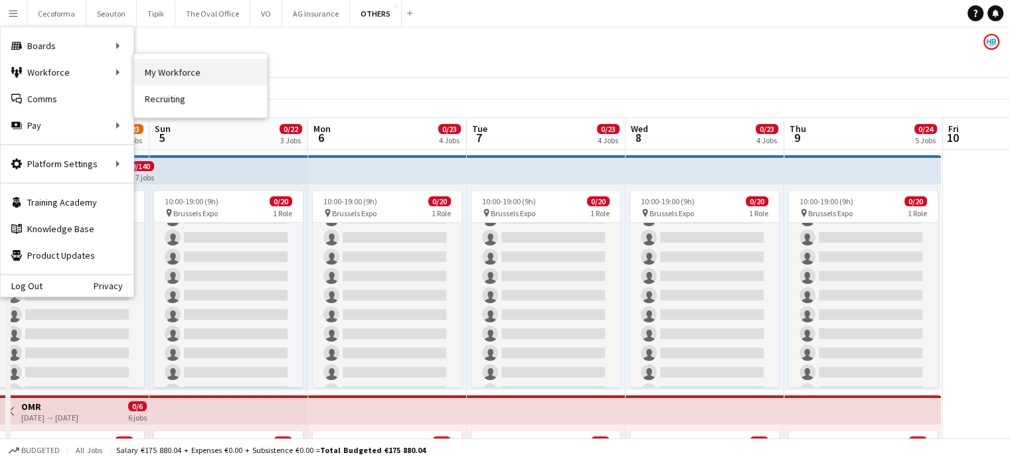
click at [174, 70] on link "My Workforce" at bounding box center [200, 72] width 133 height 27
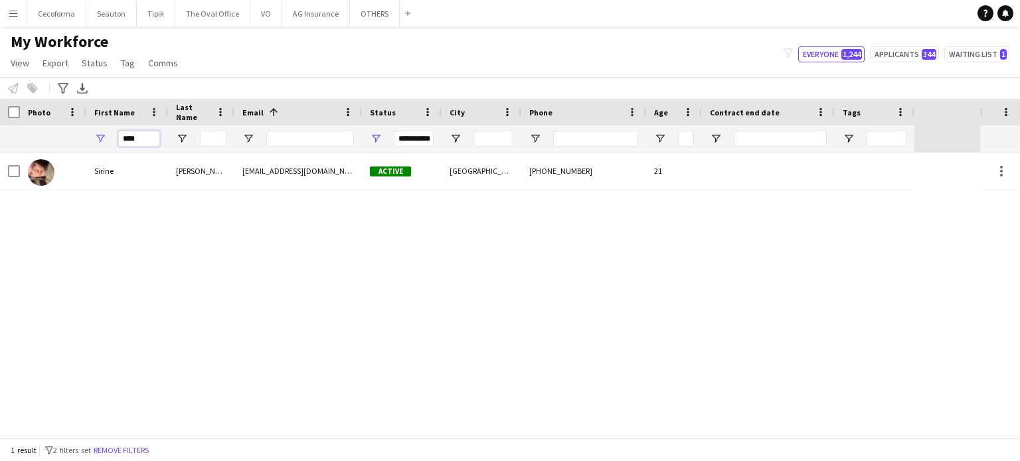
click at [143, 139] on input "****" at bounding box center [139, 139] width 42 height 16
type input "*"
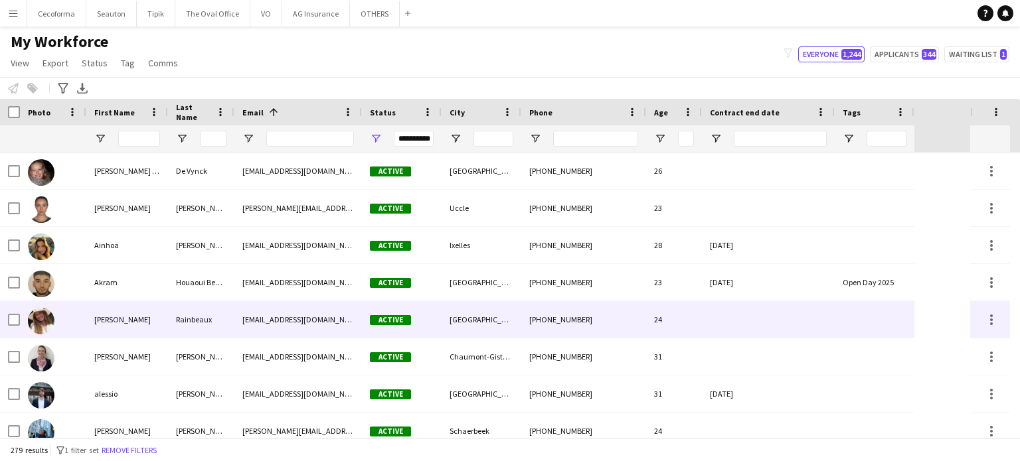
click at [515, 331] on div "[GEOGRAPHIC_DATA]" at bounding box center [481, 319] width 80 height 37
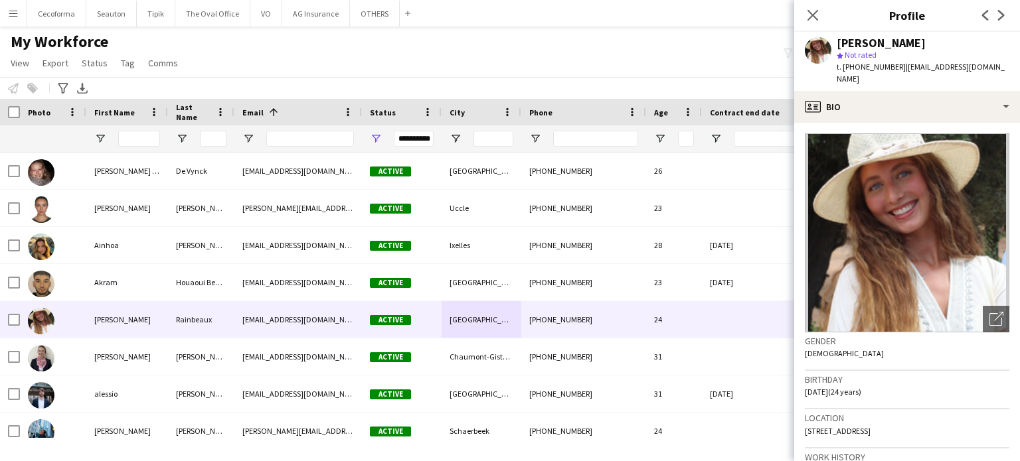
click at [674, 42] on div "My Workforce View Views Default view New view Update view Delete view Edit name…" at bounding box center [510, 54] width 1020 height 45
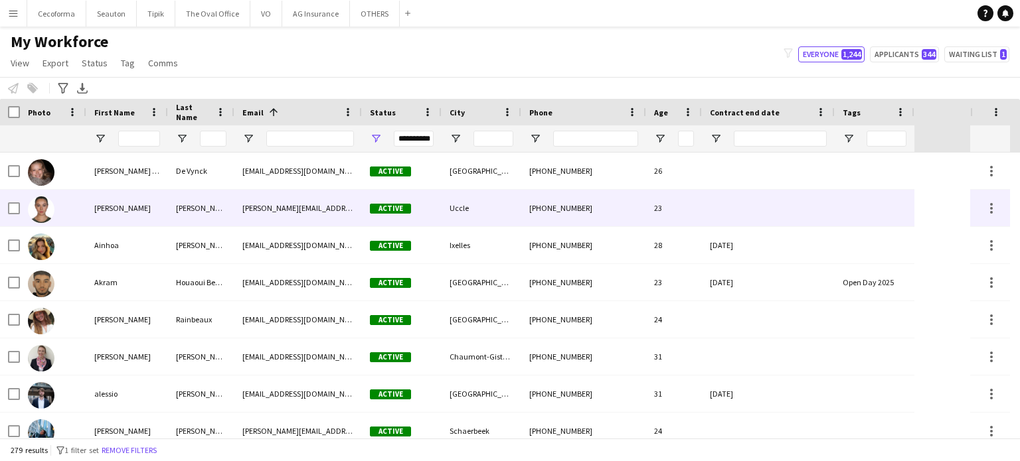
click at [787, 197] on div at bounding box center [768, 208] width 133 height 37
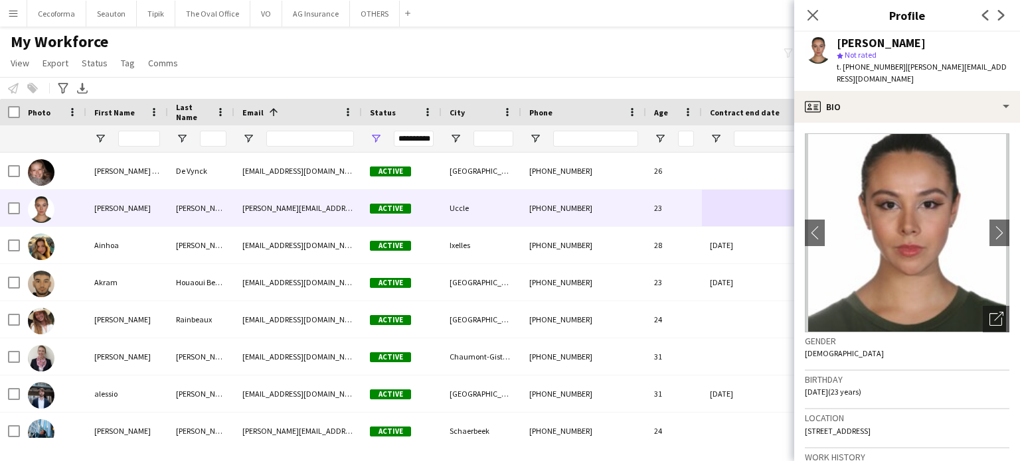
click at [567, 43] on div "My Workforce View Views Default view New view Update view Delete view Edit name…" at bounding box center [510, 54] width 1020 height 45
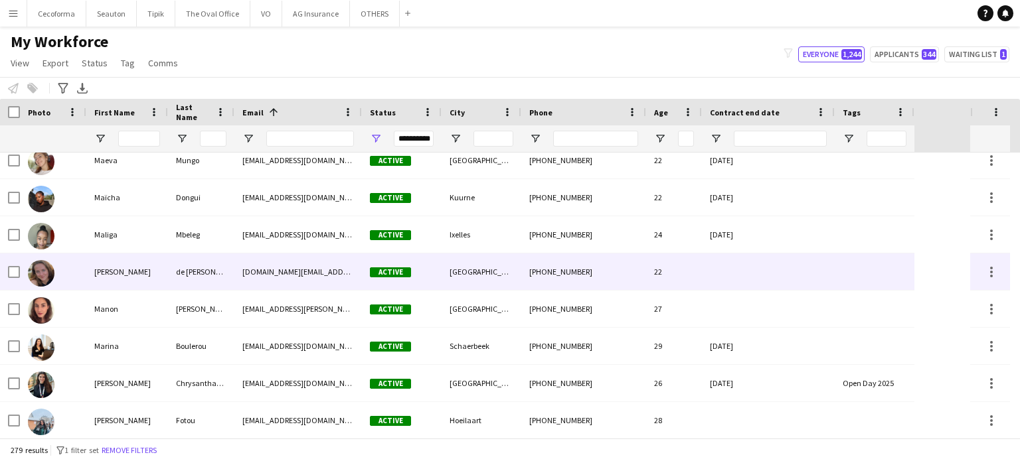
scroll to position [6704, 0]
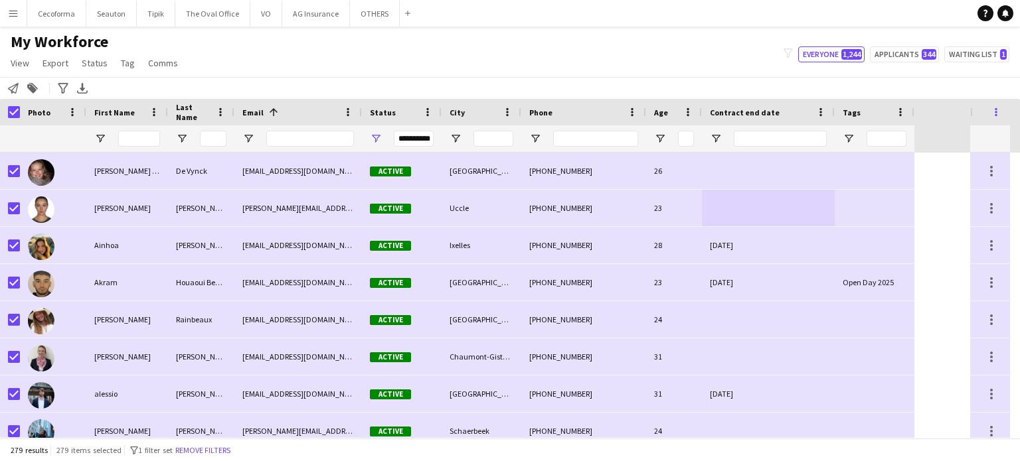
click at [996, 114] on span at bounding box center [996, 112] width 12 height 12
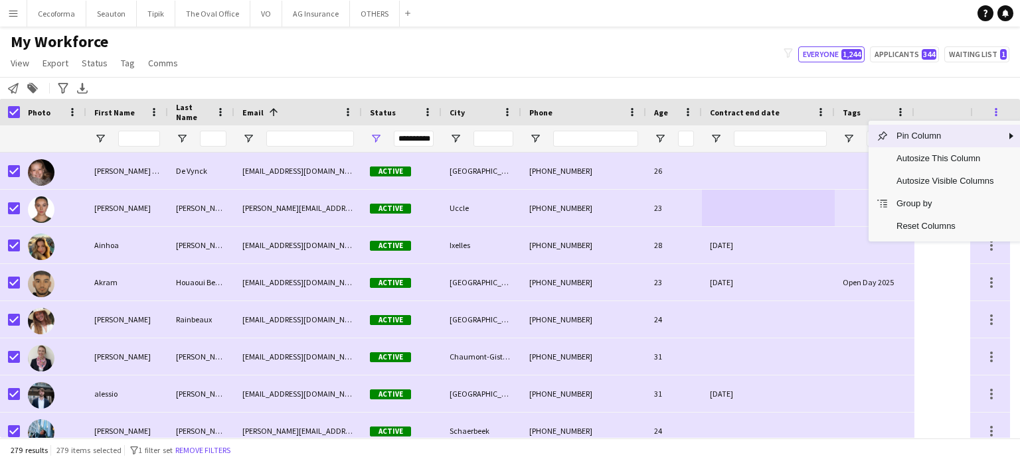
click at [996, 114] on span at bounding box center [996, 112] width 12 height 12
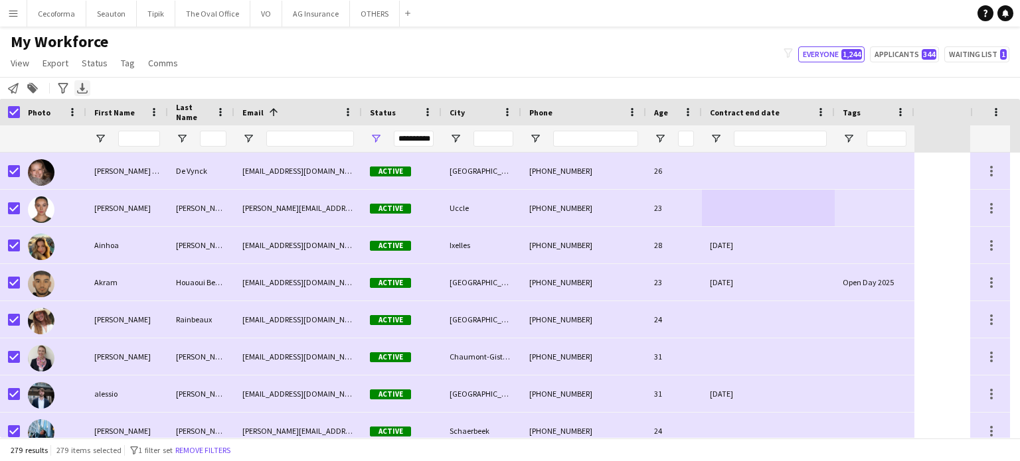
click at [82, 88] on icon at bounding box center [82, 87] width 5 height 8
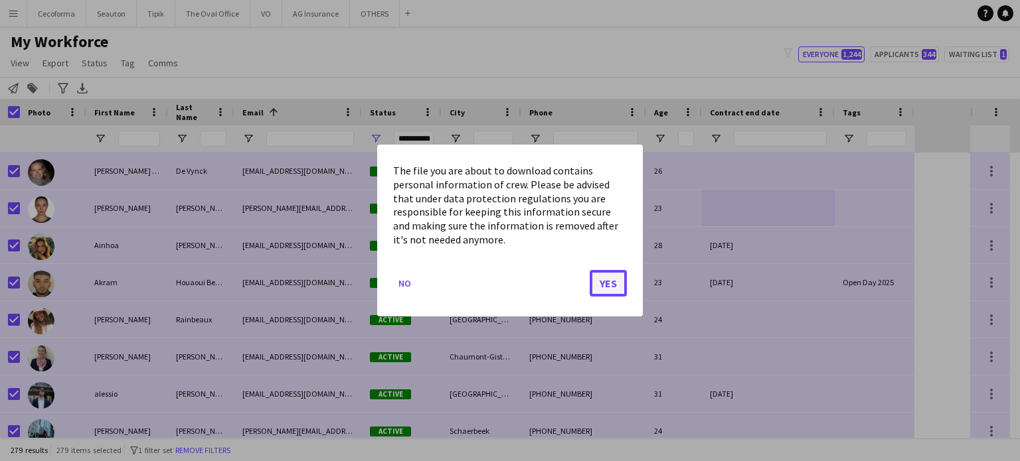
click at [613, 287] on button "Yes" at bounding box center [607, 283] width 37 height 27
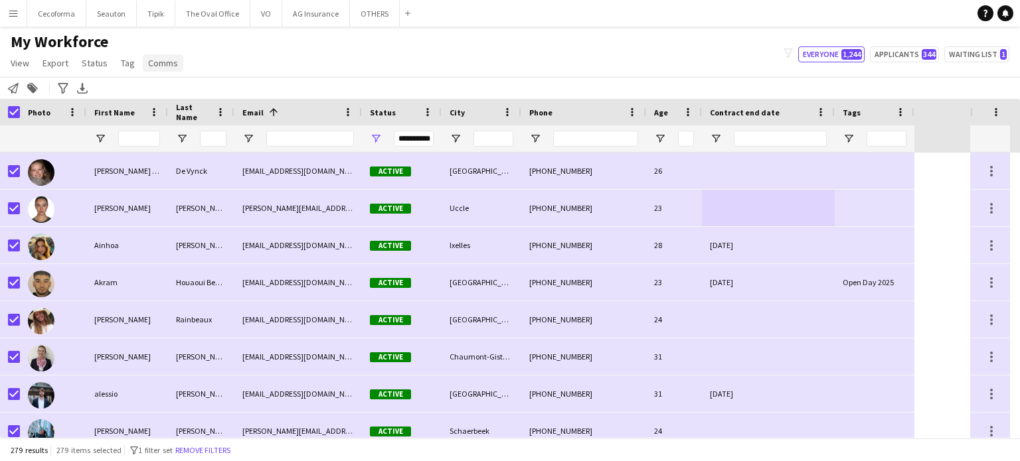
click at [154, 64] on span "Comms" at bounding box center [163, 63] width 30 height 12
click at [175, 93] on span "Send notification" at bounding box center [185, 92] width 68 height 12
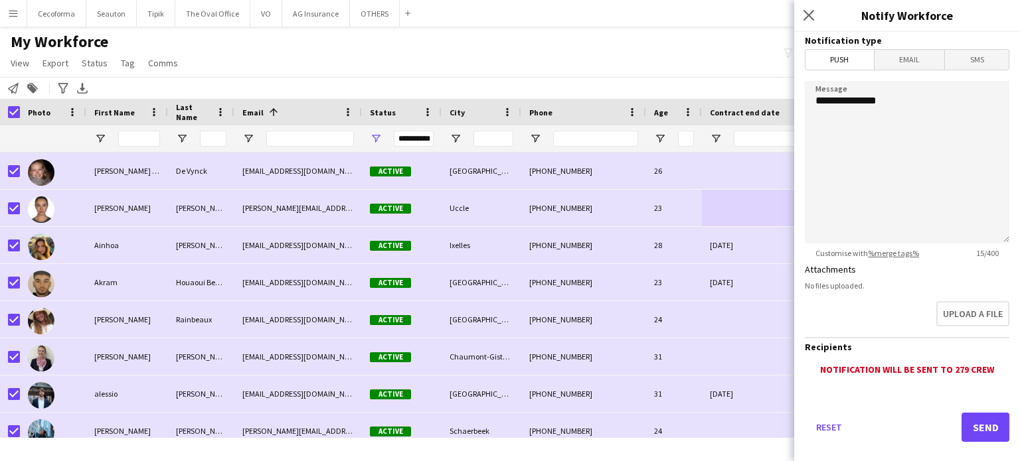
click at [908, 60] on span "Email" at bounding box center [909, 60] width 70 height 20
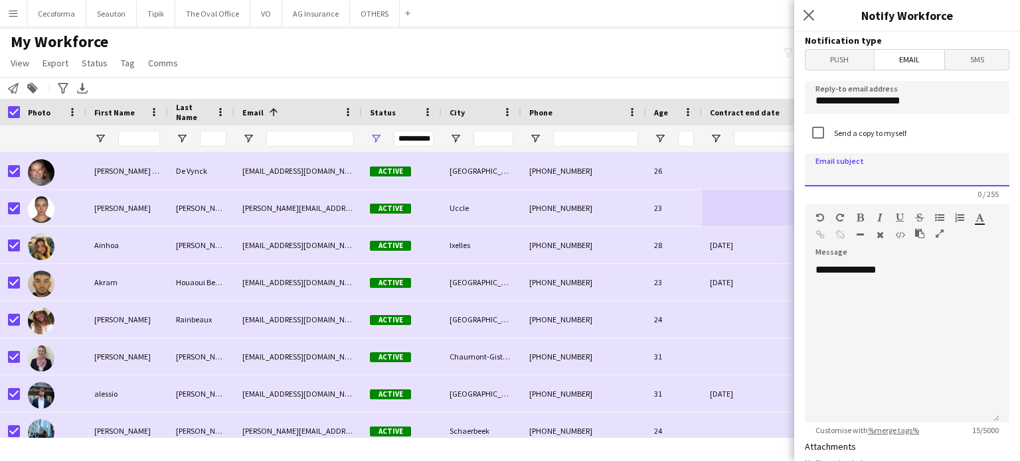
click at [848, 172] on input at bounding box center [906, 169] width 204 height 33
click at [850, 96] on input "**********" at bounding box center [906, 97] width 204 height 33
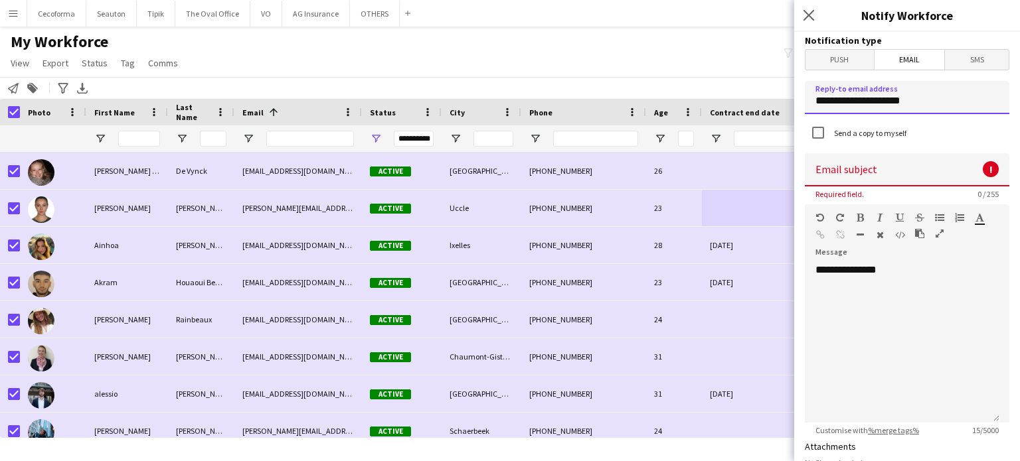
click at [850, 96] on input "**********" at bounding box center [906, 97] width 204 height 33
click at [923, 98] on input "**********" at bounding box center [906, 97] width 204 height 33
click at [853, 177] on input at bounding box center [906, 169] width 204 height 33
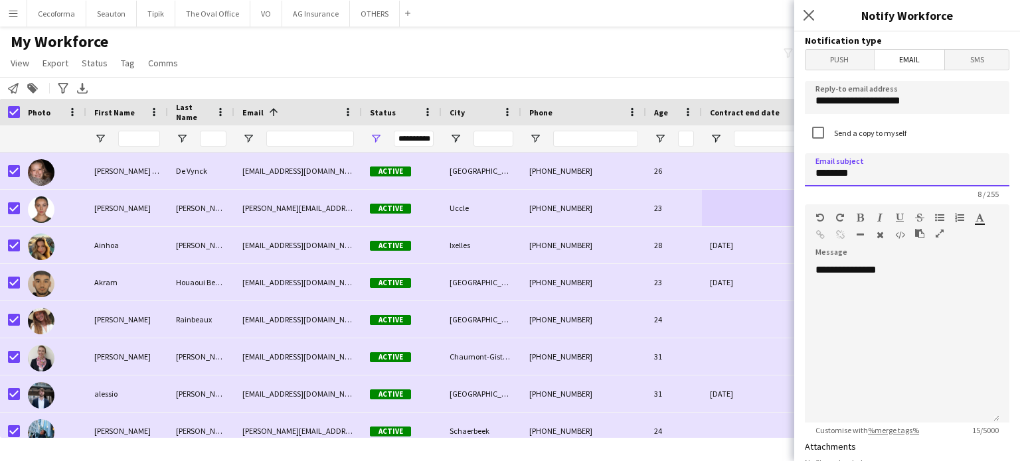
type input "********"
click at [810, 103] on input "**********" at bounding box center [906, 97] width 204 height 33
type input "**********"
click at [833, 290] on div "**********" at bounding box center [901, 343] width 194 height 159
click at [900, 273] on div "**********" at bounding box center [901, 343] width 194 height 159
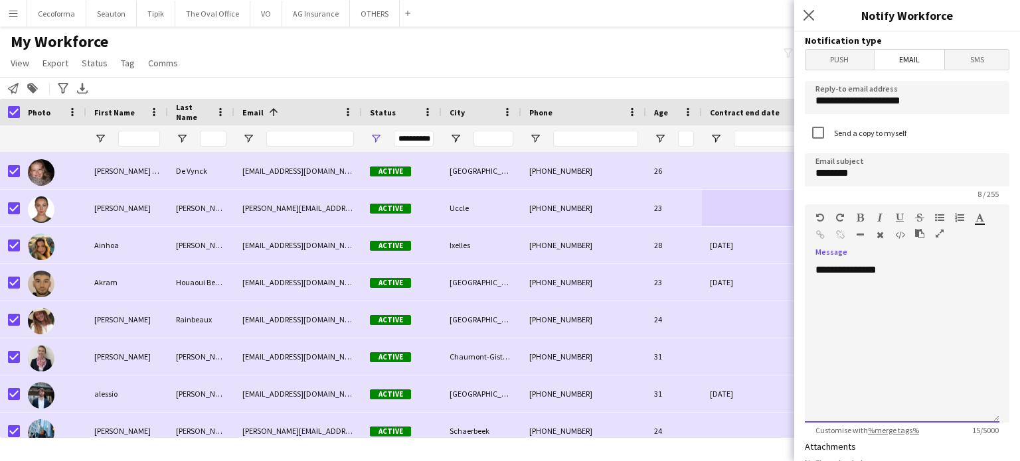
click at [835, 291] on div "**********" at bounding box center [901, 343] width 194 height 159
click at [898, 275] on div "**********" at bounding box center [901, 343] width 194 height 159
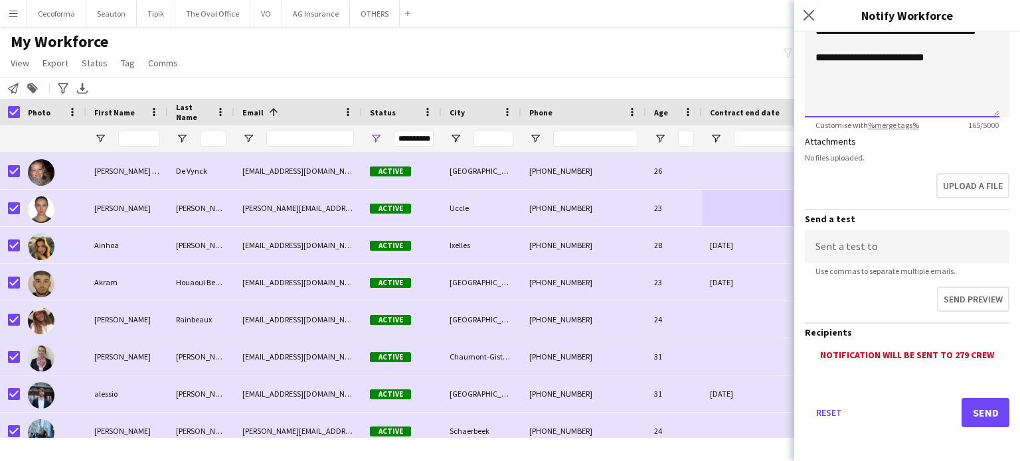
scroll to position [306, 0]
click at [980, 408] on button "Send" at bounding box center [985, 412] width 48 height 29
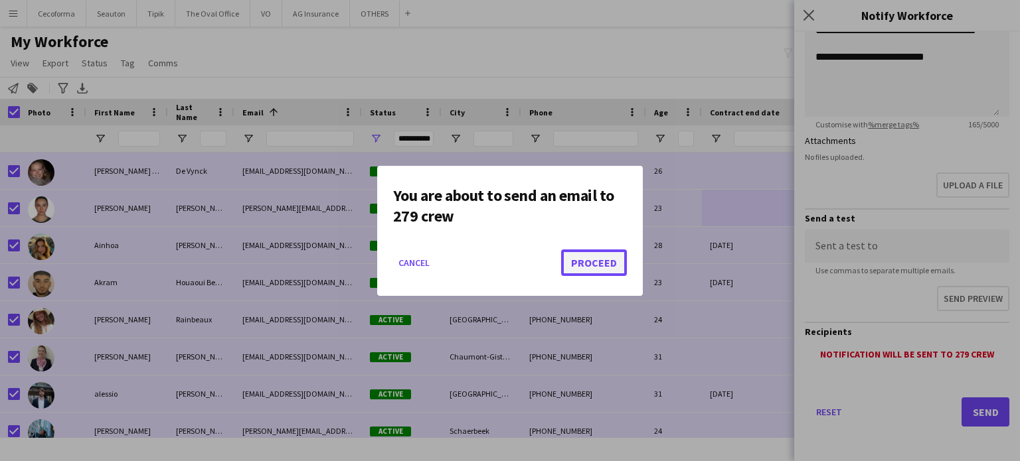
click at [597, 266] on button "Proceed" at bounding box center [594, 263] width 66 height 27
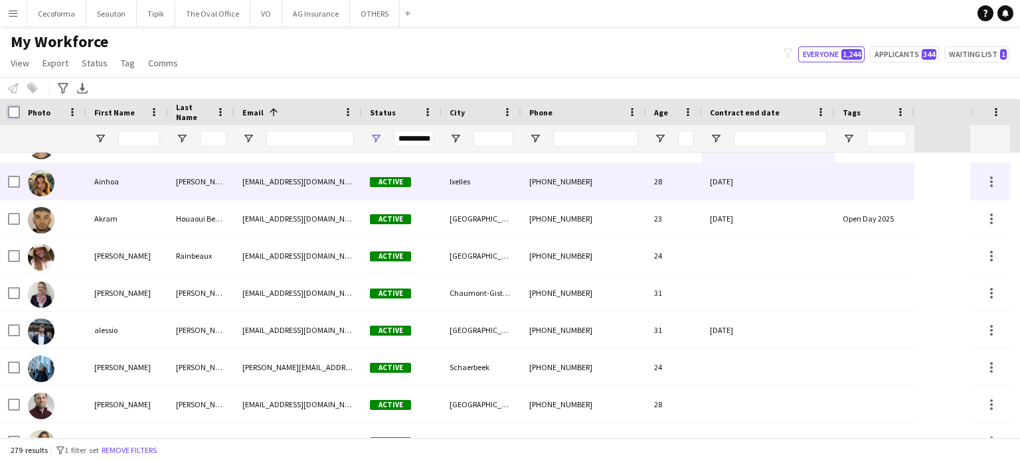
scroll to position [0, 0]
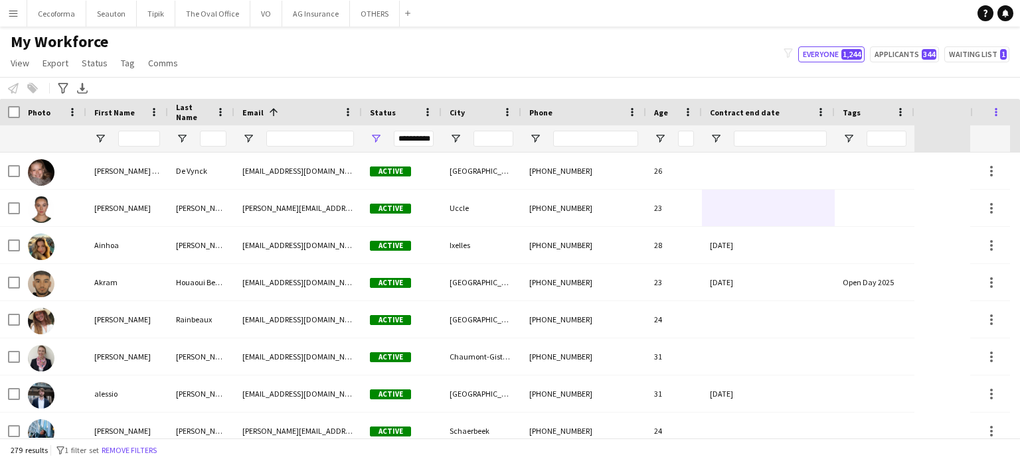
click at [999, 113] on span at bounding box center [996, 112] width 12 height 12
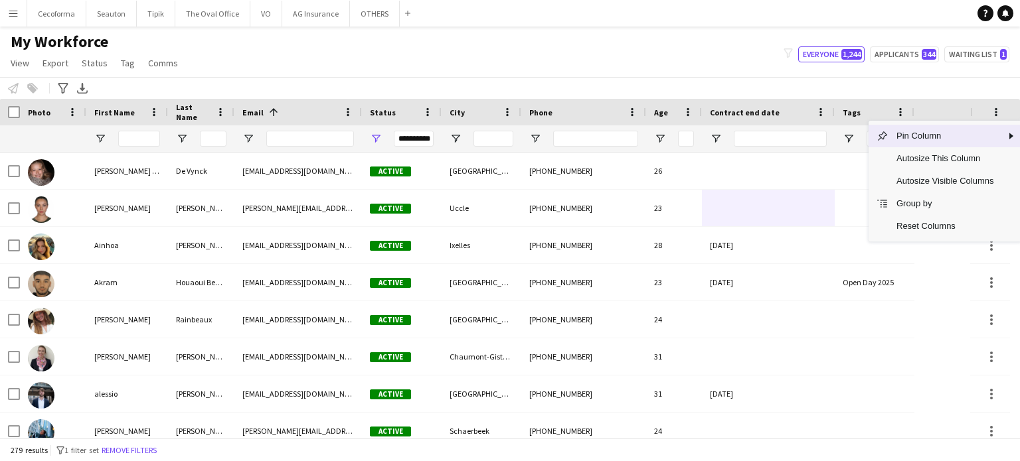
click at [477, 65] on div "My Workforce View Views Default view New view Update view Delete view Edit name…" at bounding box center [510, 54] width 1020 height 45
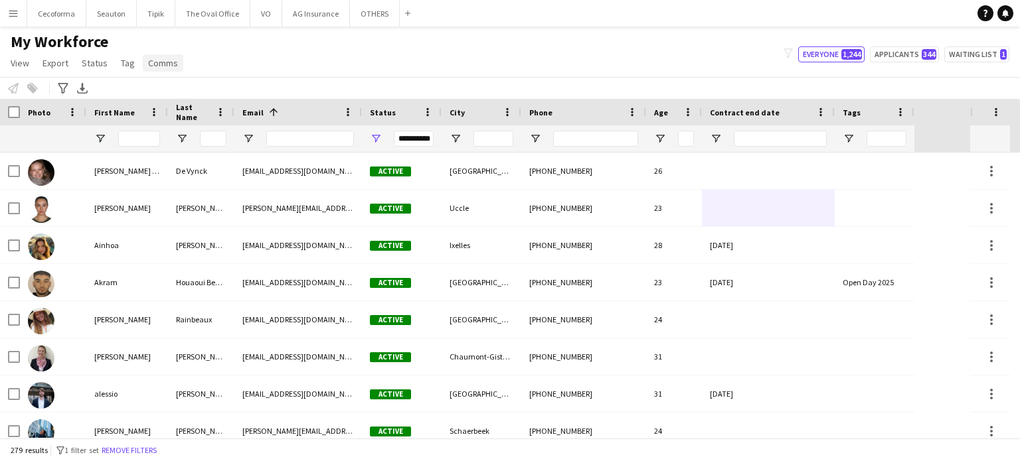
click at [160, 58] on span "Comms" at bounding box center [163, 63] width 30 height 12
click at [262, 54] on div "My Workforce View Views Default view New view Update view Delete view Edit name…" at bounding box center [510, 54] width 1020 height 45
